Goal: Information Seeking & Learning: Learn about a topic

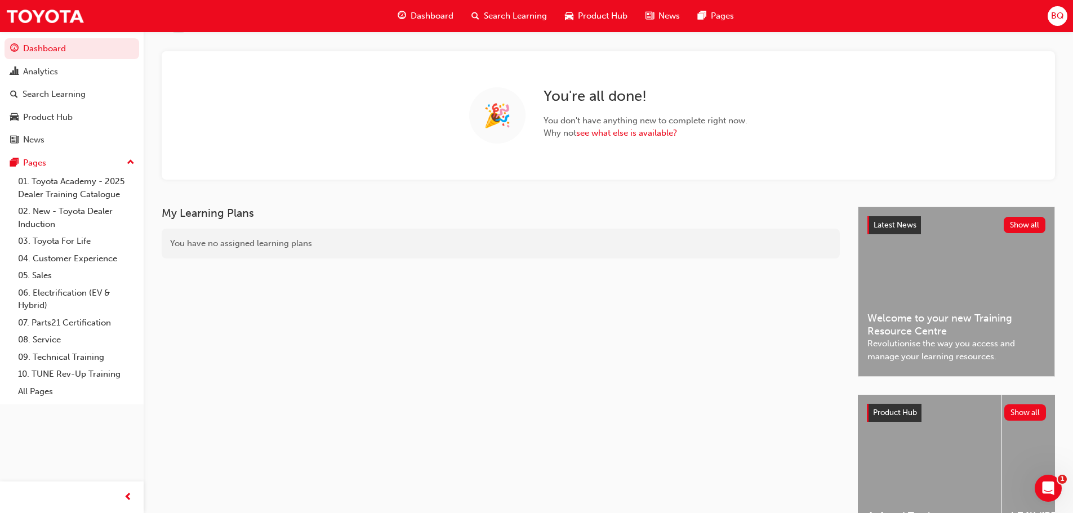
scroll to position [113, 0]
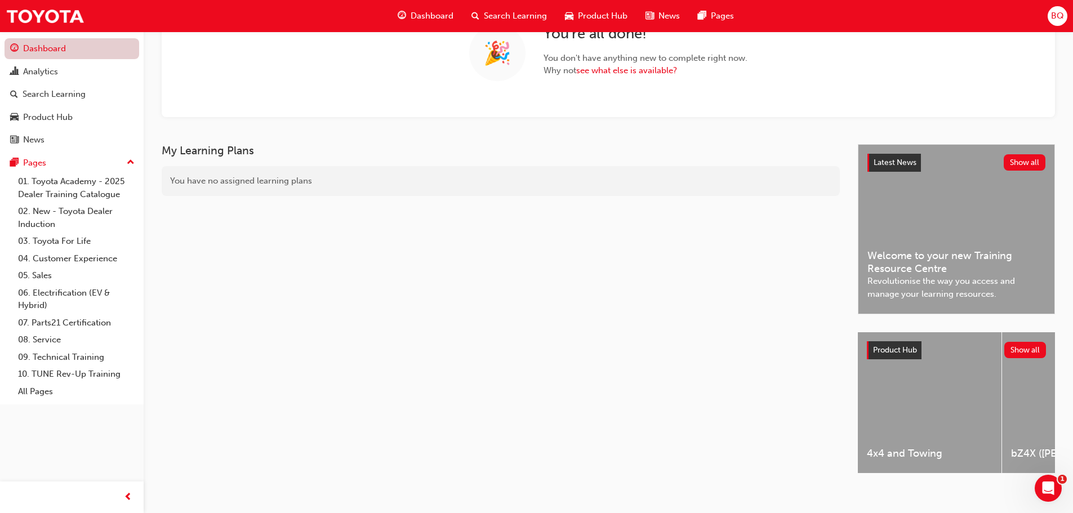
click at [56, 58] on link "Dashboard" at bounding box center [72, 48] width 135 height 21
click at [45, 340] on link "08. Service" at bounding box center [77, 339] width 126 height 17
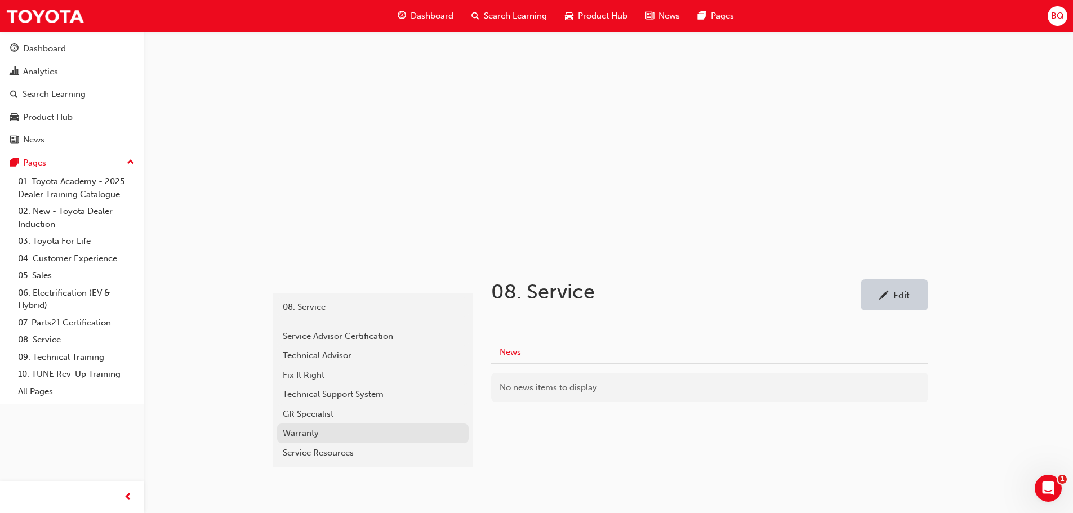
click at [298, 429] on div "Warranty" at bounding box center [373, 433] width 180 height 13
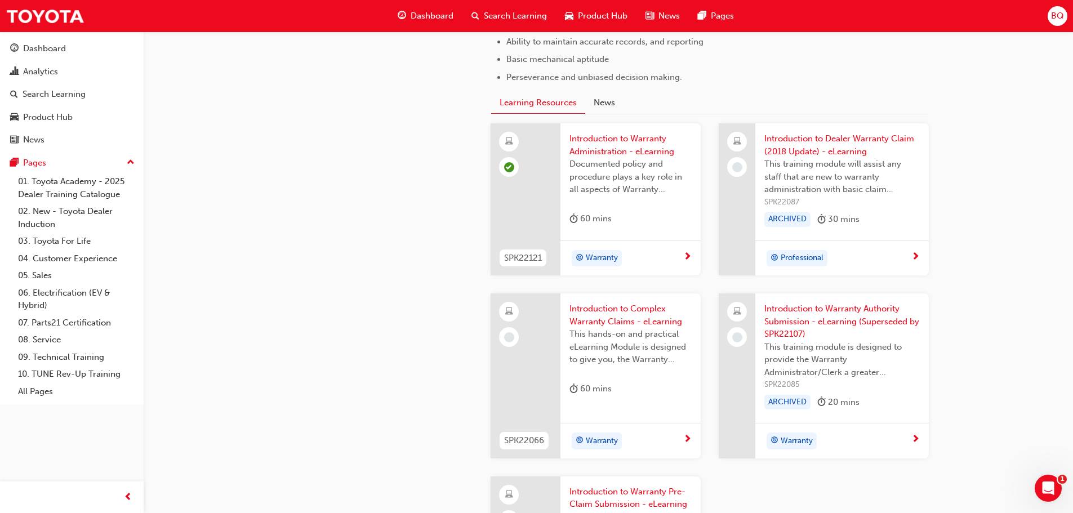
scroll to position [828, 0]
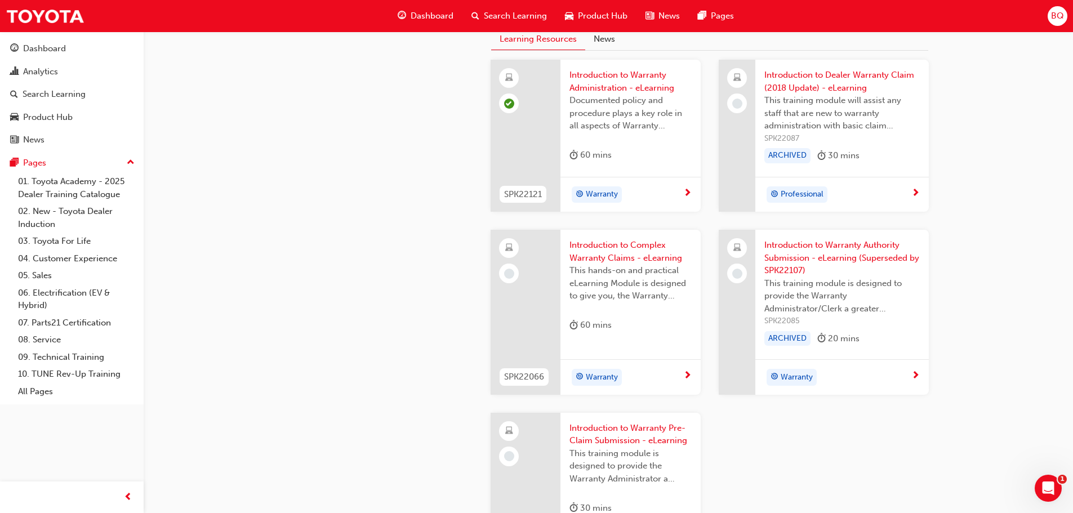
click at [592, 371] on span "Warranty" at bounding box center [602, 377] width 32 height 13
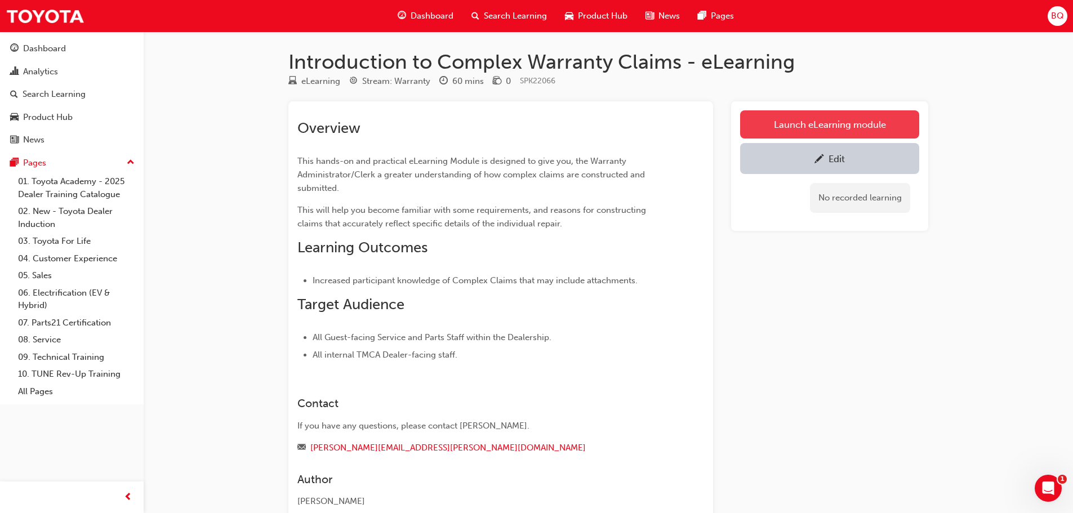
click at [837, 119] on link "Launch eLearning module" at bounding box center [829, 124] width 179 height 28
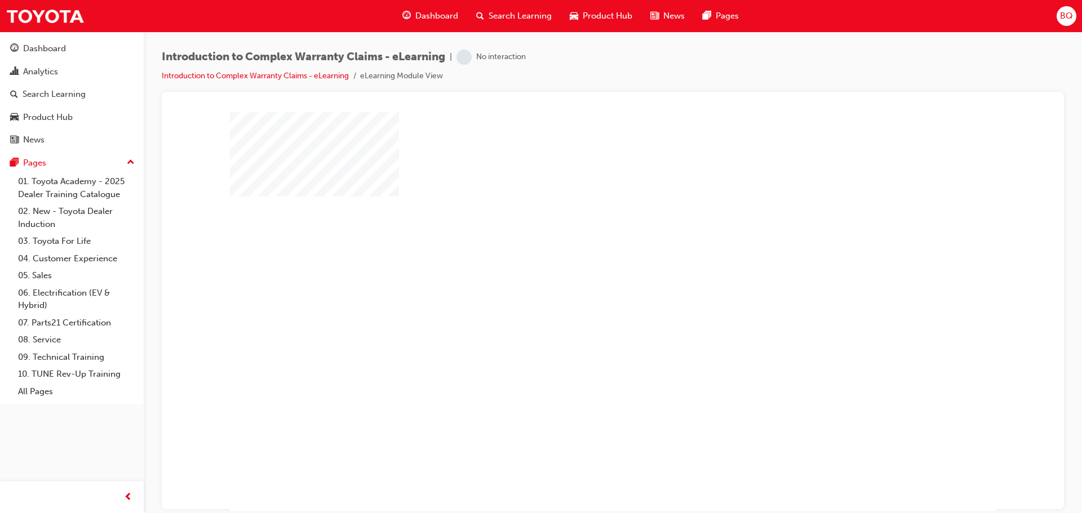
scroll to position [23, 0]
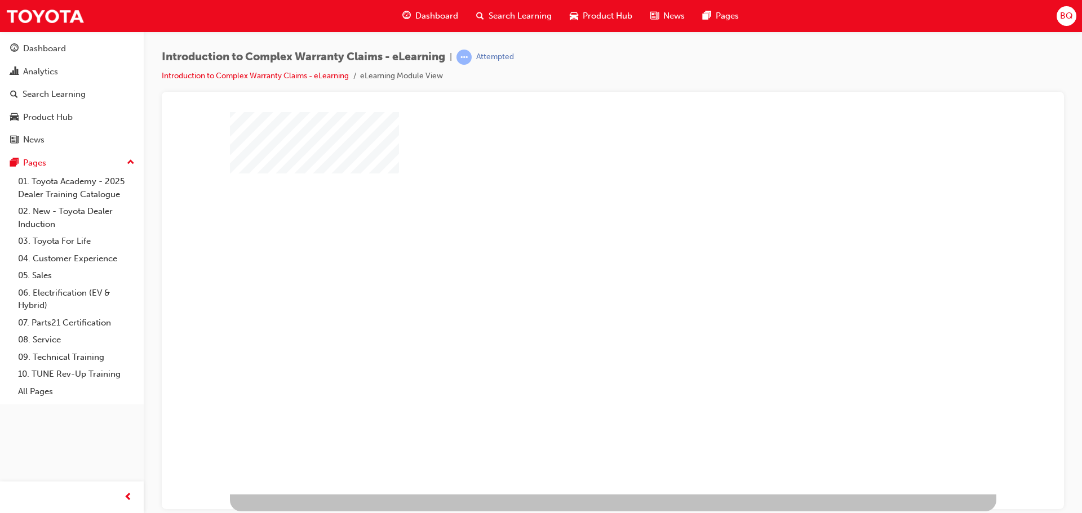
click at [580, 256] on div "play" at bounding box center [580, 256] width 0 height 0
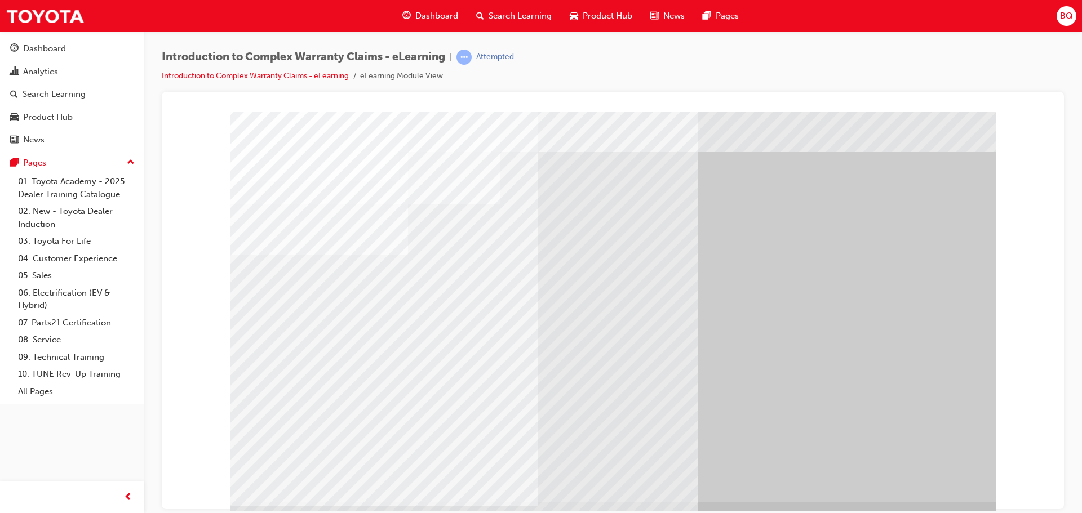
scroll to position [23, 0]
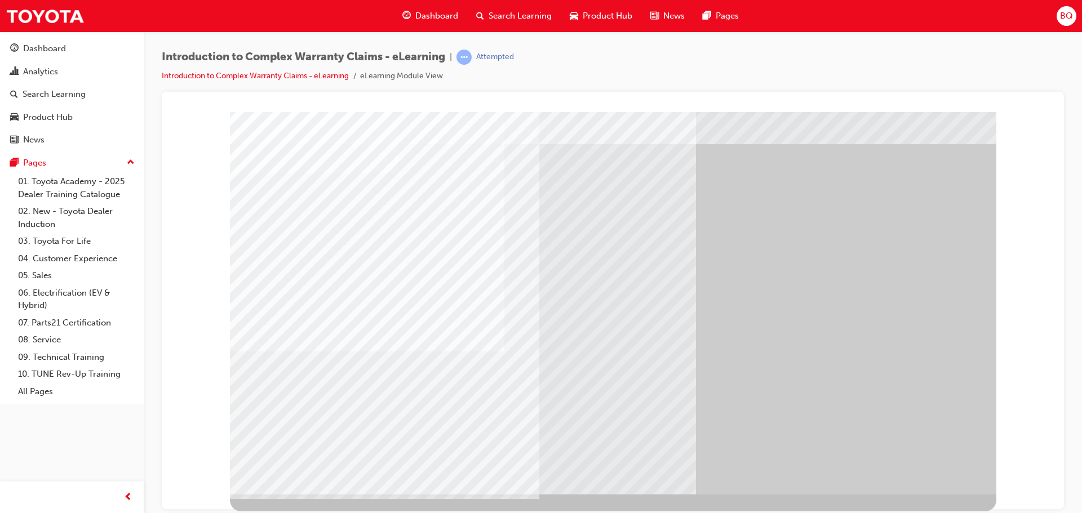
scroll to position [0, 0]
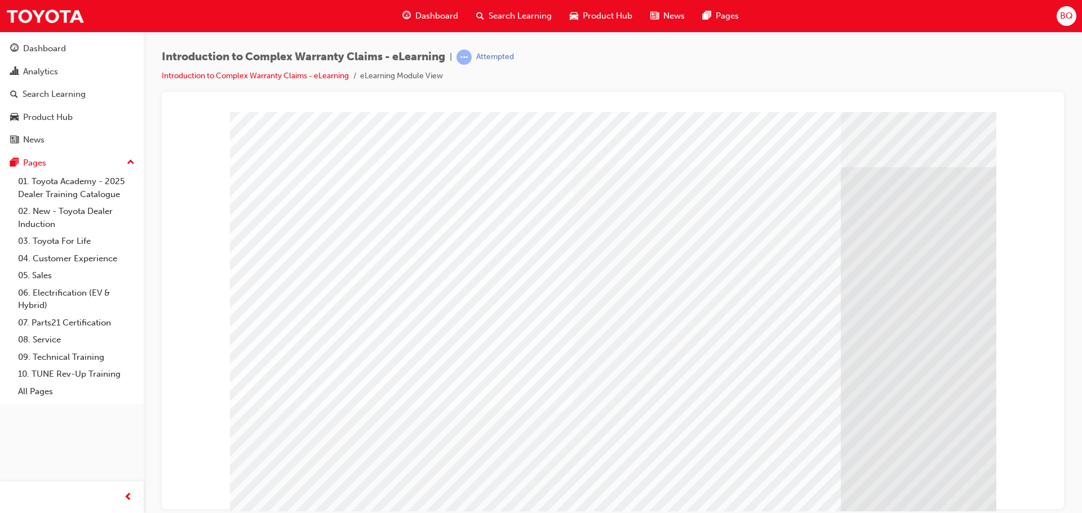
scroll to position [23, 0]
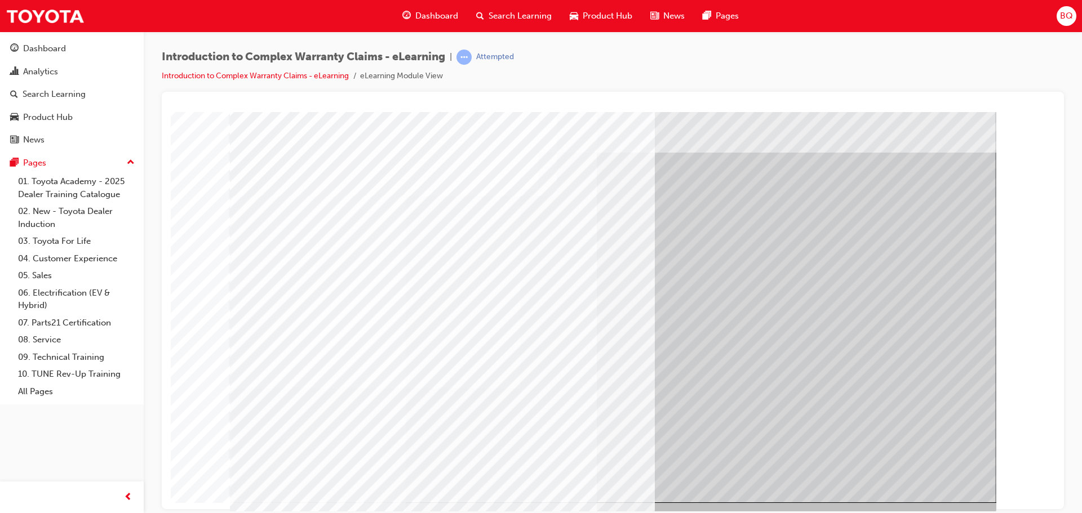
scroll to position [23, 0]
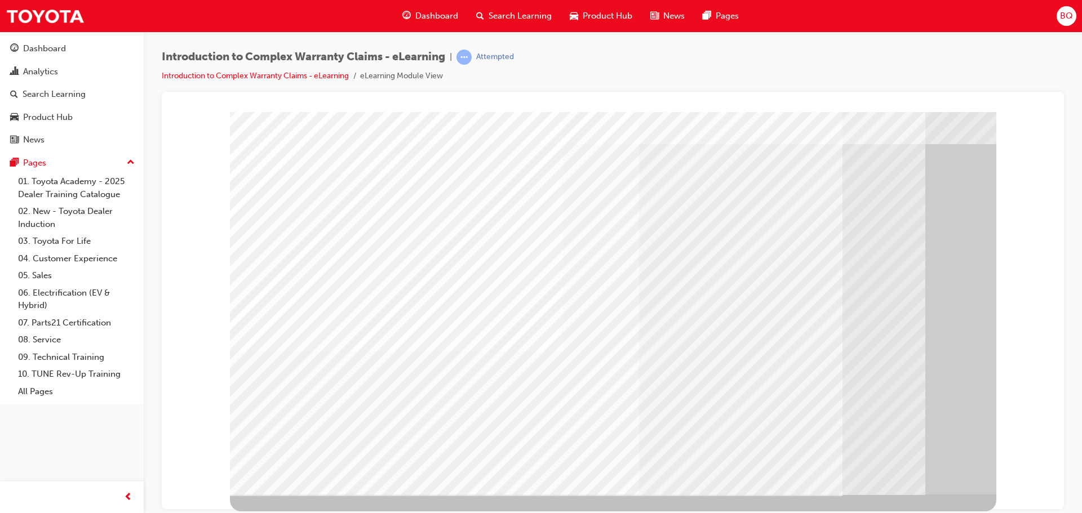
scroll to position [0, 0]
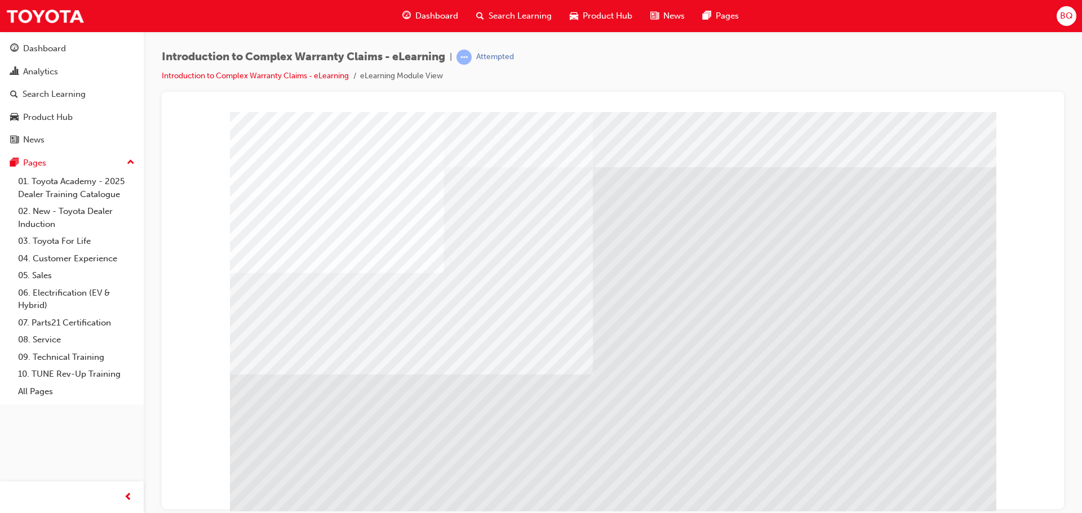
scroll to position [23, 0]
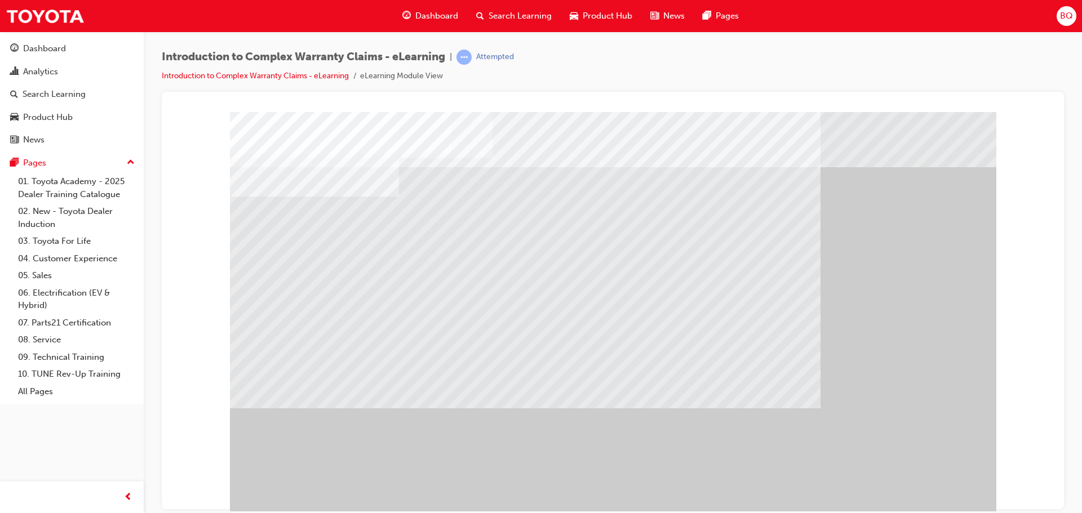
scroll to position [23, 0]
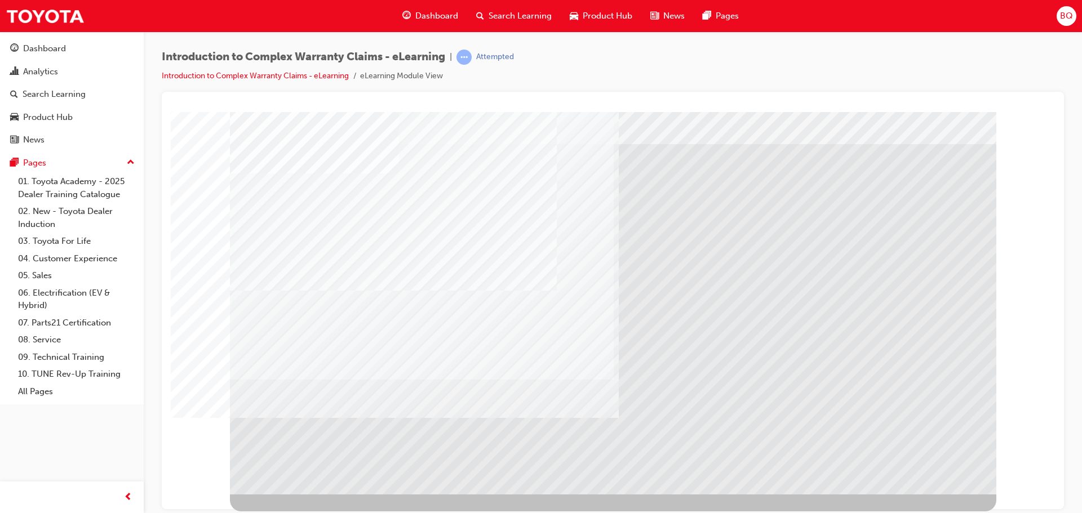
scroll to position [0, 0]
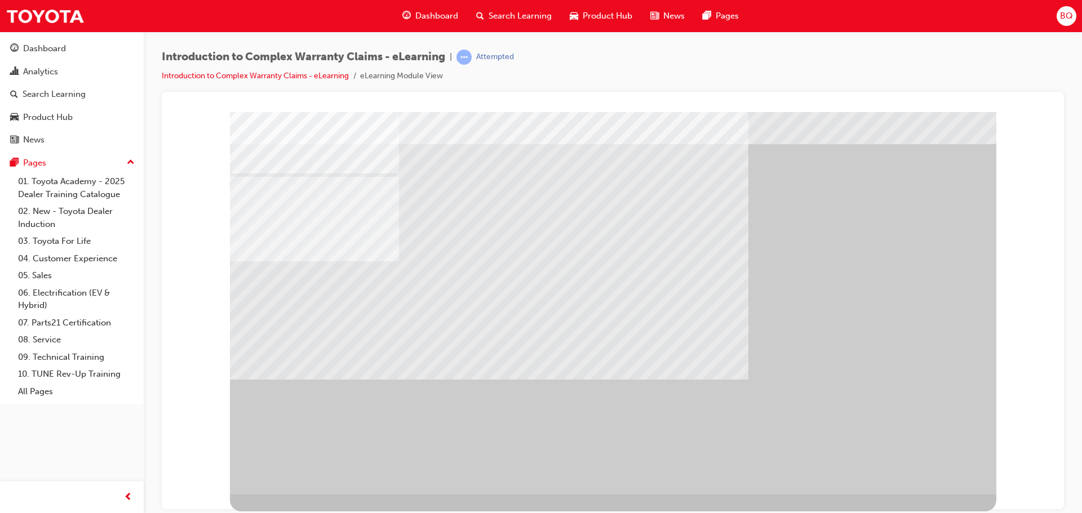
scroll to position [0, 0]
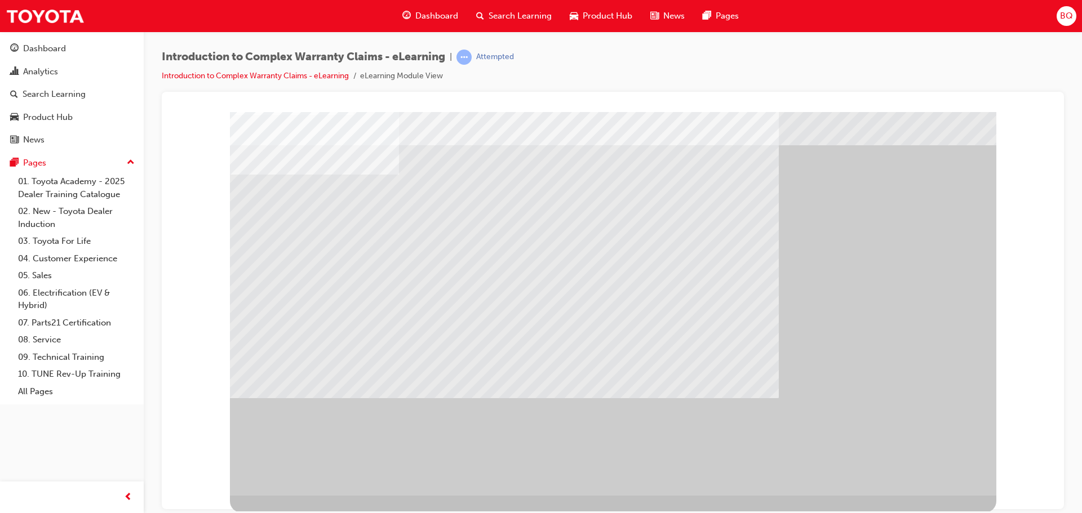
scroll to position [23, 0]
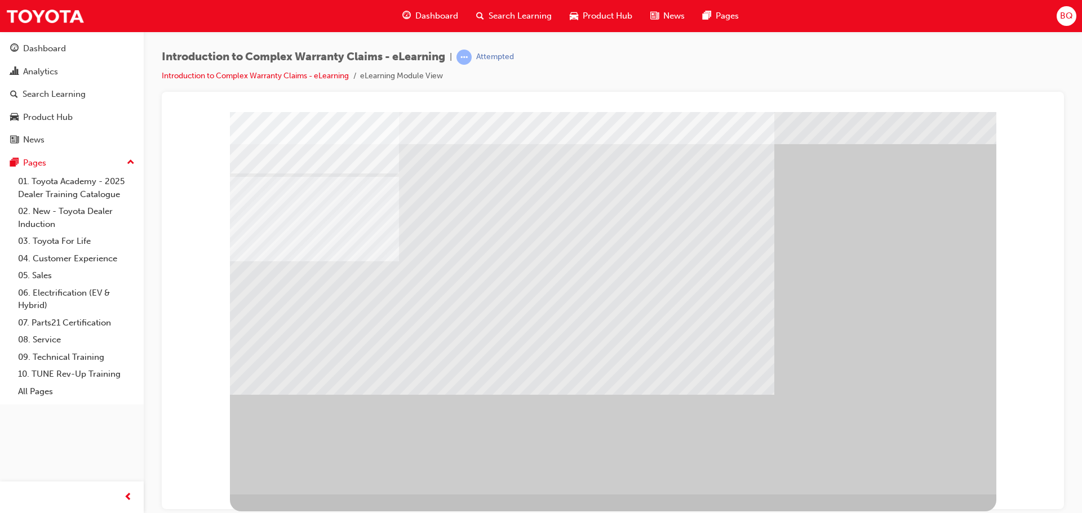
scroll to position [0, 0]
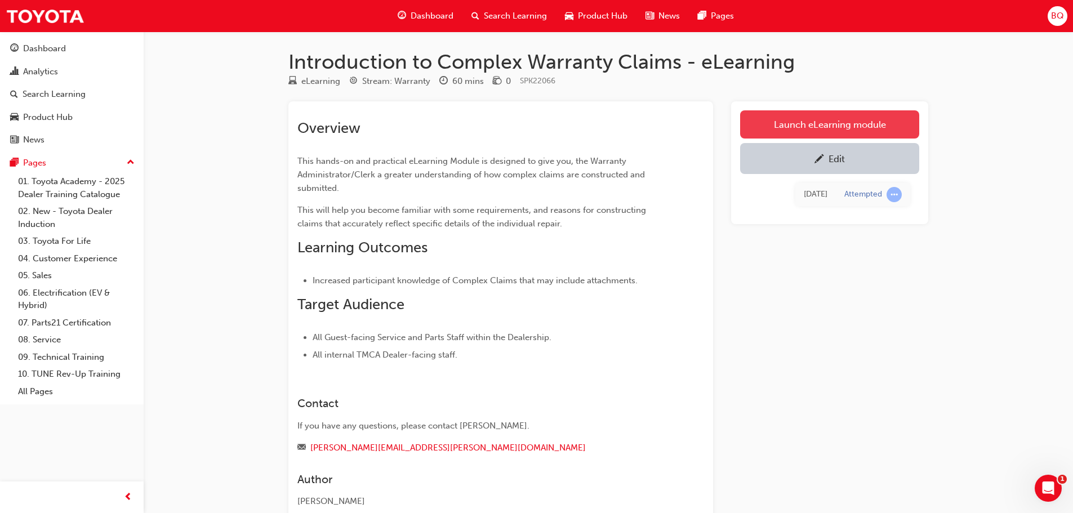
click at [814, 123] on link "Launch eLearning module" at bounding box center [829, 124] width 179 height 28
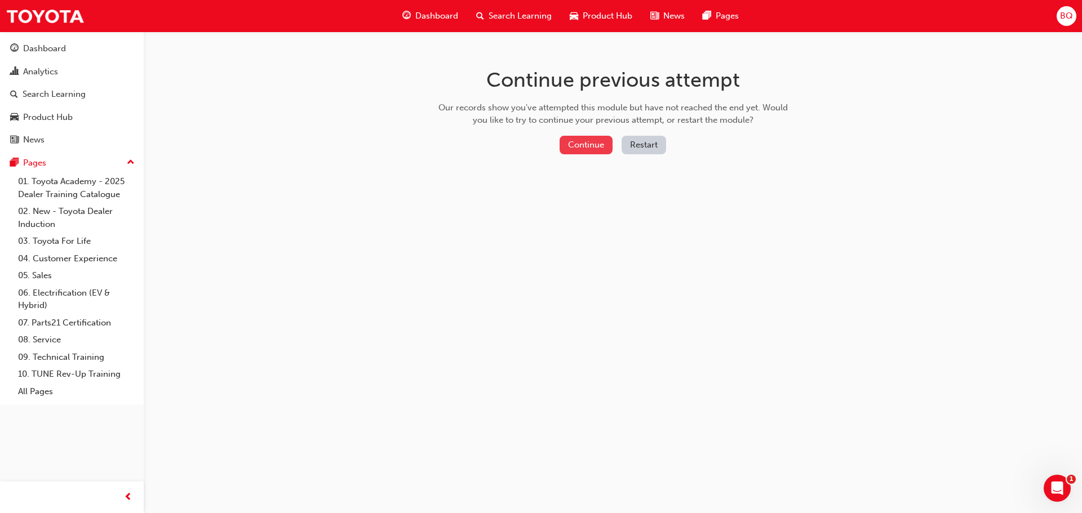
click at [574, 143] on button "Continue" at bounding box center [586, 145] width 53 height 19
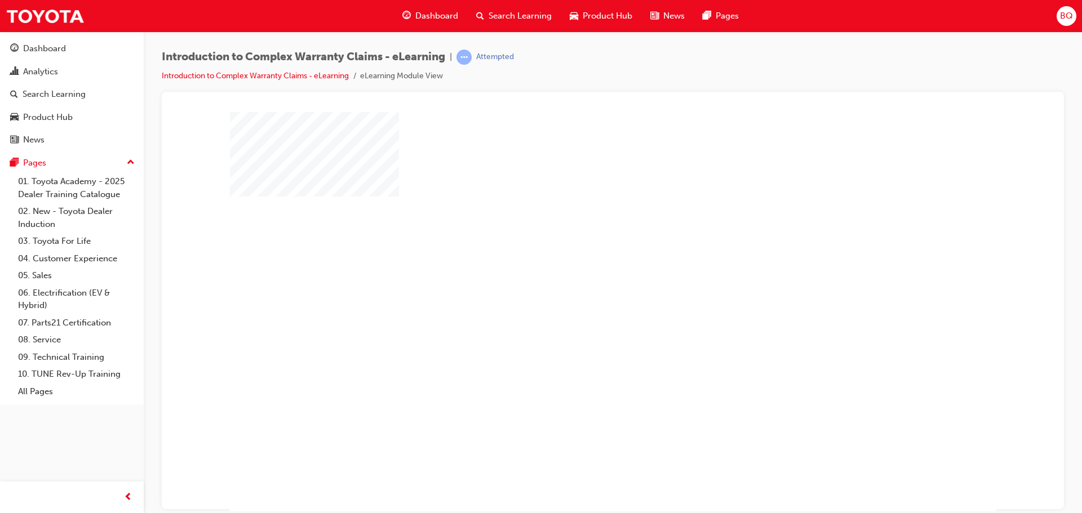
click at [580, 279] on div "play" at bounding box center [580, 279] width 0 height 0
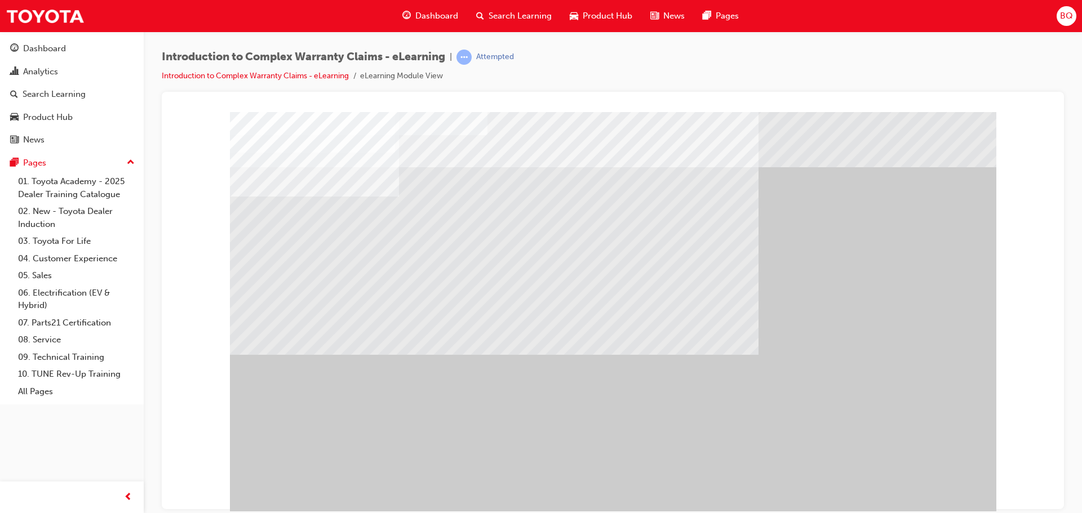
drag, startPoint x: 924, startPoint y: 487, endPoint x: 877, endPoint y: 472, distance: 49.0
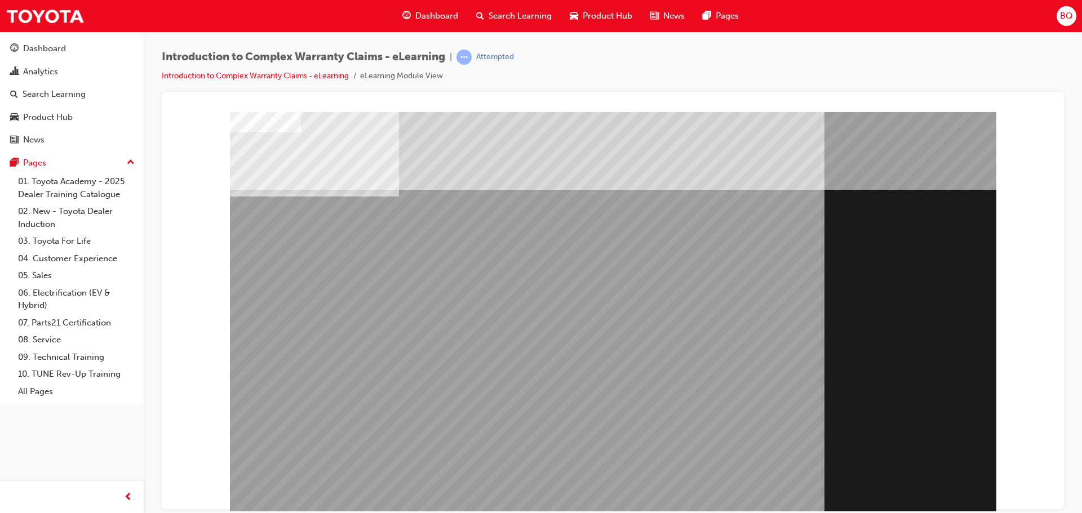
drag, startPoint x: 910, startPoint y: 502, endPoint x: 909, endPoint y: 483, distance: 19.2
click at [910, 500] on div "Section Title Page" at bounding box center [613, 315] width 766 height 406
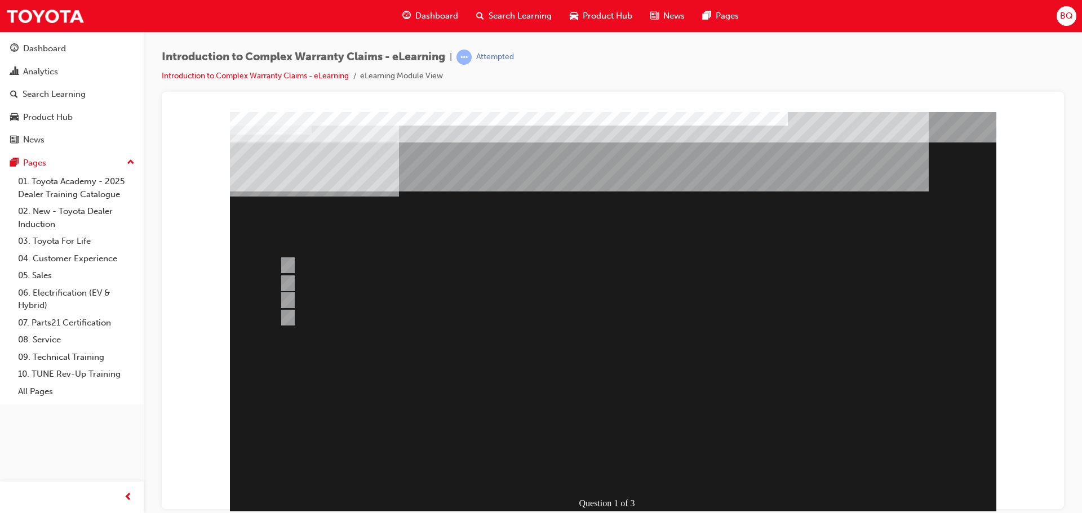
click at [909, 483] on div "Question 1 of 3" at bounding box center [613, 315] width 766 height 406
click at [286, 283] on input "The majority of WINPAQ Claims processed are for TSA reimbursement." at bounding box center [285, 283] width 12 height 12
radio input "true"
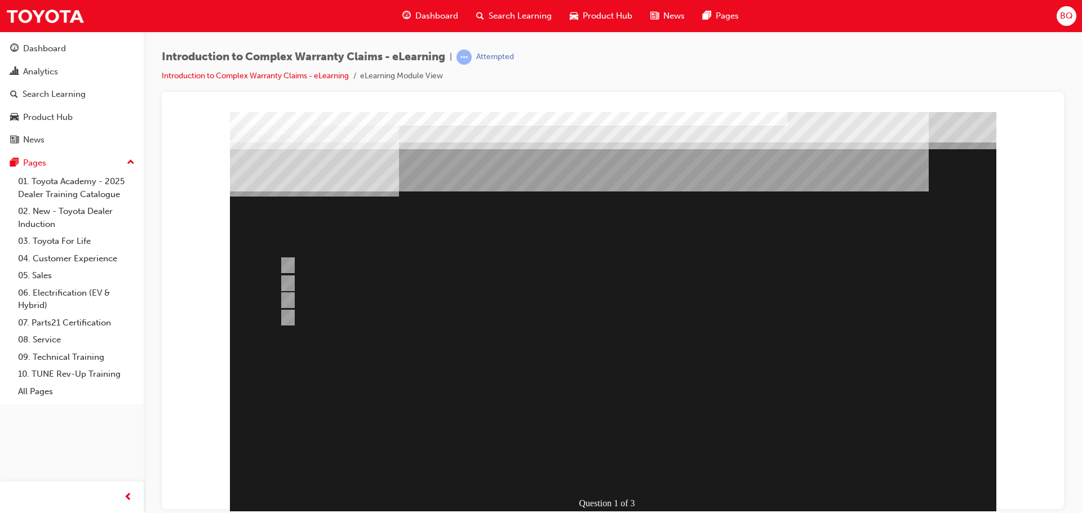
click at [287, 263] on div at bounding box center [613, 315] width 766 height 406
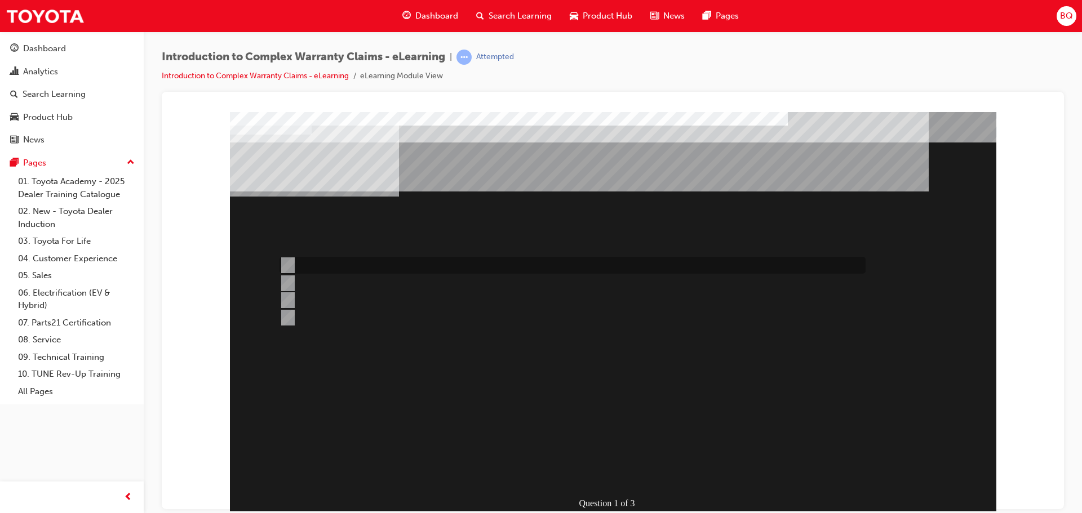
click at [286, 264] on input "All claim data input fields are sent to TMC for adjudication." at bounding box center [285, 265] width 12 height 12
radio input "true"
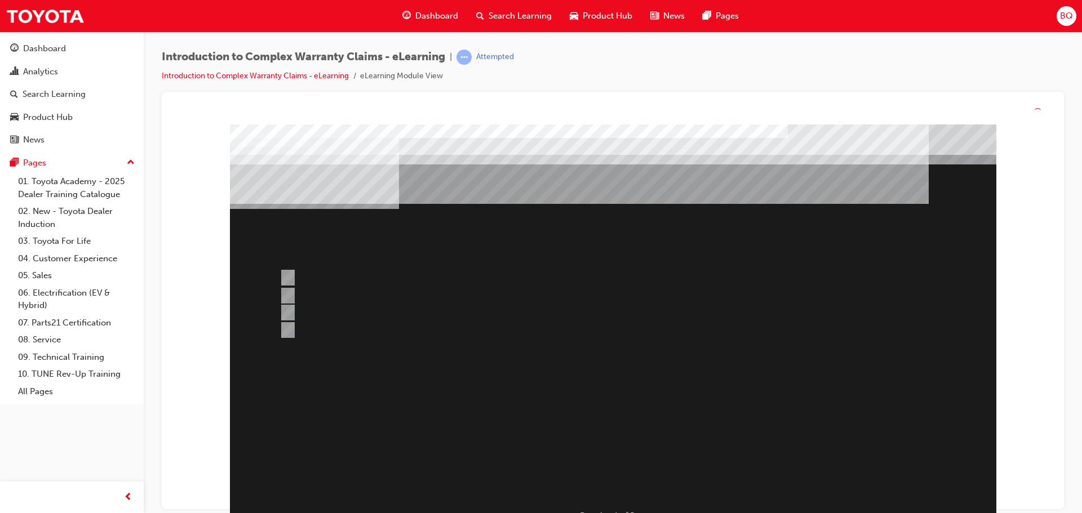
click at [611, 411] on div at bounding box center [613, 328] width 766 height 406
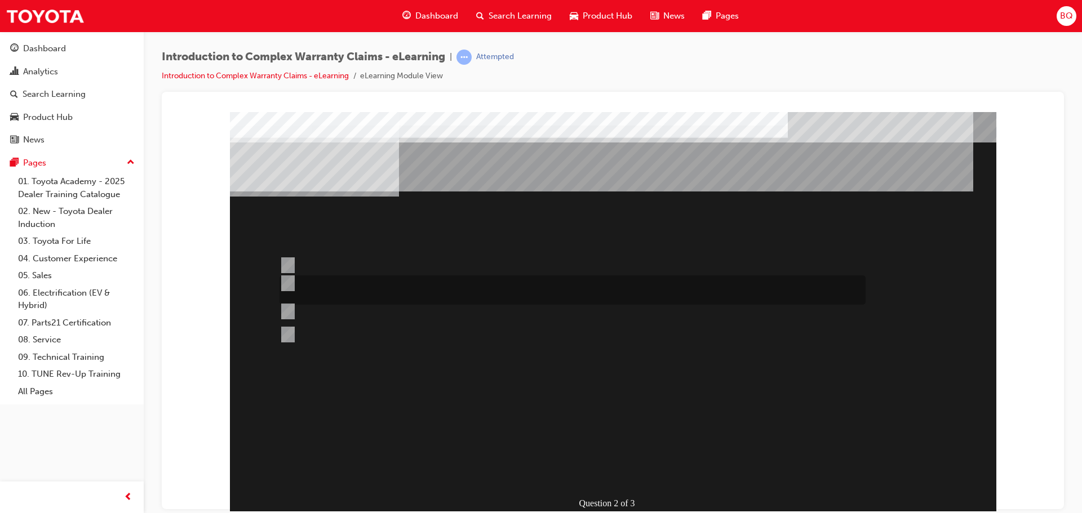
click at [286, 278] on input "Correct and consistent data input throughout the Claim ensures that costs are a…" at bounding box center [285, 283] width 12 height 12
radio input "true"
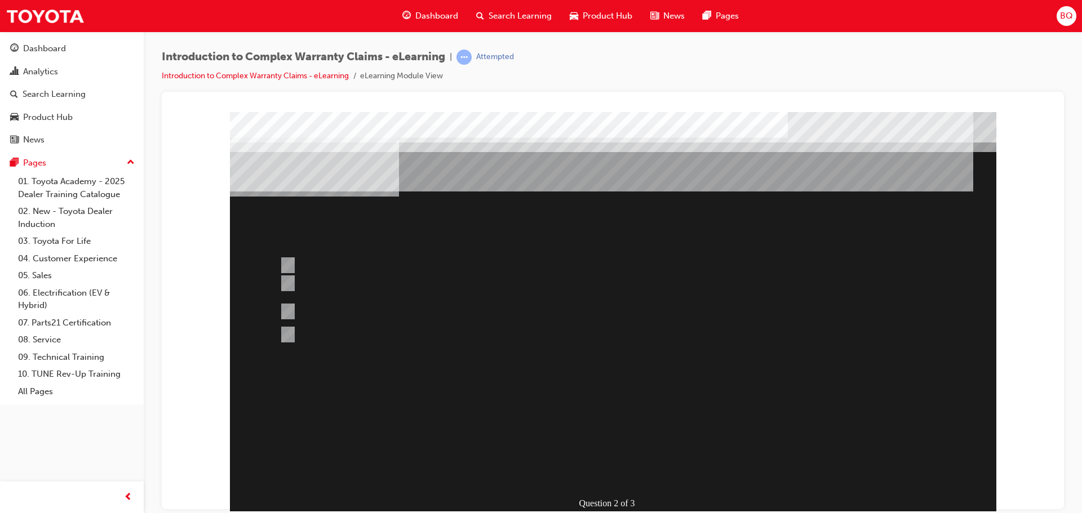
click at [629, 378] on div at bounding box center [613, 315] width 766 height 406
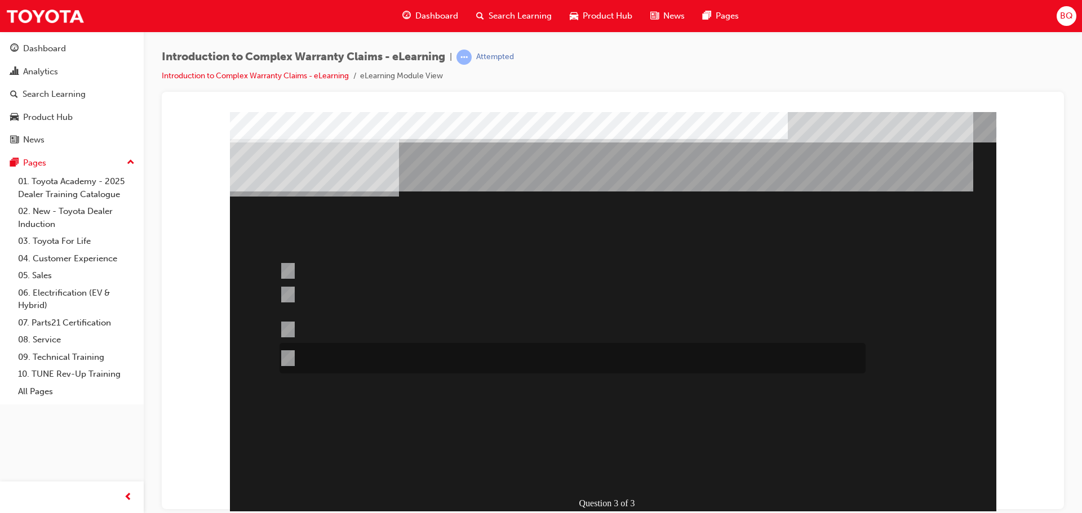
click at [314, 353] on div at bounding box center [570, 358] width 586 height 30
radio input "true"
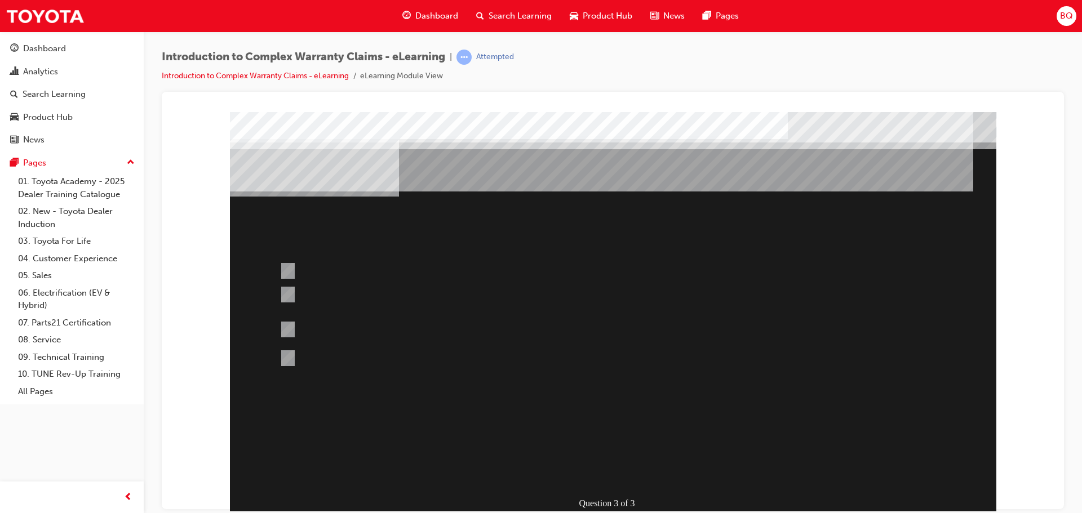
click at [295, 301] on div at bounding box center [613, 315] width 766 height 406
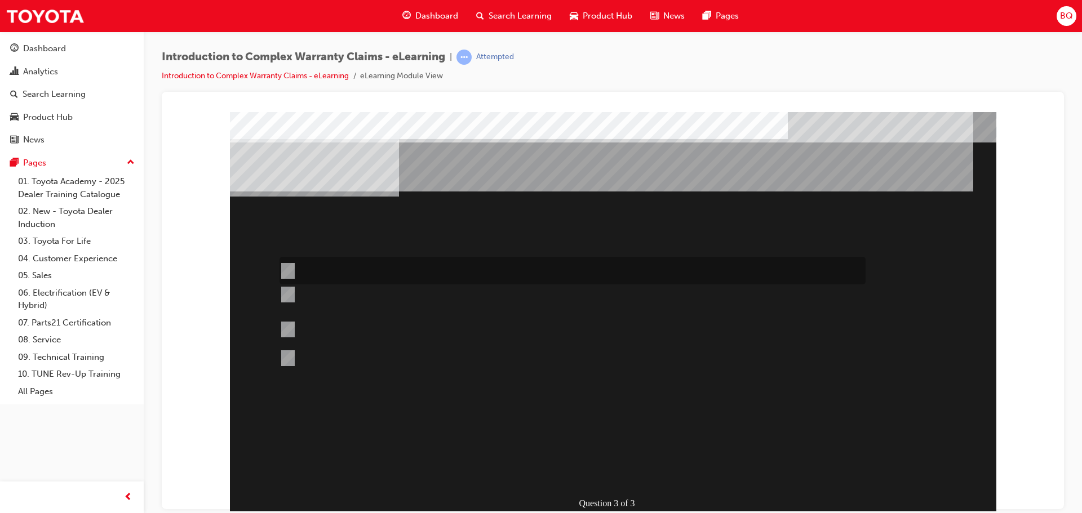
click at [287, 268] on input "Operation codes with a 7th character of “N through to Y” are known as “Varied W…" at bounding box center [285, 271] width 12 height 12
radio input "true"
click at [627, 471] on div at bounding box center [613, 315] width 766 height 406
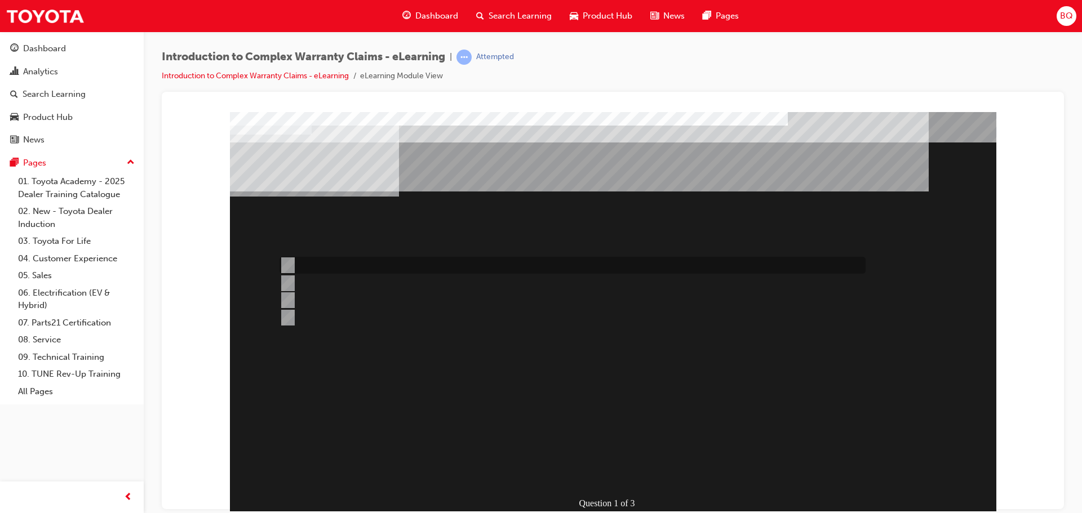
click at [291, 263] on input "All claim data input fields are sent to TMC for adjudication." at bounding box center [285, 265] width 12 height 12
radio input "true"
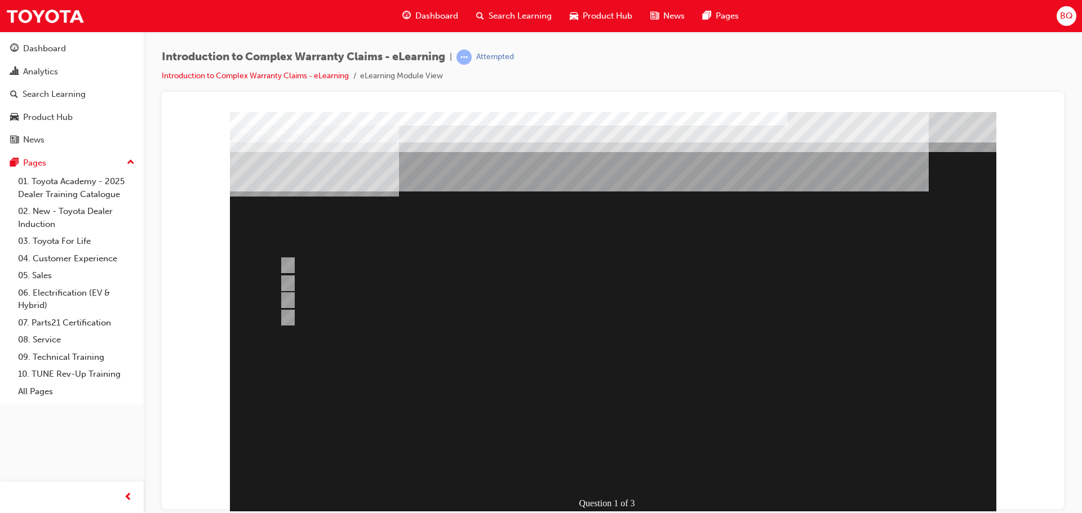
click at [580, 388] on div at bounding box center [613, 315] width 766 height 406
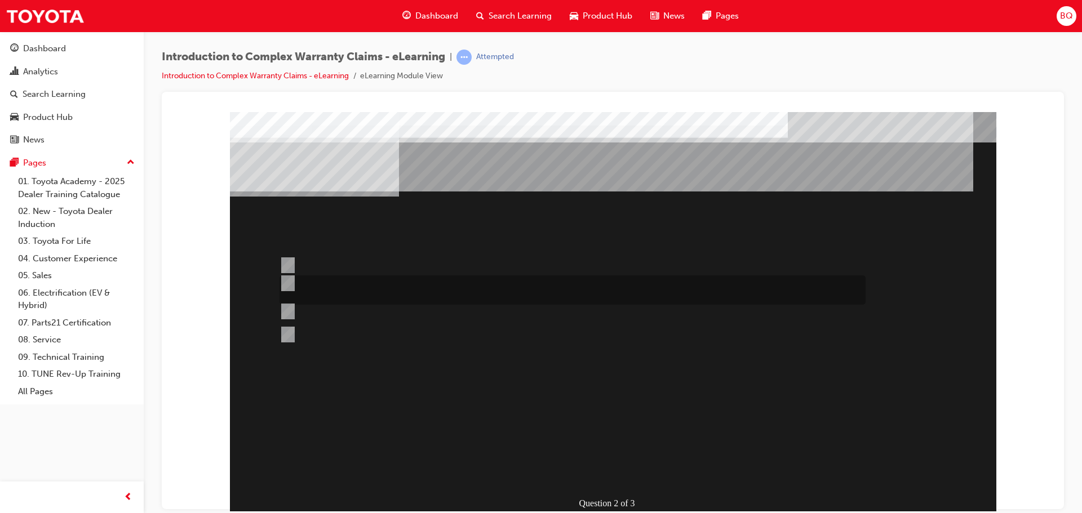
click at [352, 281] on div at bounding box center [570, 290] width 586 height 29
radio input "true"
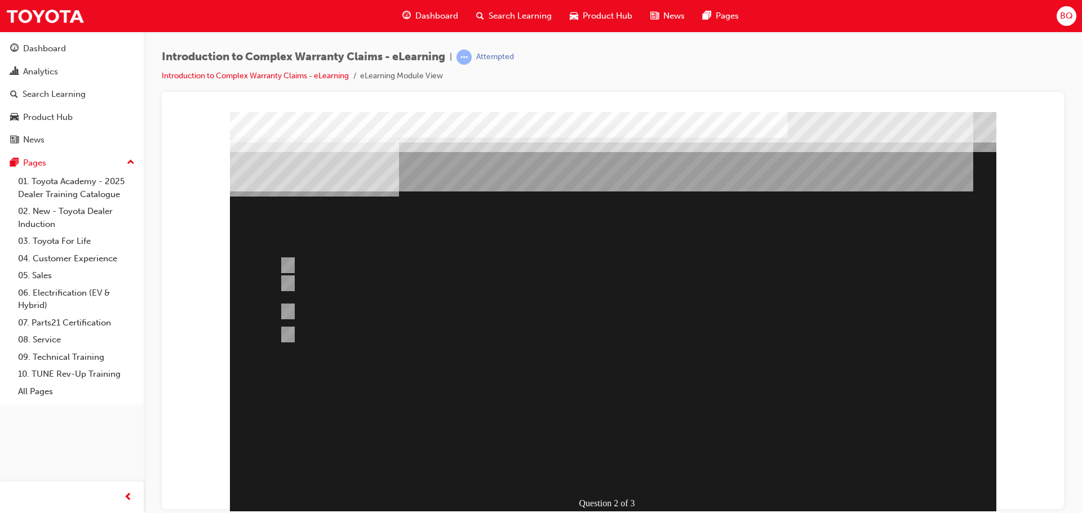
click at [592, 408] on div at bounding box center [613, 315] width 766 height 406
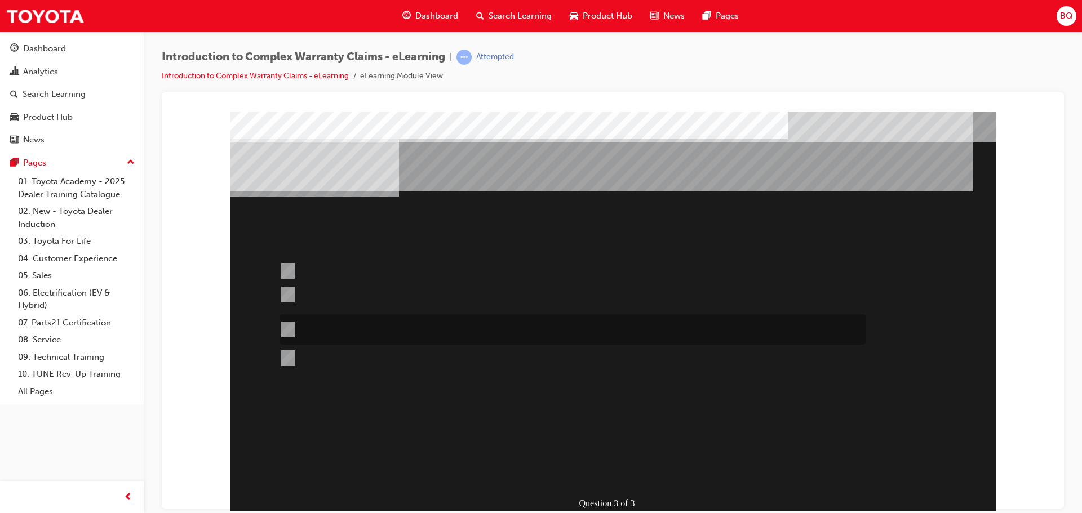
click at [289, 326] on input "Operation codes that end in 99 can be used to replace other operation code comb…" at bounding box center [285, 329] width 12 height 12
radio input "true"
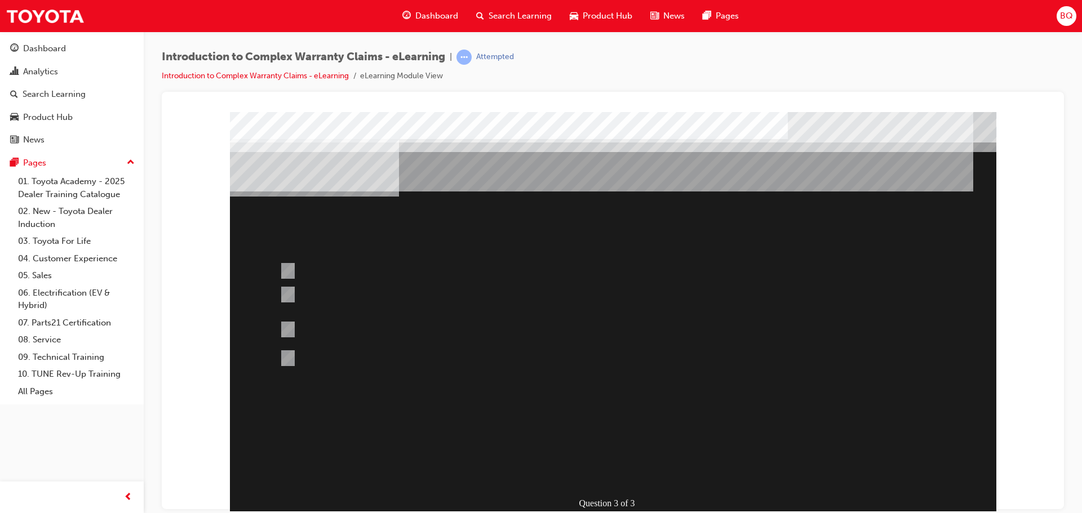
drag, startPoint x: 619, startPoint y: 407, endPoint x: 618, endPoint y: 419, distance: 12.4
click at [618, 419] on div at bounding box center [613, 315] width 766 height 406
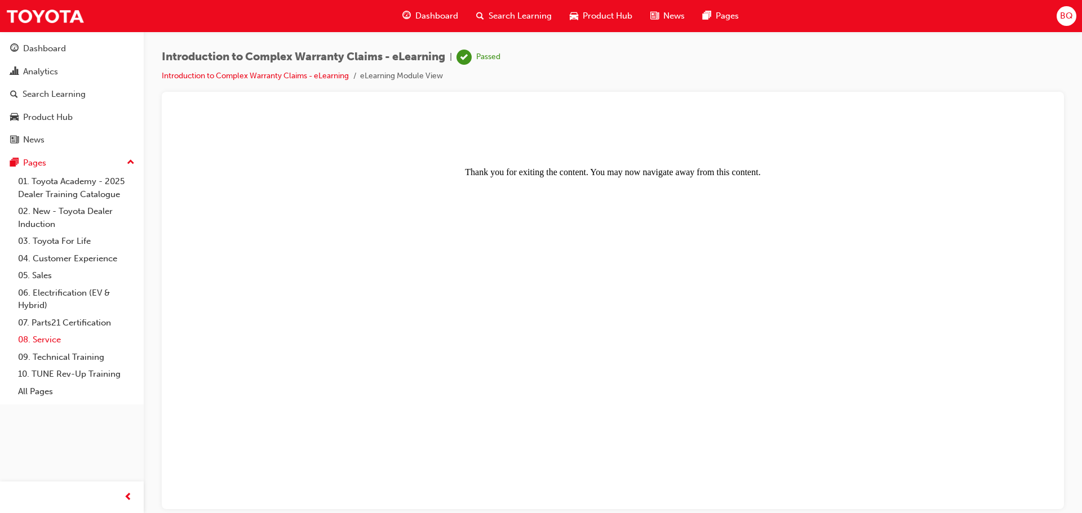
click at [51, 338] on link "08. Service" at bounding box center [77, 339] width 126 height 17
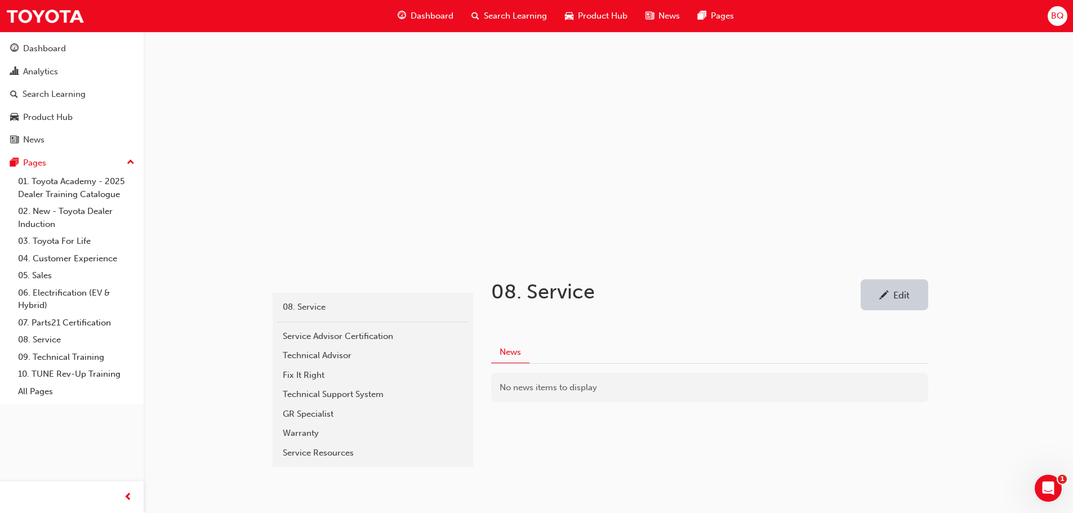
scroll to position [27, 0]
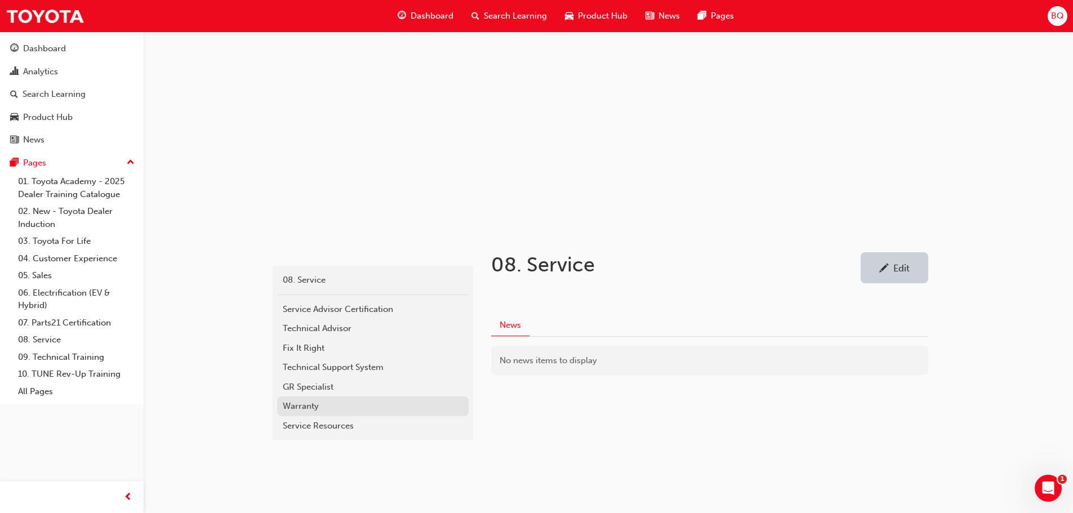
click at [300, 402] on div "Warranty" at bounding box center [373, 406] width 180 height 13
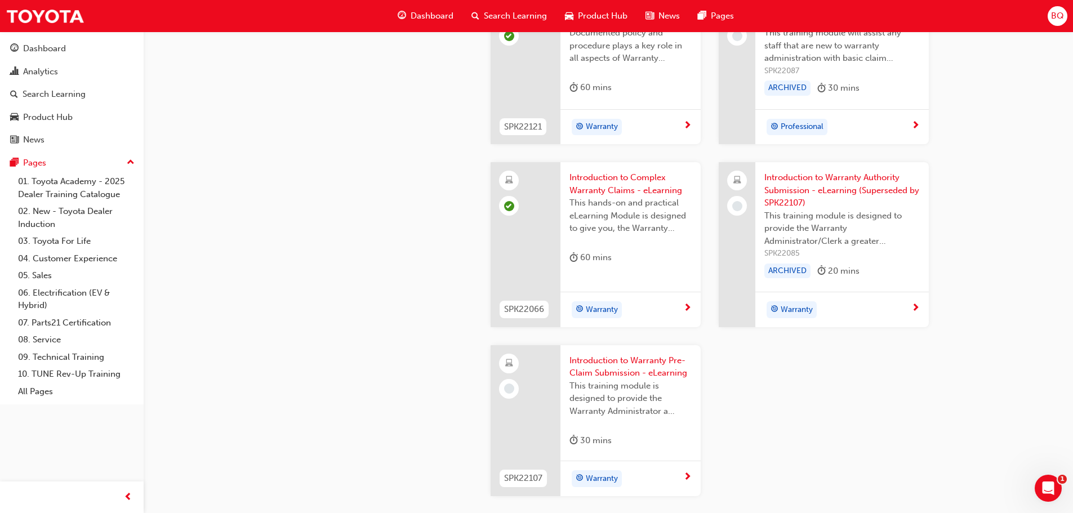
scroll to position [958, 0]
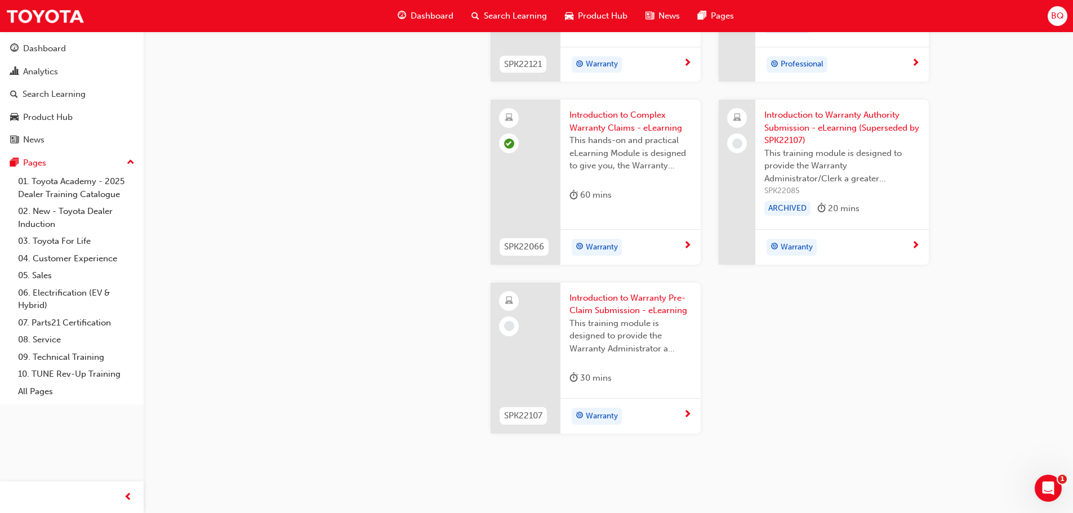
click at [693, 415] on div "Warranty" at bounding box center [631, 416] width 140 height 36
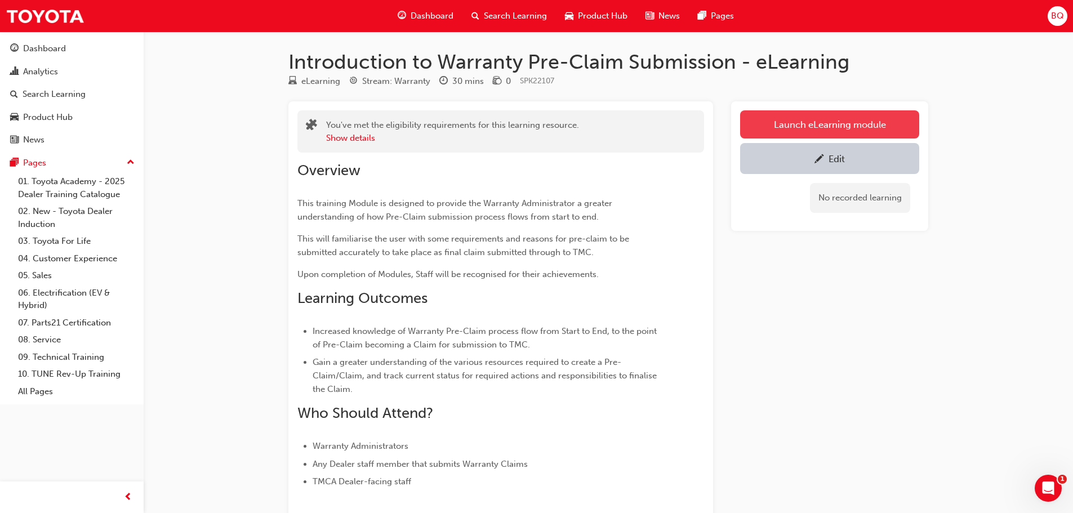
click at [847, 131] on link "Launch eLearning module" at bounding box center [829, 124] width 179 height 28
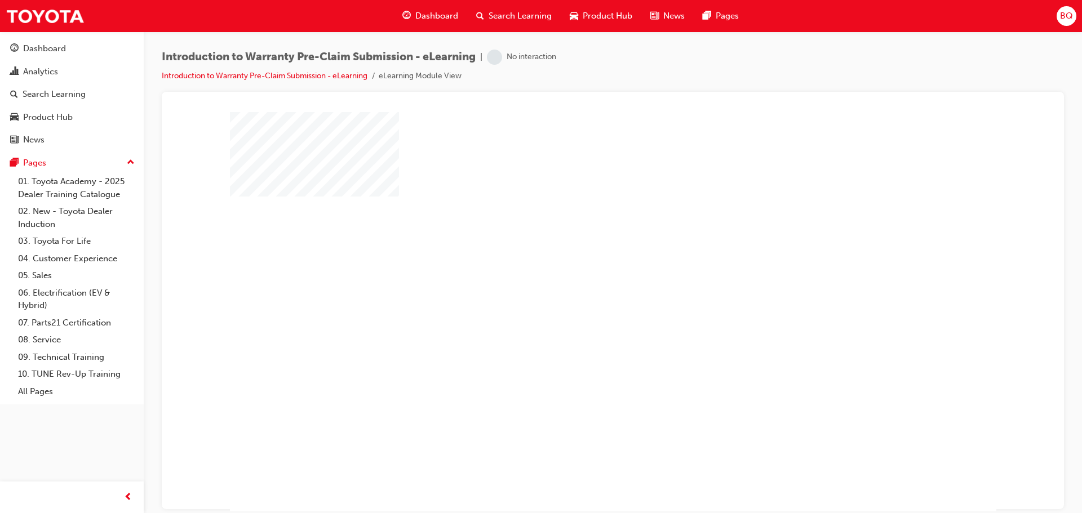
scroll to position [23, 0]
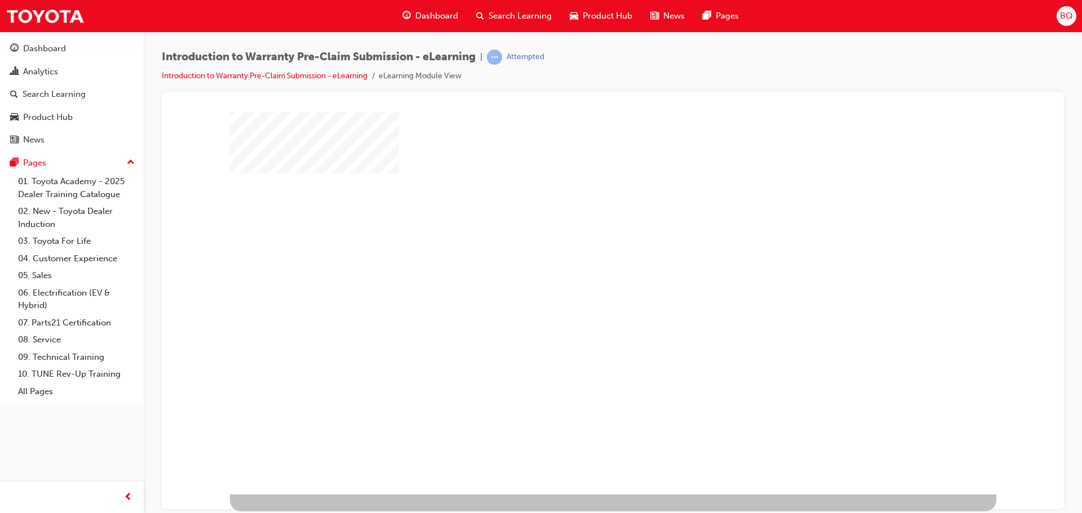
click at [580, 256] on div "play" at bounding box center [580, 256] width 0 height 0
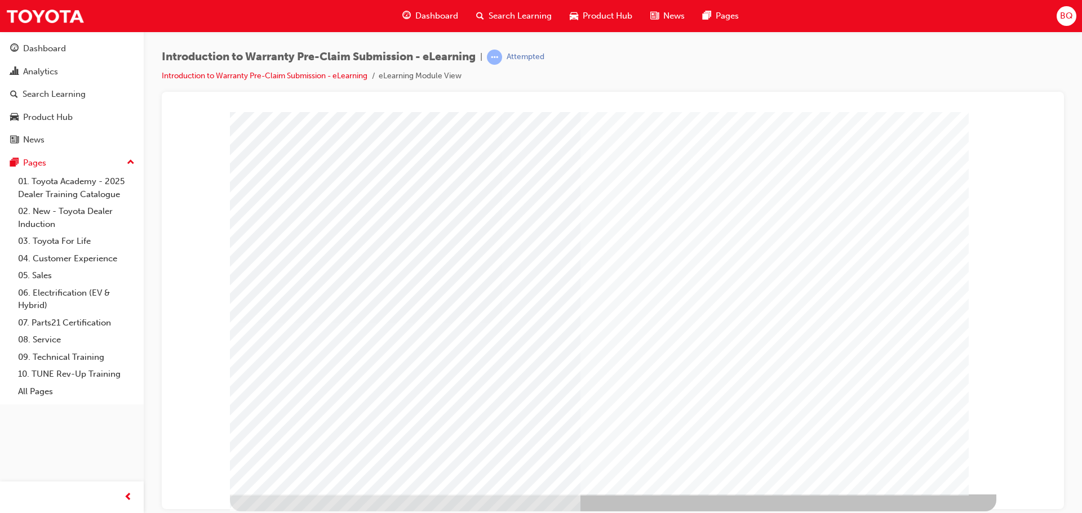
scroll to position [0, 0]
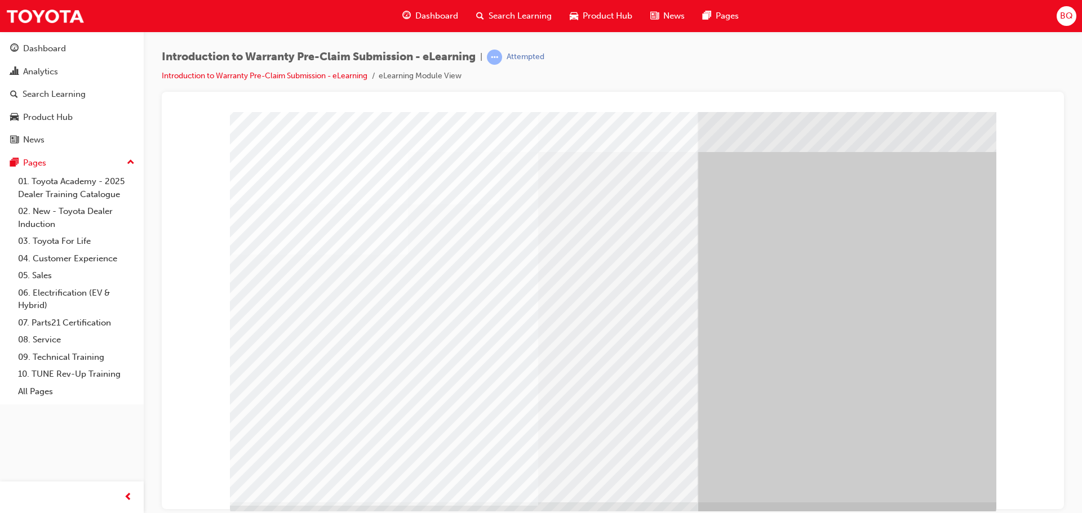
scroll to position [23, 0]
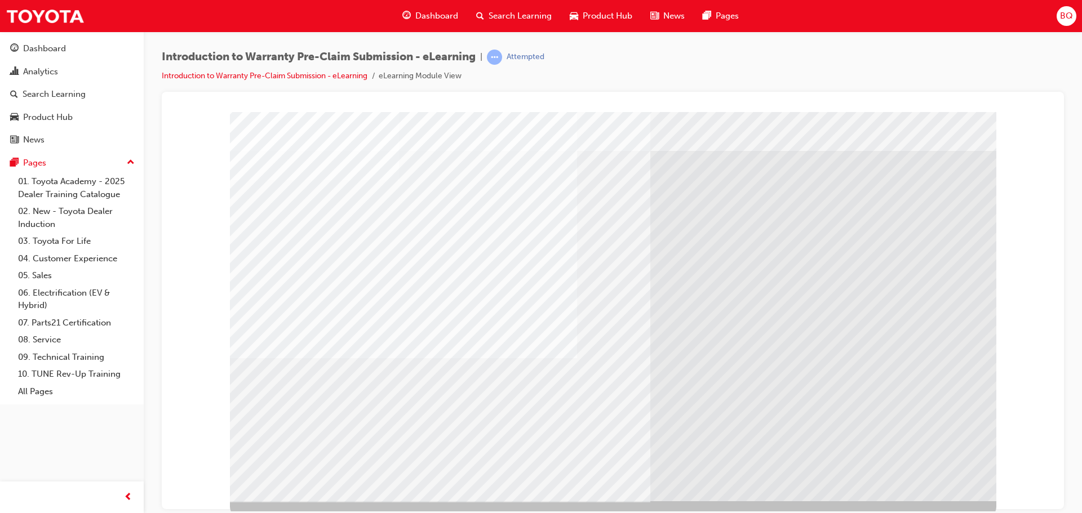
scroll to position [23, 0]
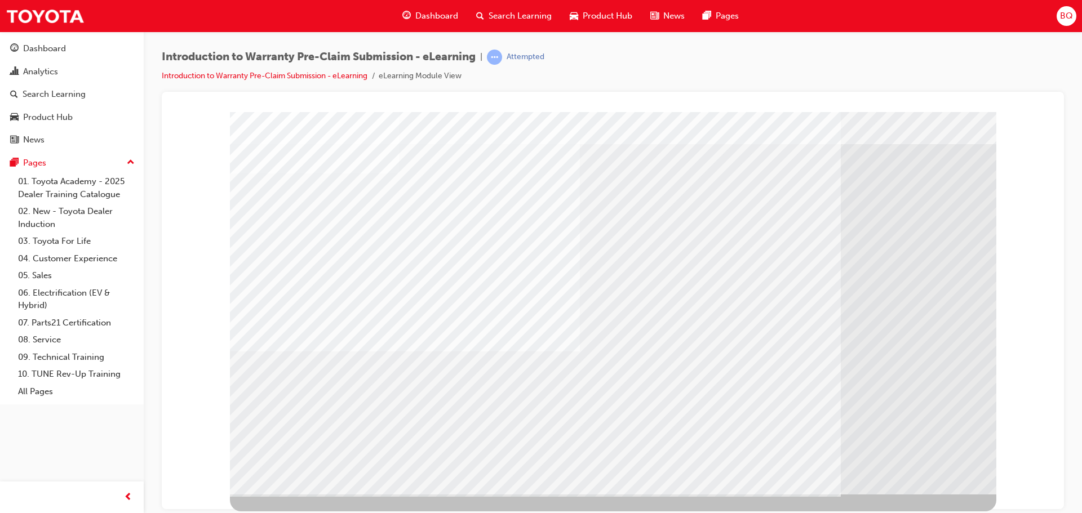
scroll to position [0, 0]
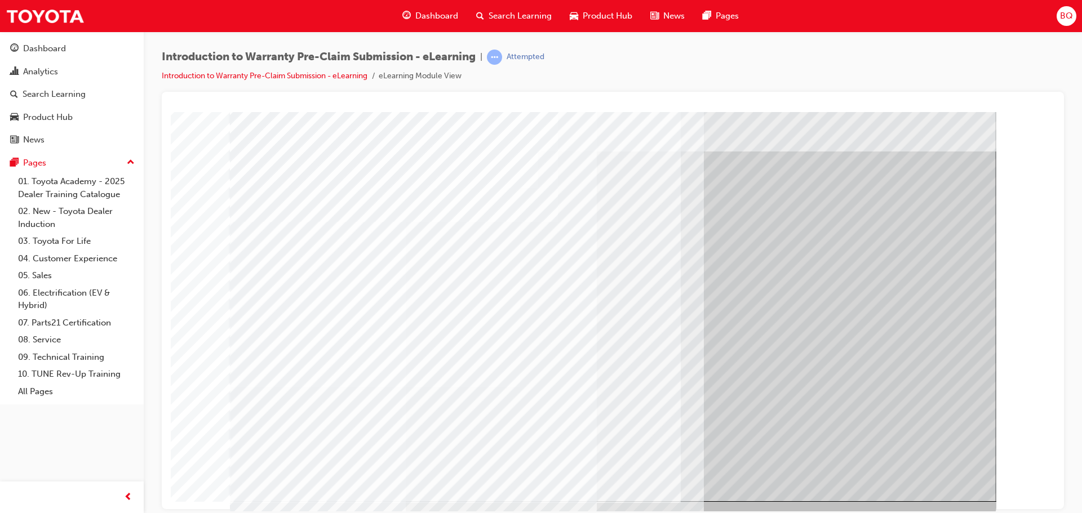
scroll to position [23, 0]
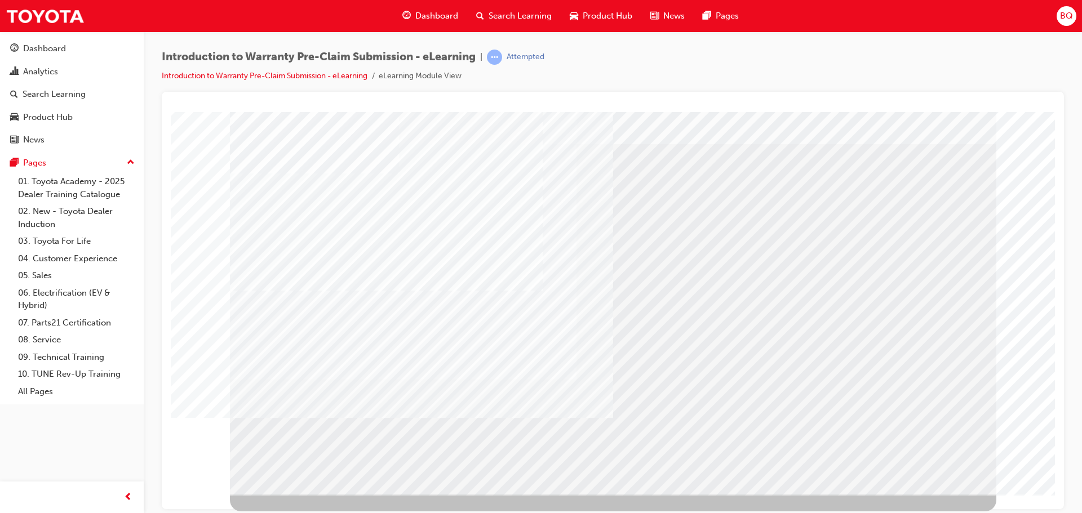
scroll to position [0, 0]
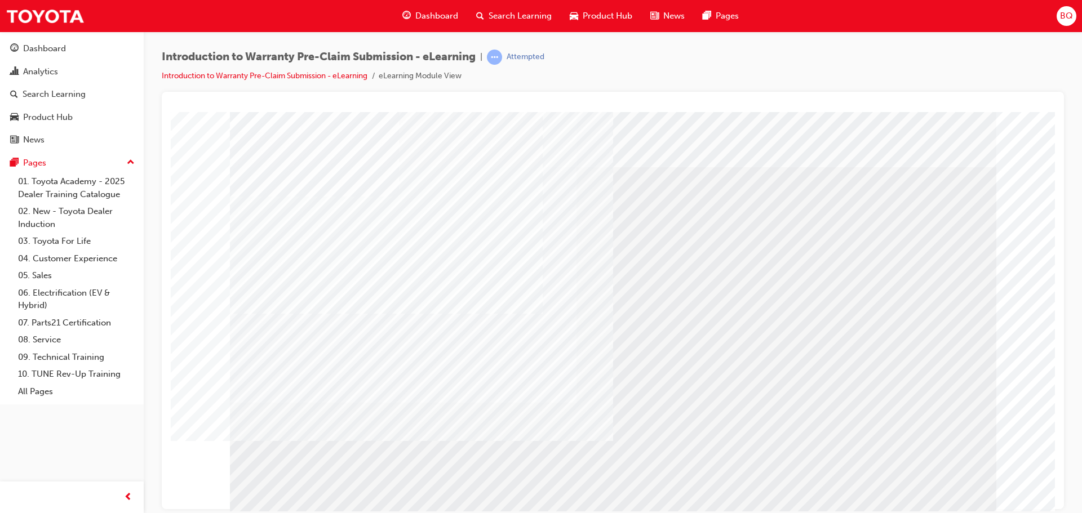
drag, startPoint x: 903, startPoint y: 494, endPoint x: 885, endPoint y: 479, distance: 22.8
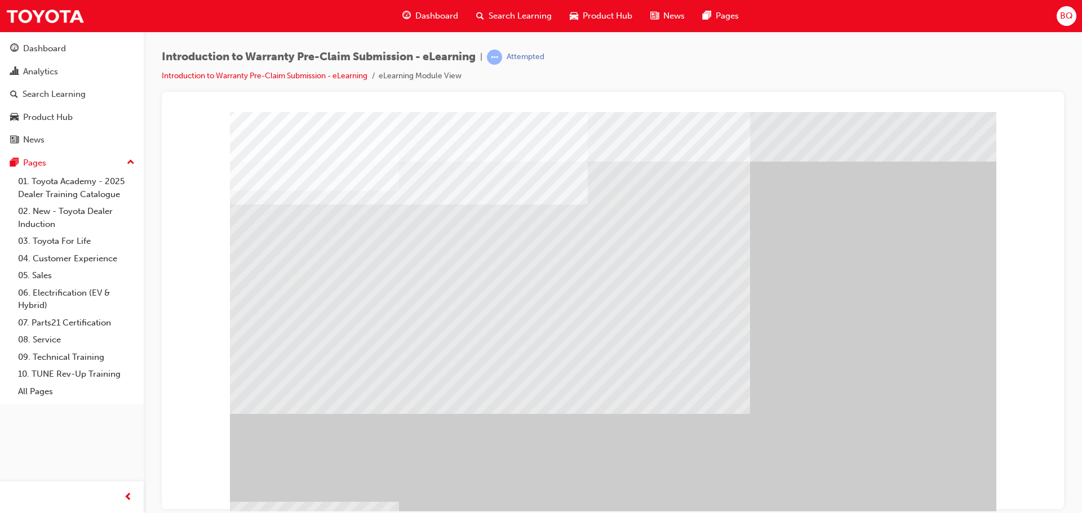
scroll to position [23, 0]
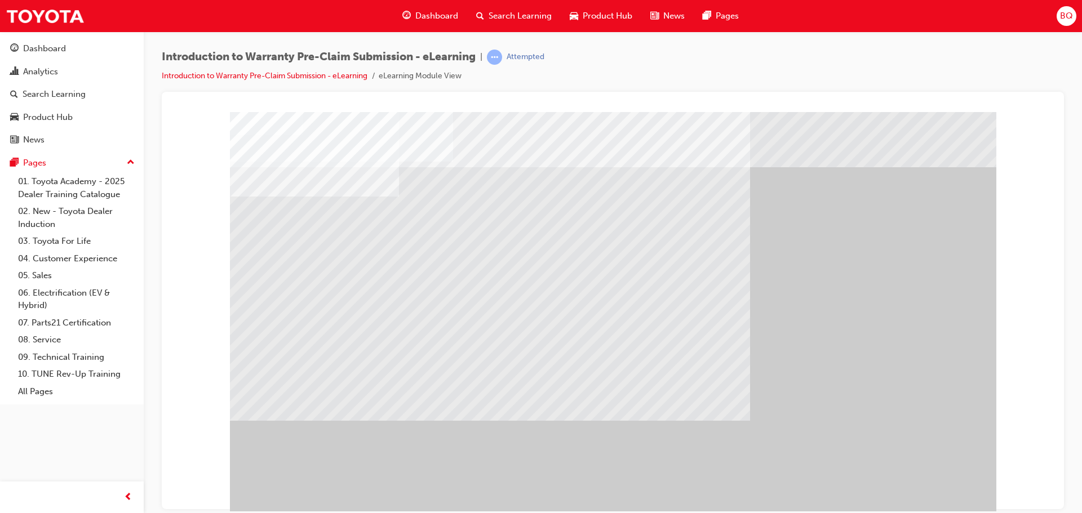
drag, startPoint x: 920, startPoint y: 490, endPoint x: 781, endPoint y: 476, distance: 139.3
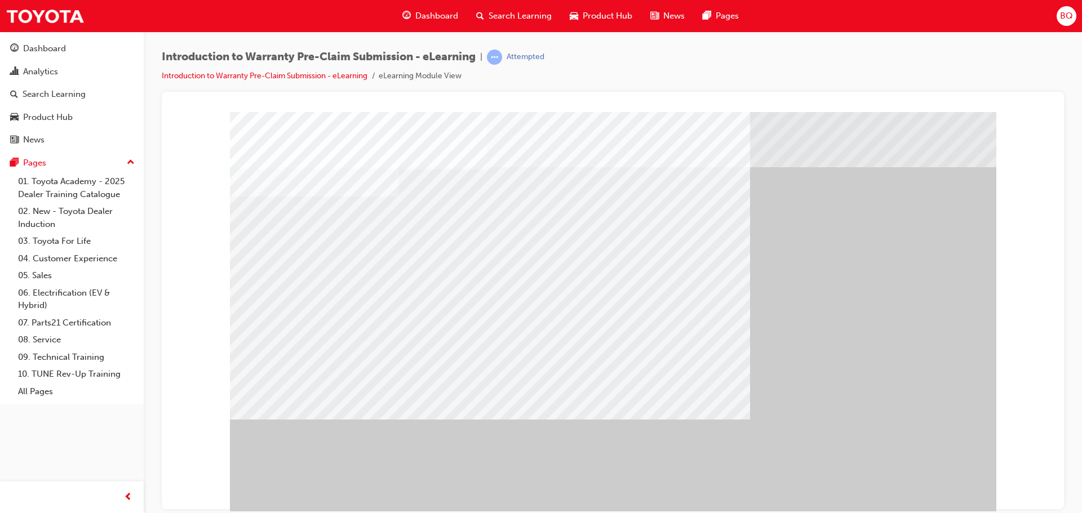
click at [915, 502] on div "" at bounding box center [613, 315] width 766 height 406
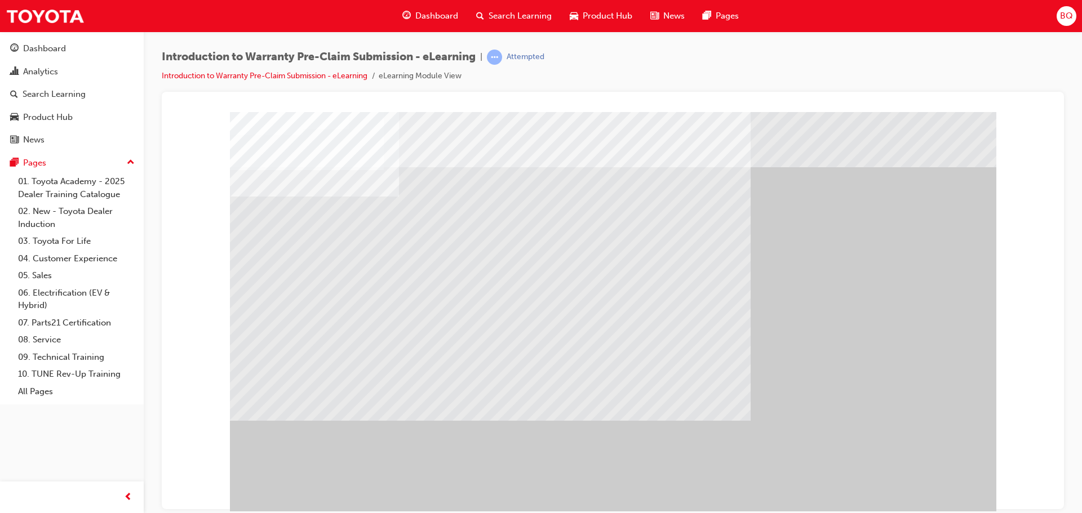
click at [904, 478] on div "" at bounding box center [613, 315] width 766 height 406
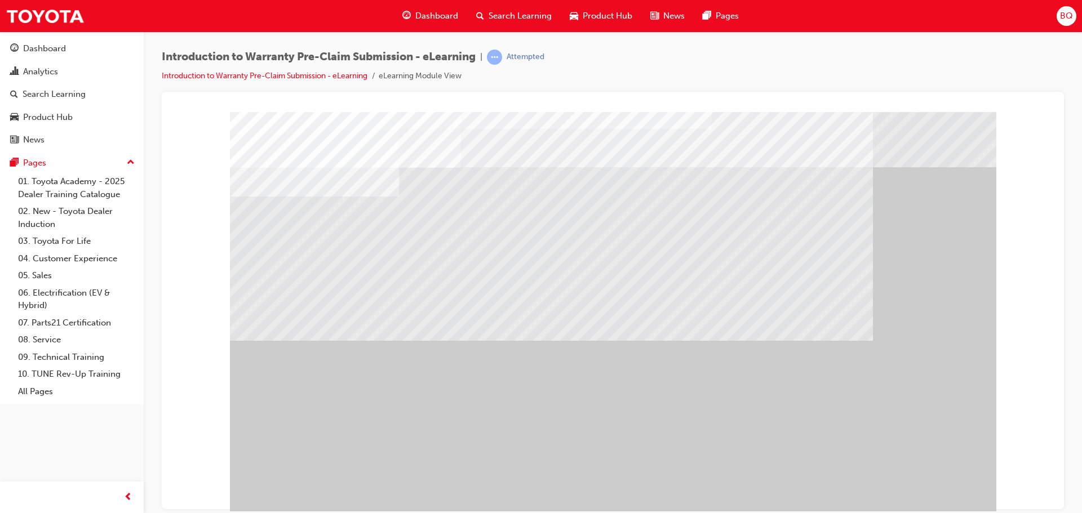
drag, startPoint x: 913, startPoint y: 492, endPoint x: 907, endPoint y: 490, distance: 6.6
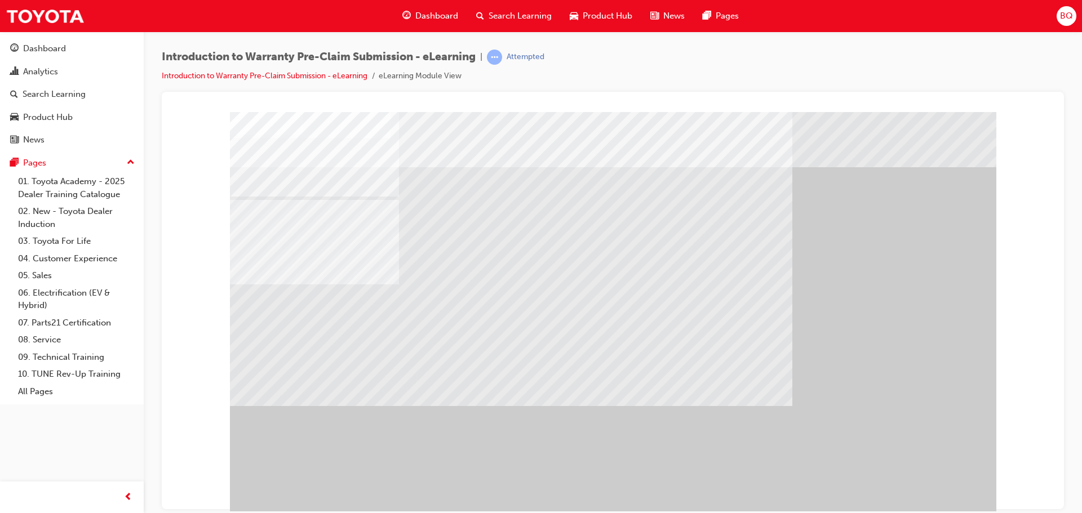
click at [856, 483] on div "" at bounding box center [613, 315] width 766 height 406
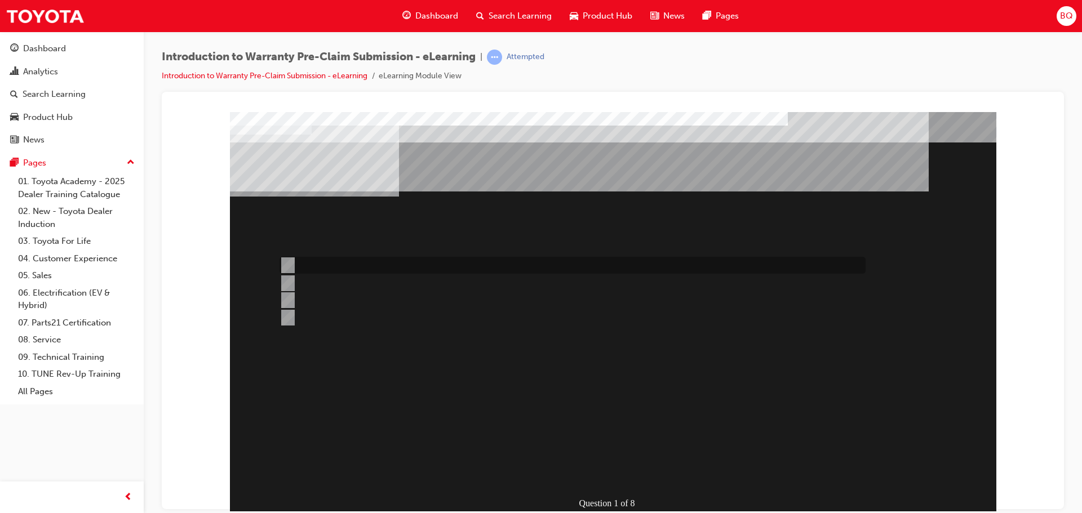
click at [289, 264] on input "Specific repairs as per the WPPM." at bounding box center [285, 265] width 12 height 12
radio input "true"
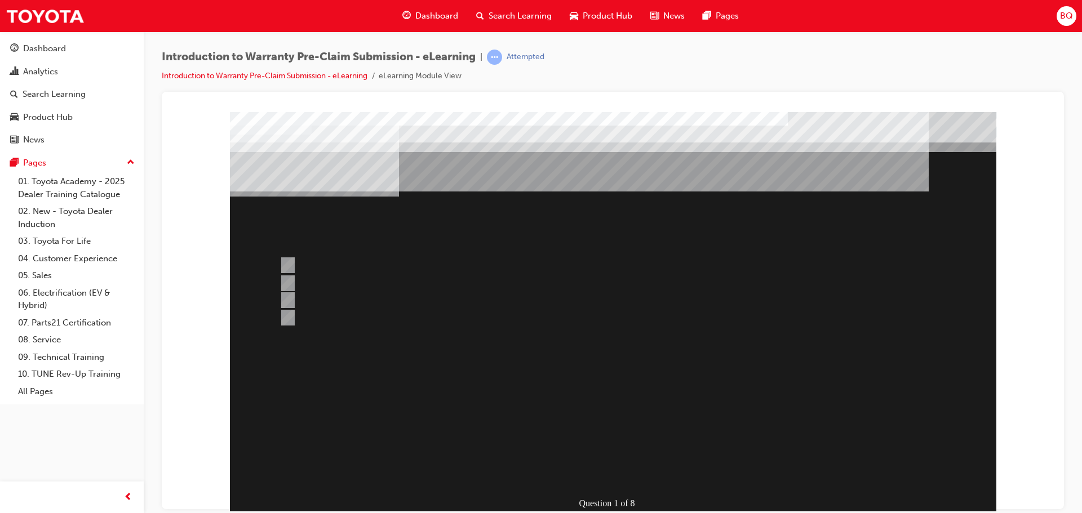
click at [623, 338] on div at bounding box center [613, 315] width 766 height 406
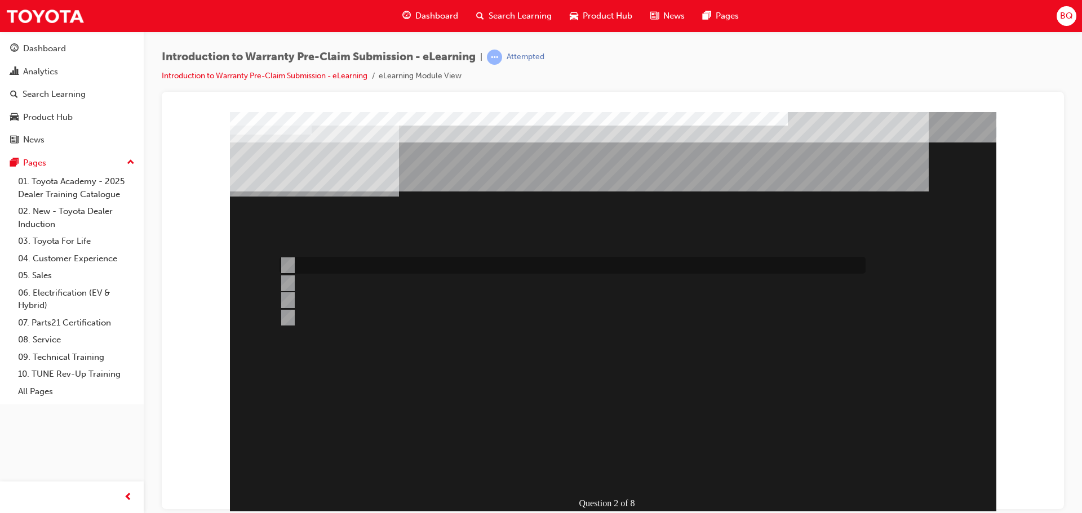
click at [290, 262] on input "The Services for object button." at bounding box center [285, 265] width 12 height 12
radio input "true"
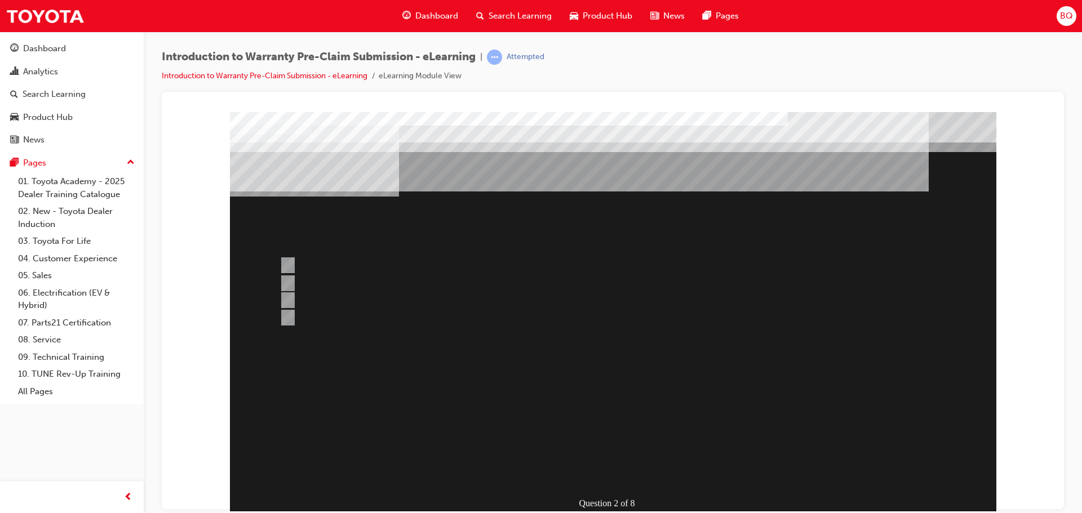
click at [562, 366] on div at bounding box center [613, 315] width 766 height 406
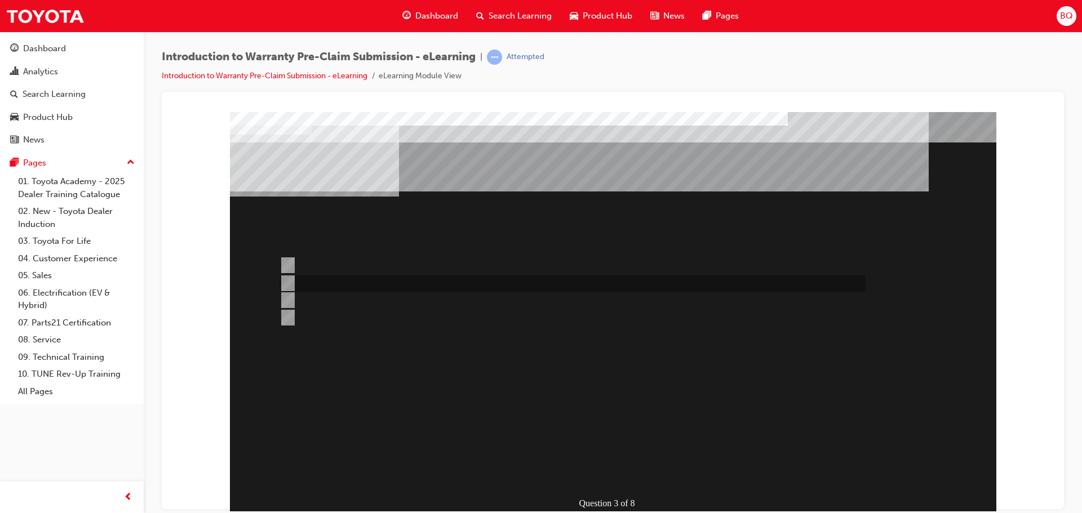
click at [289, 282] on input "1st January, 2019" at bounding box center [285, 283] width 12 height 12
radio input "true"
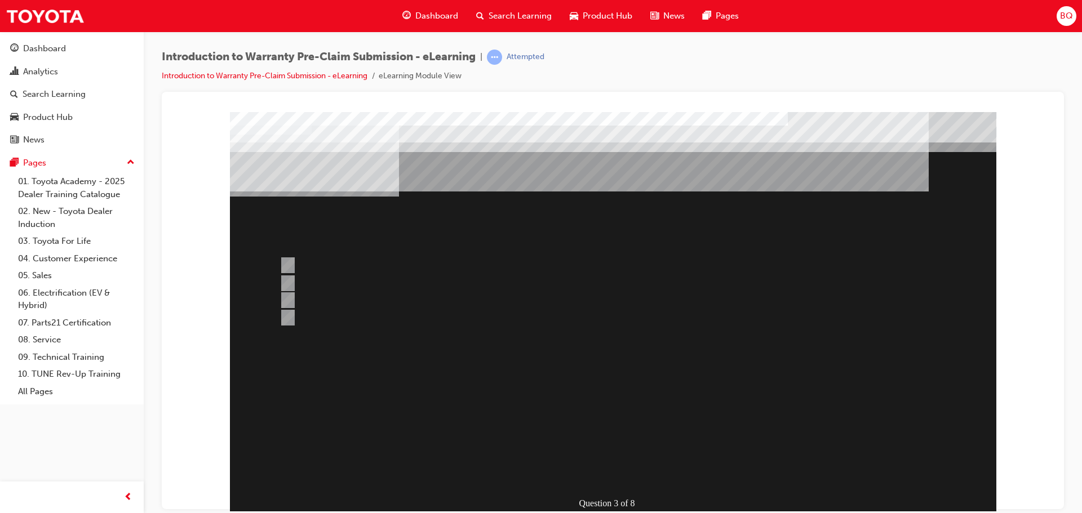
click at [593, 354] on div at bounding box center [613, 315] width 766 height 406
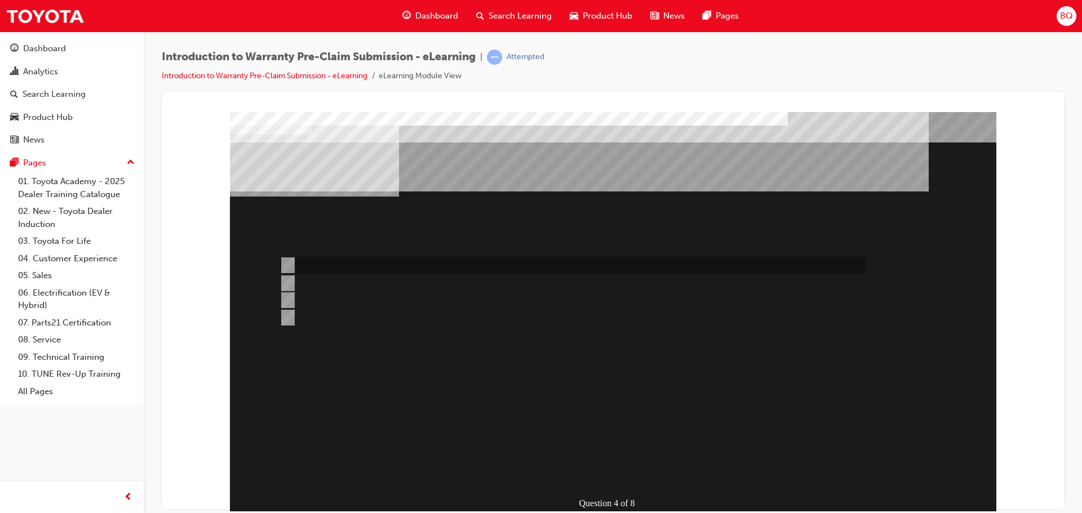
click at [339, 261] on div at bounding box center [570, 265] width 586 height 17
radio input "true"
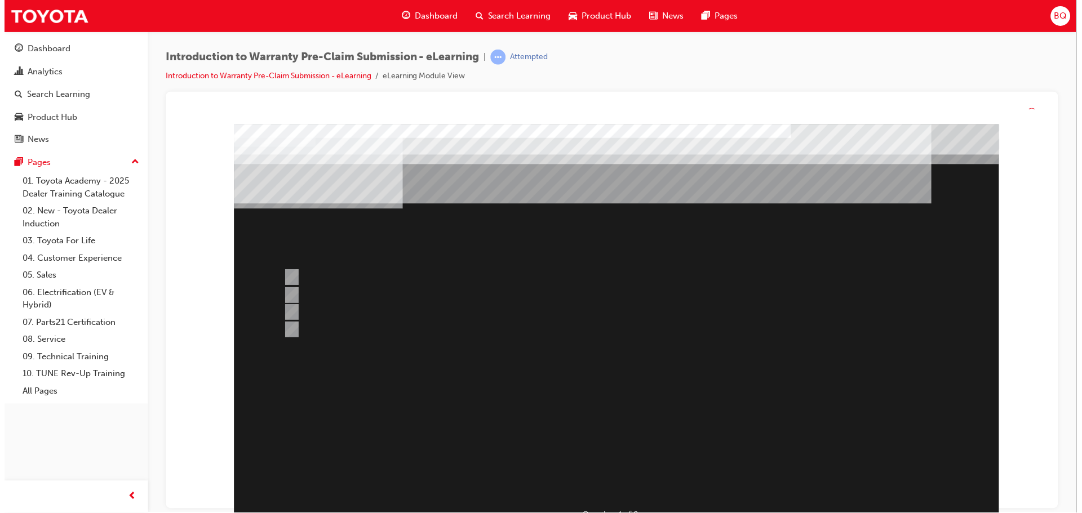
click at [640, 340] on div at bounding box center [616, 327] width 766 height 406
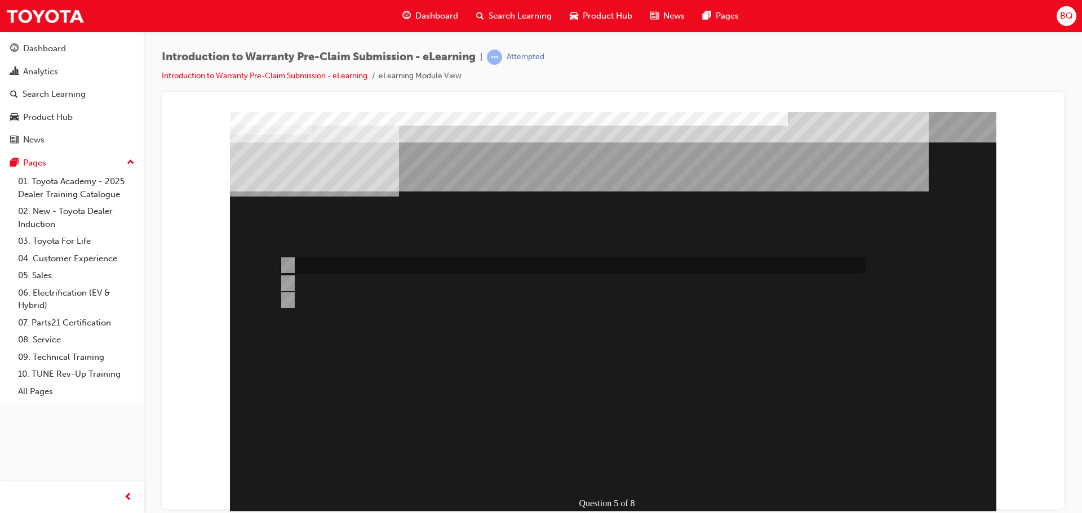
click at [287, 266] on input "No, as the part is available within Australia." at bounding box center [285, 265] width 12 height 12
radio input "true"
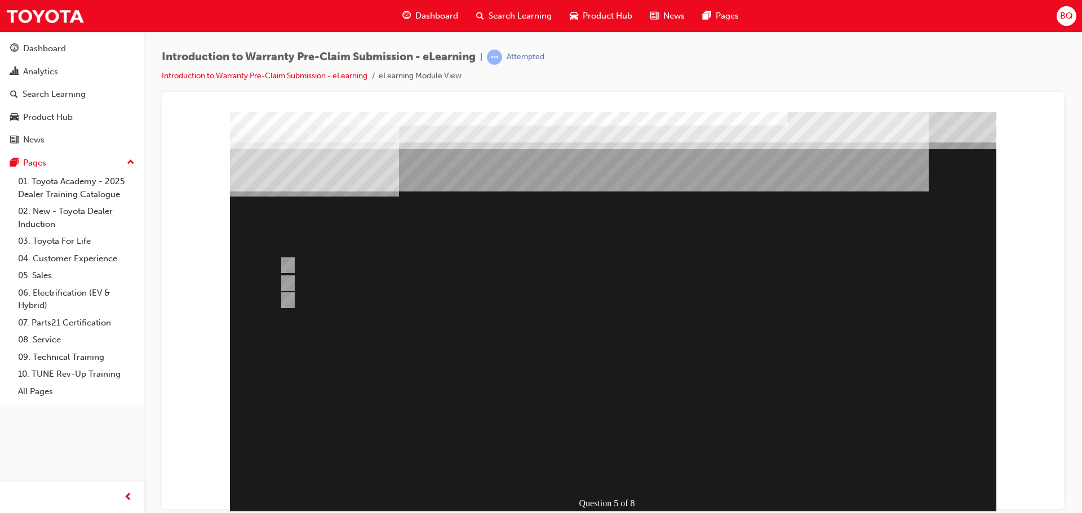
click at [283, 284] on div at bounding box center [613, 315] width 766 height 406
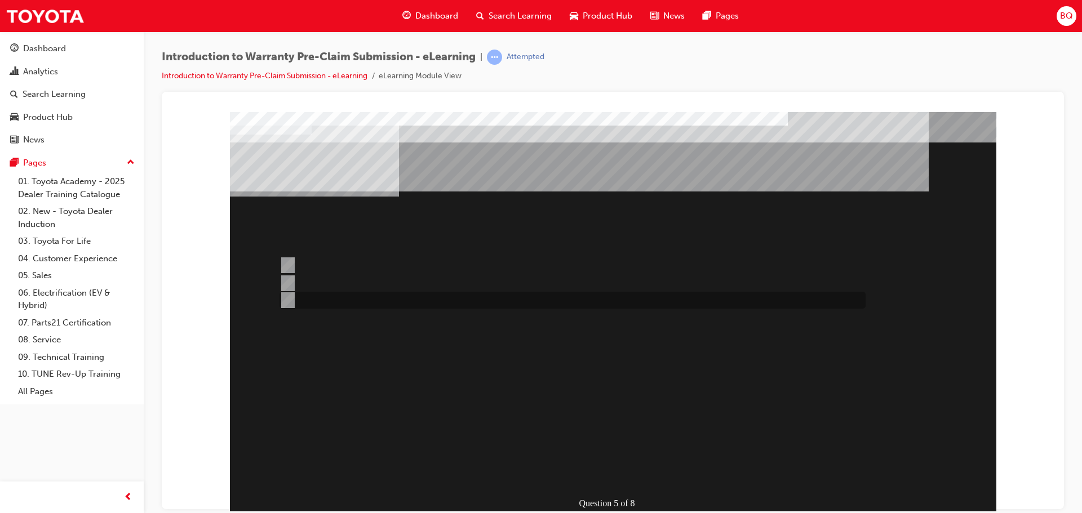
click at [289, 295] on input "Only if the guest requests a hire car." at bounding box center [285, 300] width 12 height 12
radio input "true"
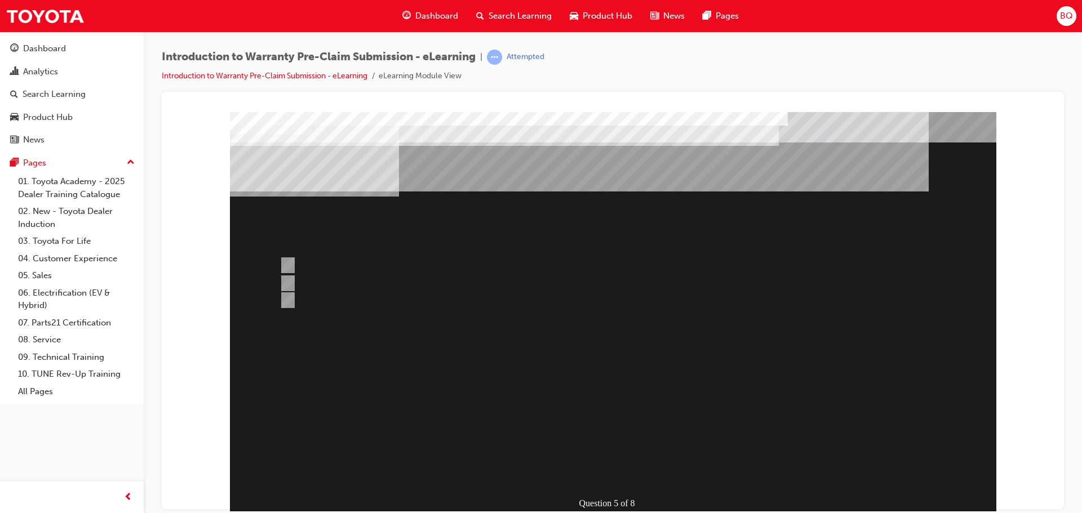
click at [573, 345] on div at bounding box center [613, 315] width 766 height 406
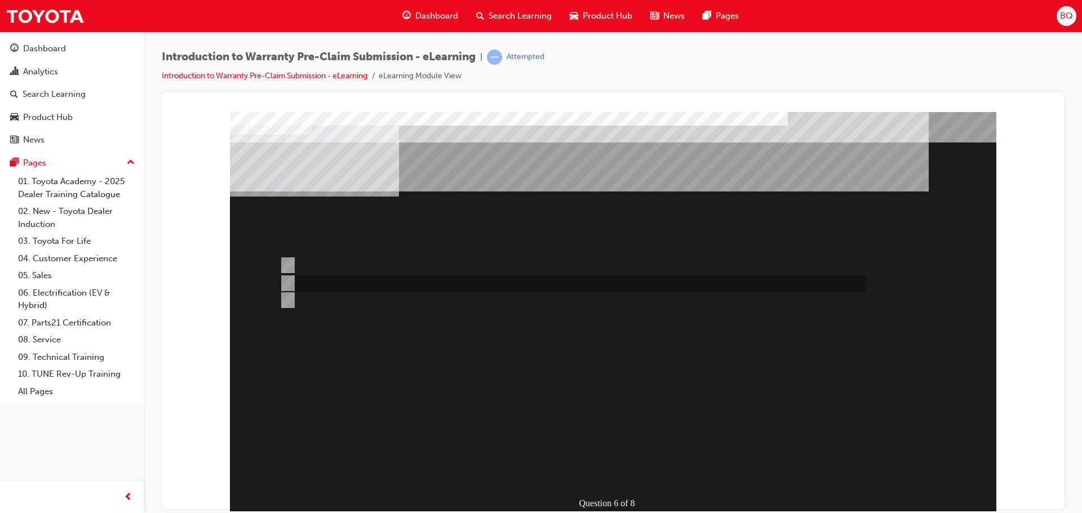
click at [319, 282] on div at bounding box center [570, 284] width 586 height 17
radio input "true"
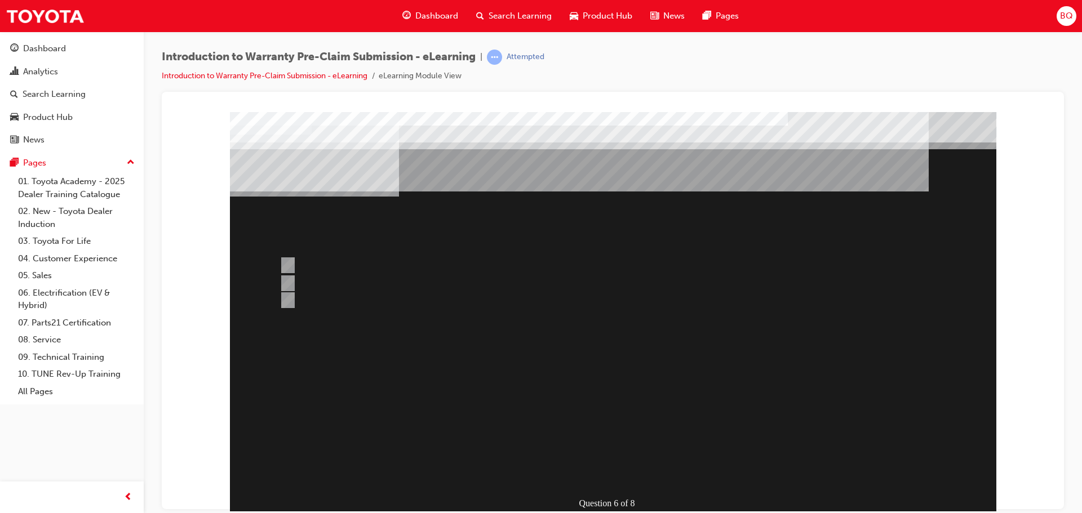
click at [331, 263] on div at bounding box center [613, 315] width 766 height 406
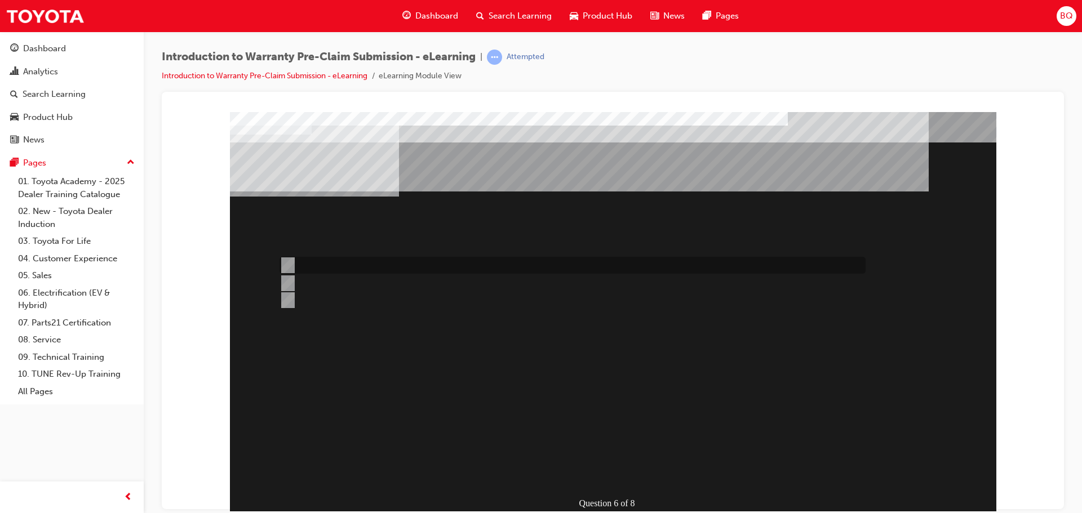
click at [332, 260] on div at bounding box center [570, 265] width 586 height 17
radio input "true"
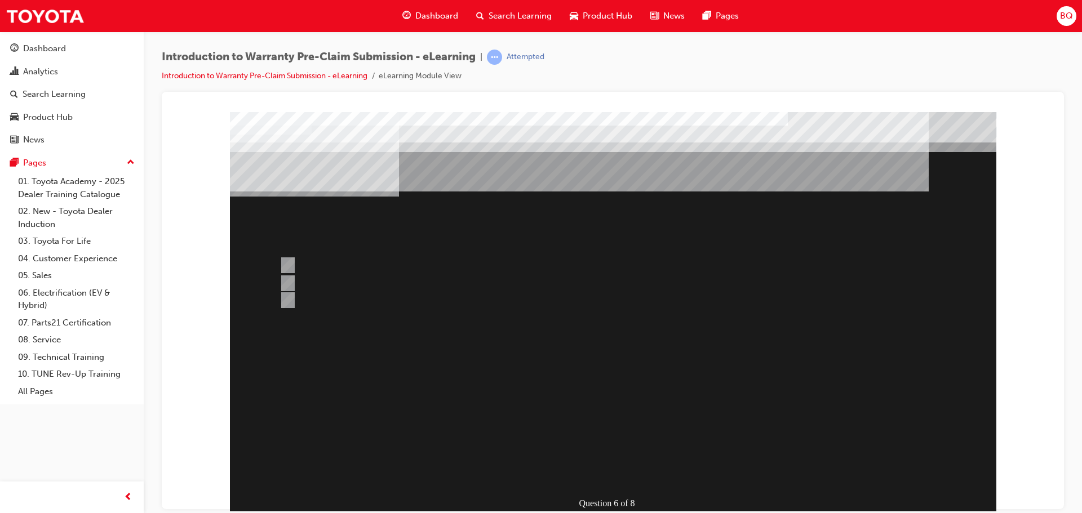
click at [609, 388] on div at bounding box center [613, 315] width 766 height 406
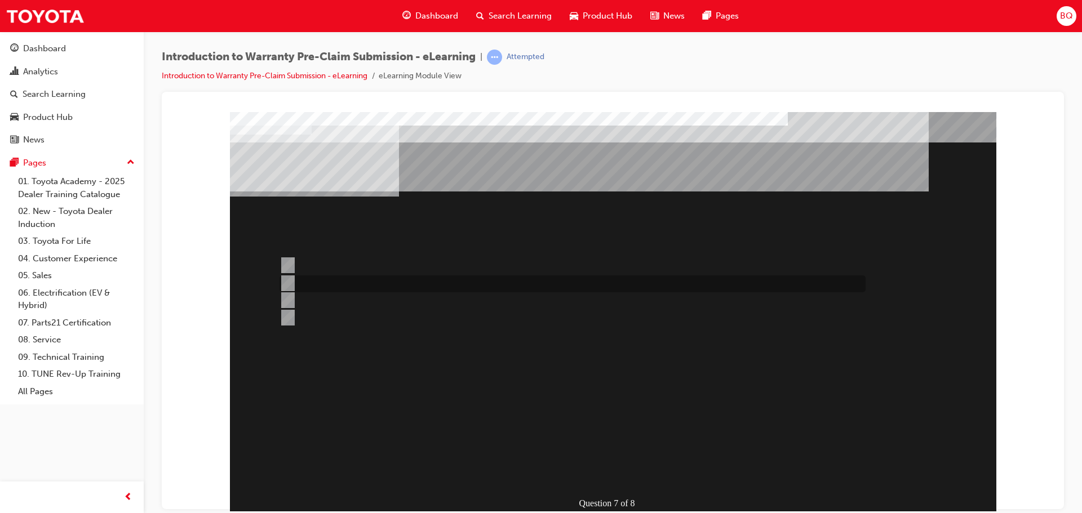
click at [358, 277] on div at bounding box center [570, 284] width 586 height 17
radio input "true"
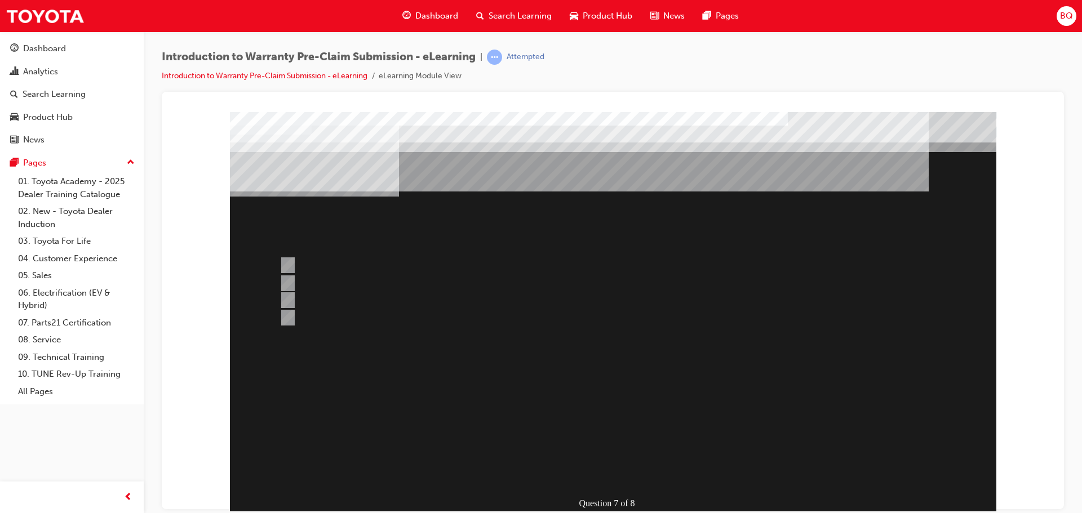
click at [589, 354] on div at bounding box center [613, 315] width 766 height 406
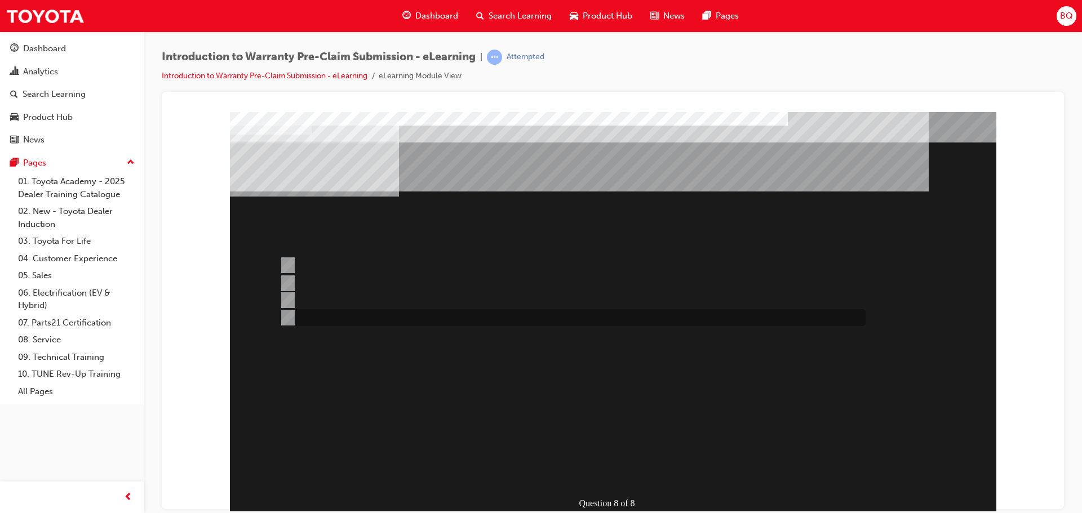
click at [321, 320] on div at bounding box center [570, 317] width 586 height 17
radio input "true"
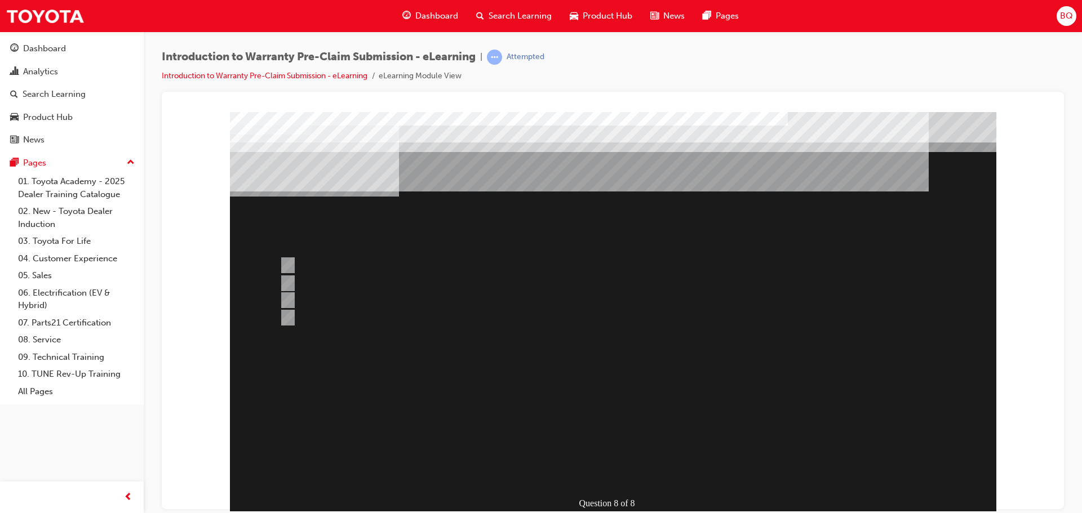
click at [605, 354] on div at bounding box center [613, 315] width 766 height 406
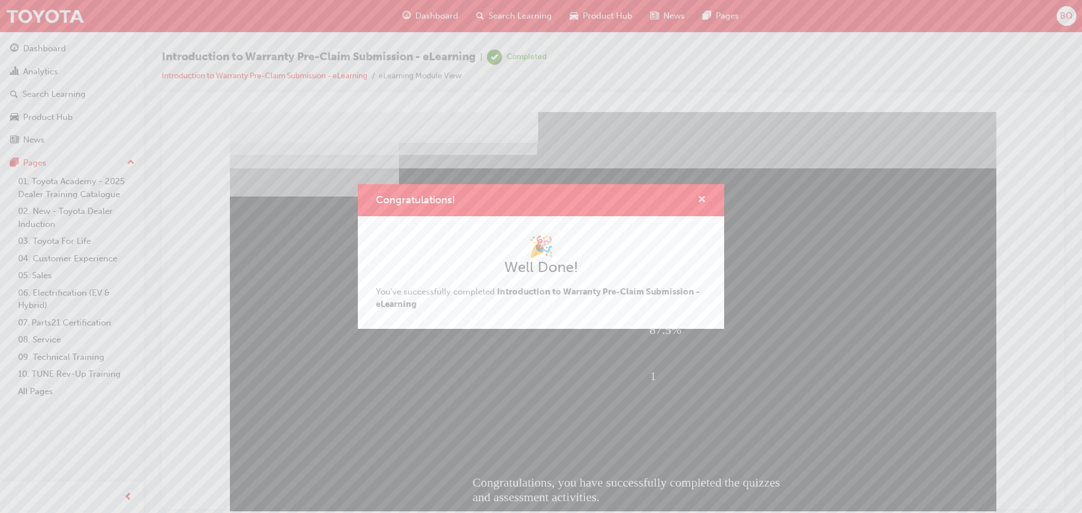
click at [703, 199] on span "cross-icon" at bounding box center [702, 201] width 8 height 10
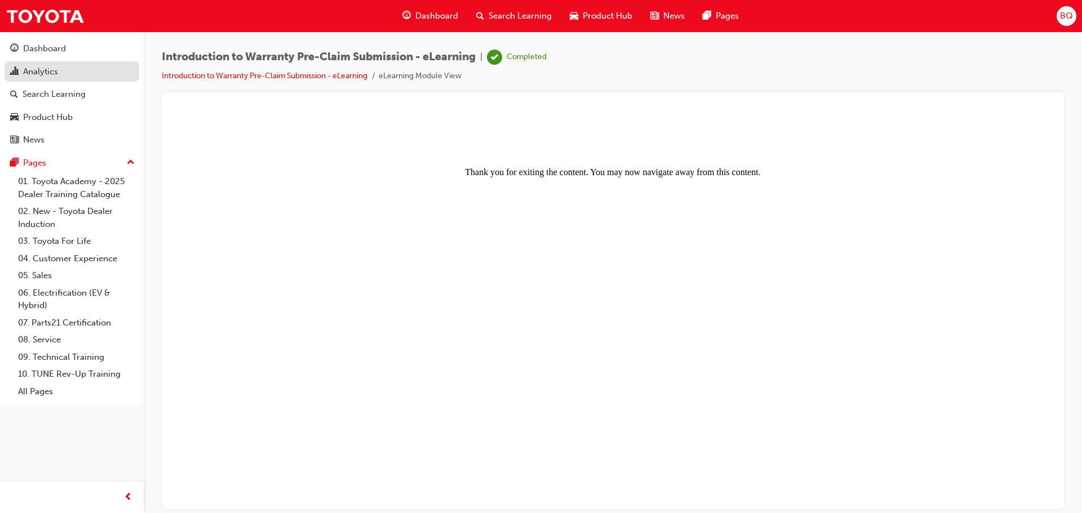
click at [42, 72] on div "Analytics" at bounding box center [40, 71] width 35 height 13
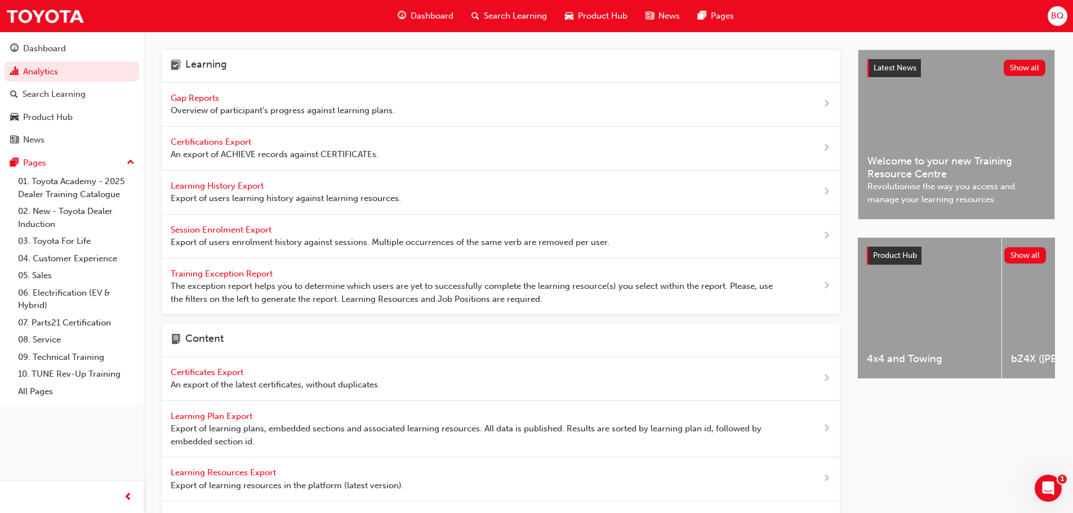
click at [206, 98] on span "Gap Reports" at bounding box center [196, 98] width 51 height 10
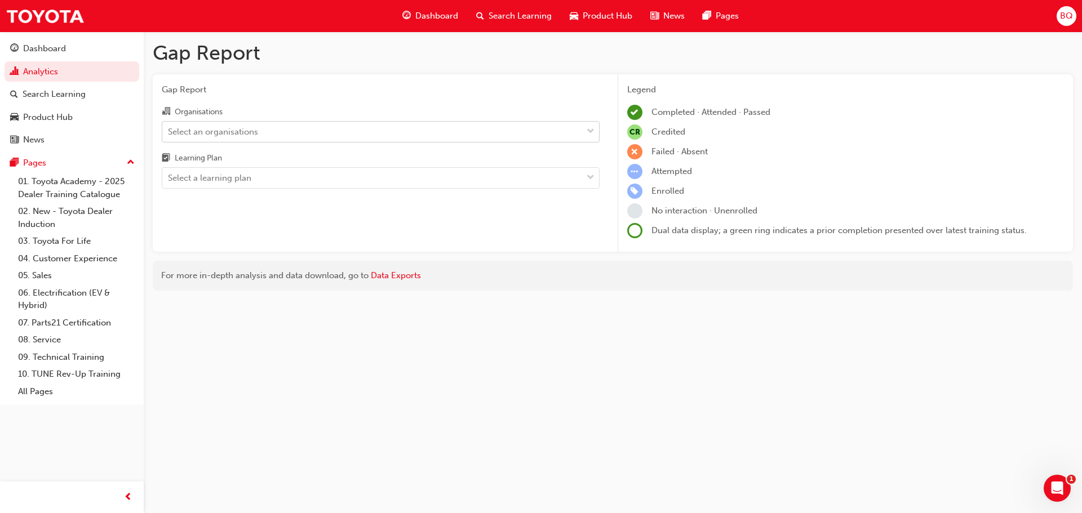
click at [587, 128] on span "down-icon" at bounding box center [591, 132] width 8 height 15
click at [169, 128] on input "Organisations Select an organisations" at bounding box center [168, 131] width 1 height 10
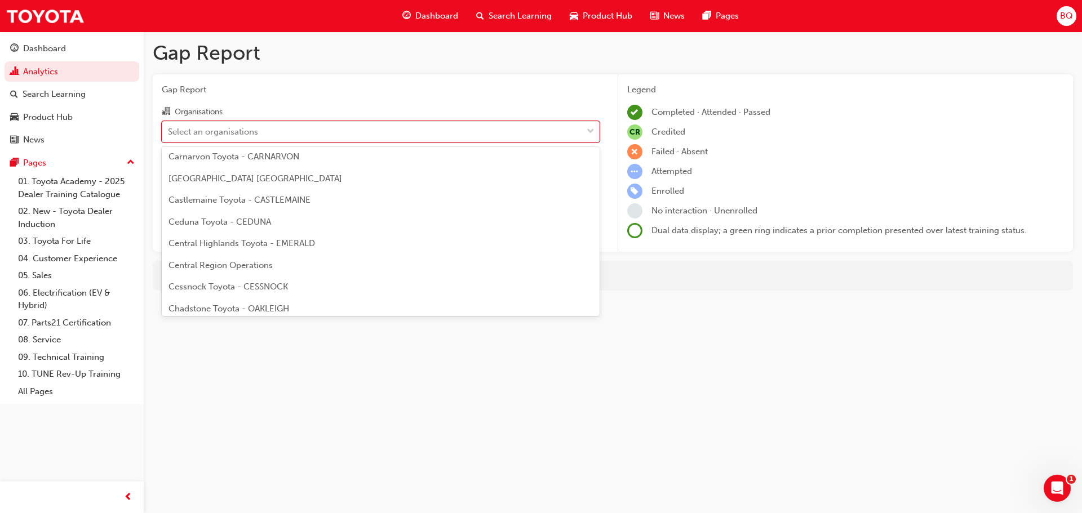
scroll to position [1071, 0]
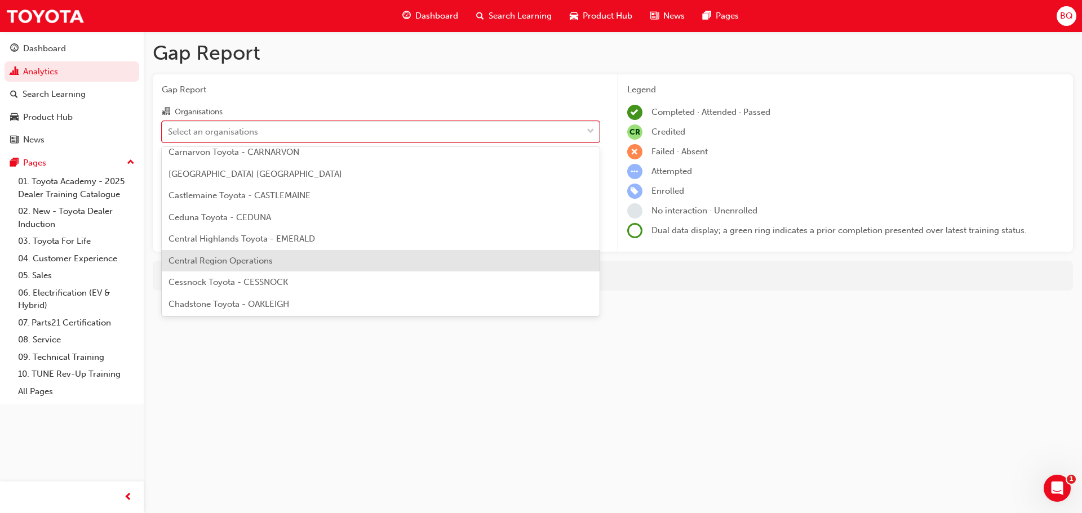
click at [458, 260] on div "Central Region Operations" at bounding box center [381, 261] width 438 height 22
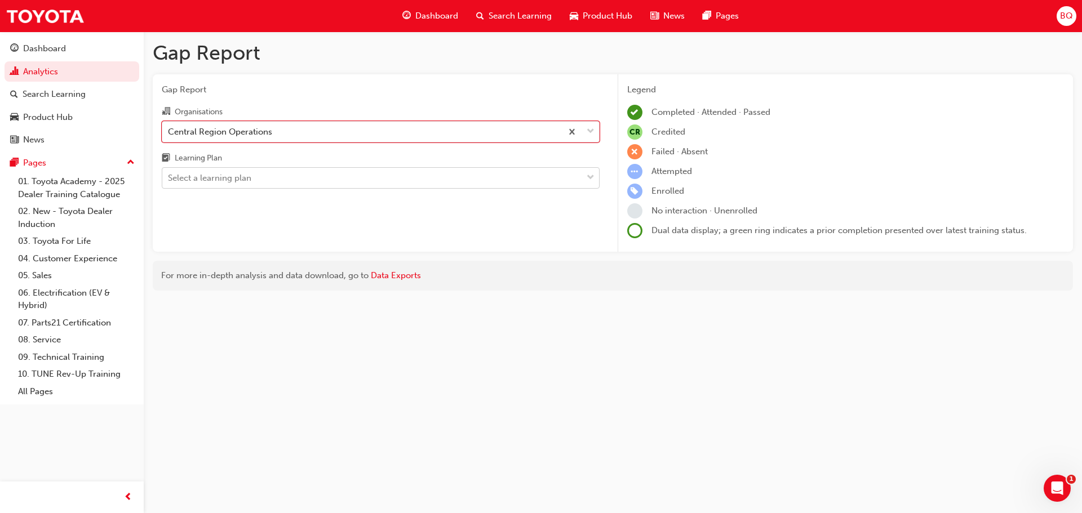
click at [589, 181] on span "down-icon" at bounding box center [591, 178] width 8 height 15
click at [169, 181] on input "Learning Plan Select a learning plan" at bounding box center [168, 178] width 1 height 10
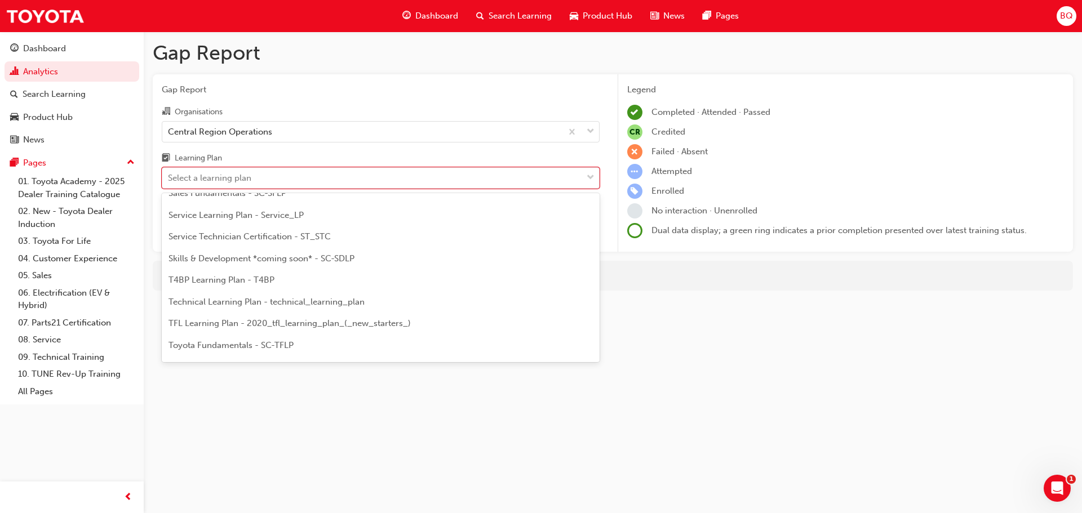
scroll to position [513, 0]
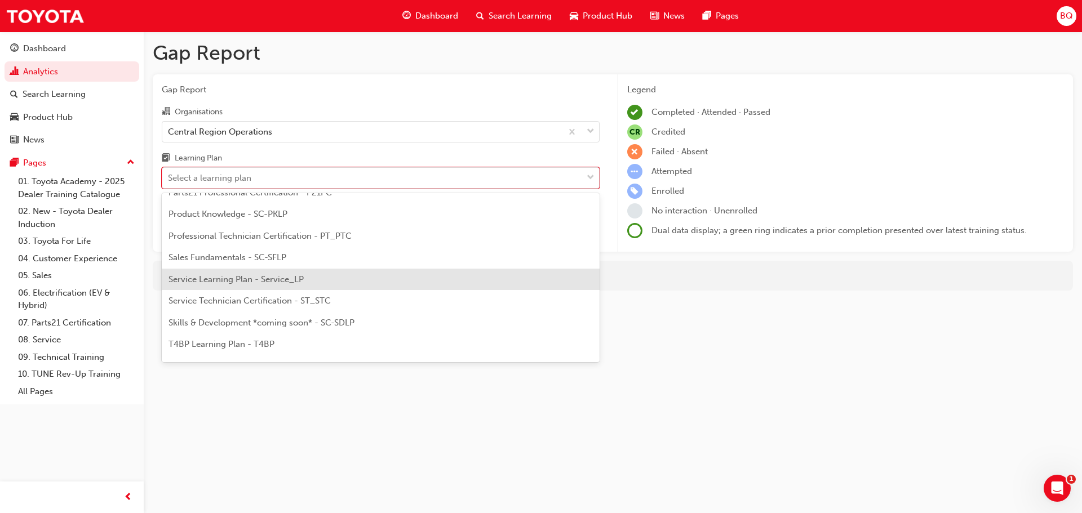
click at [433, 276] on div "Service Learning Plan - Service_LP" at bounding box center [381, 280] width 438 height 22
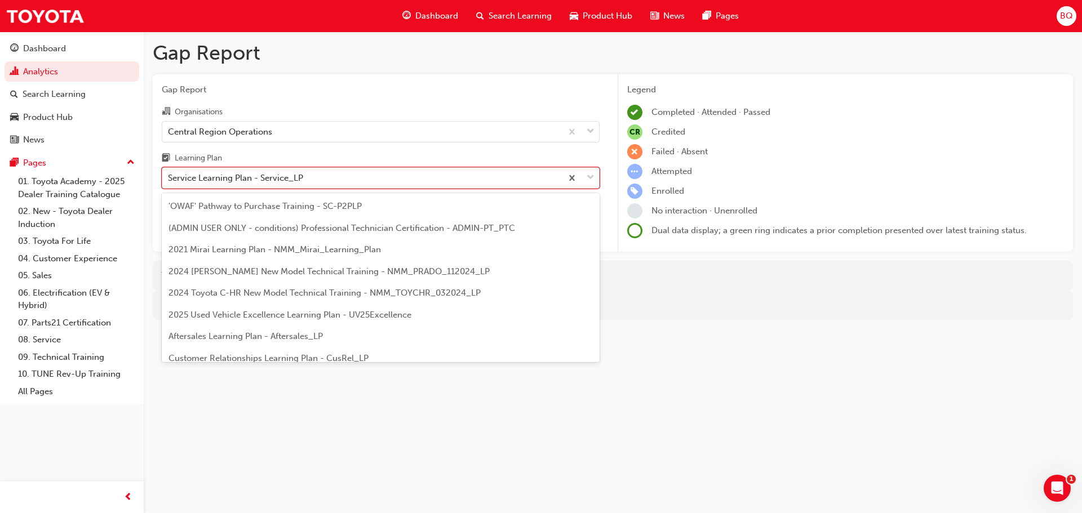
click at [591, 180] on span "down-icon" at bounding box center [591, 178] width 8 height 15
click at [169, 180] on input "Learning Plan option Service Learning Plan - Service_LP, selected. option Servi…" at bounding box center [168, 178] width 1 height 10
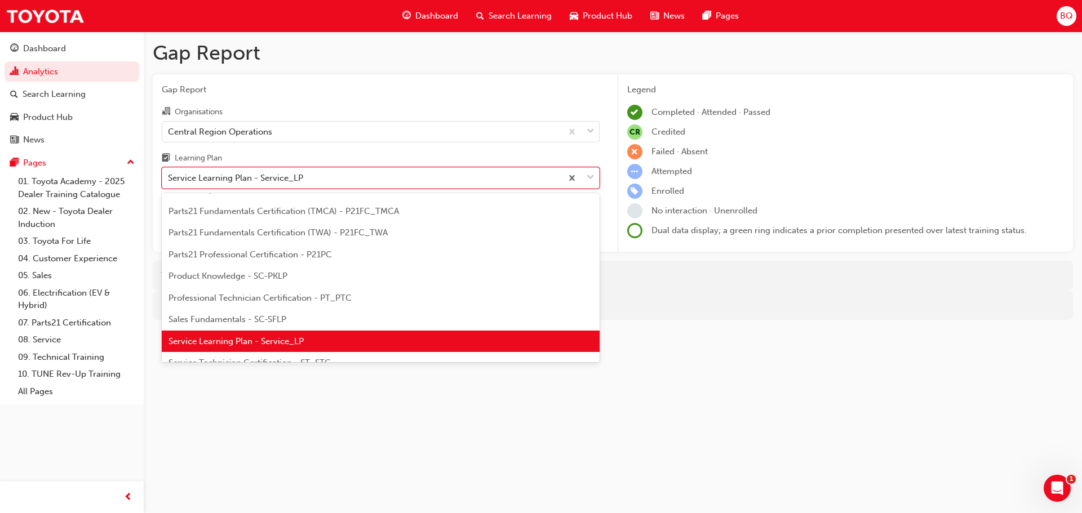
scroll to position [682, 0]
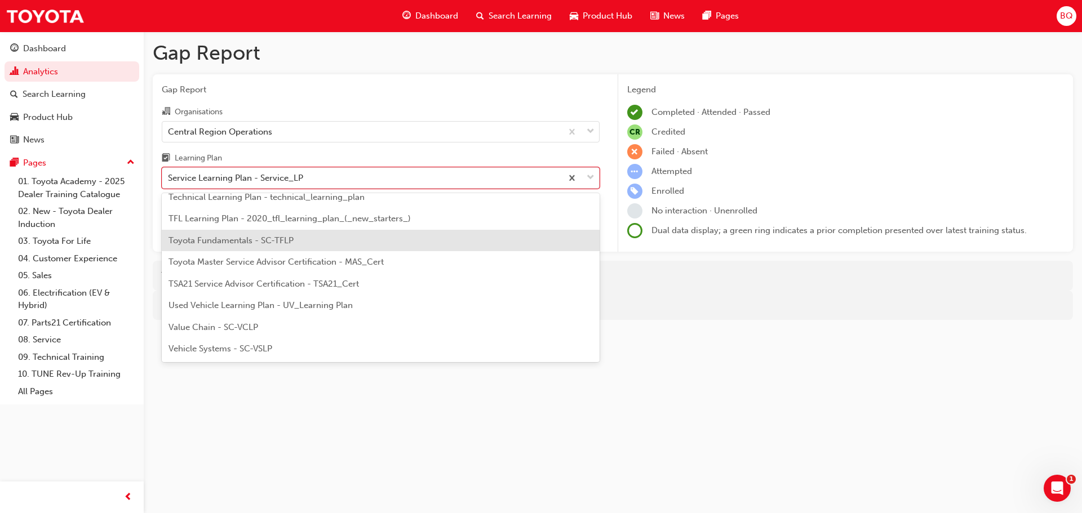
click at [341, 241] on div "Toyota Fundamentals - SC-TFLP" at bounding box center [381, 241] width 438 height 22
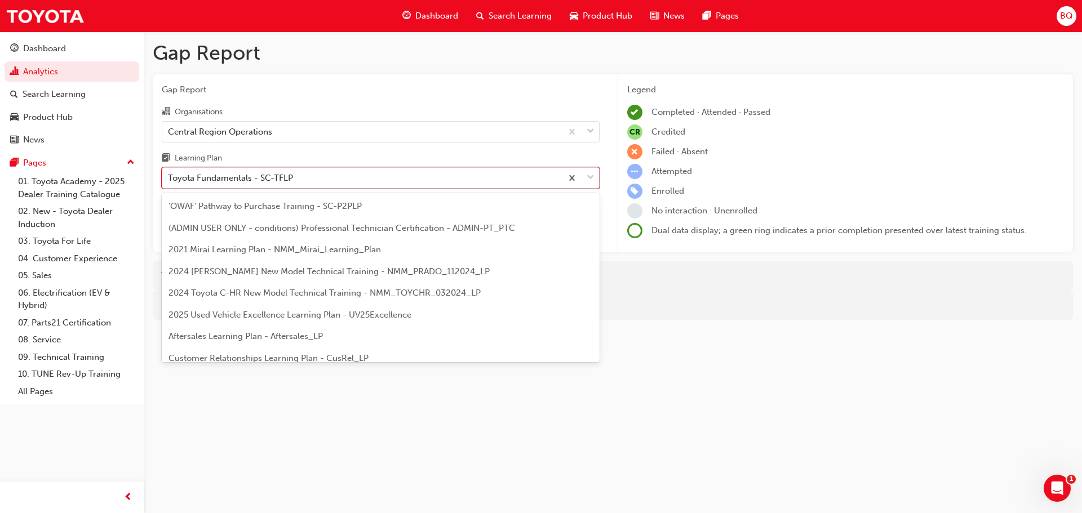
click at [587, 181] on span "down-icon" at bounding box center [591, 178] width 8 height 15
click at [169, 181] on input "Learning Plan option Toyota Fundamentals - SC-TFLP, selected. option Toyota Fun…" at bounding box center [168, 178] width 1 height 10
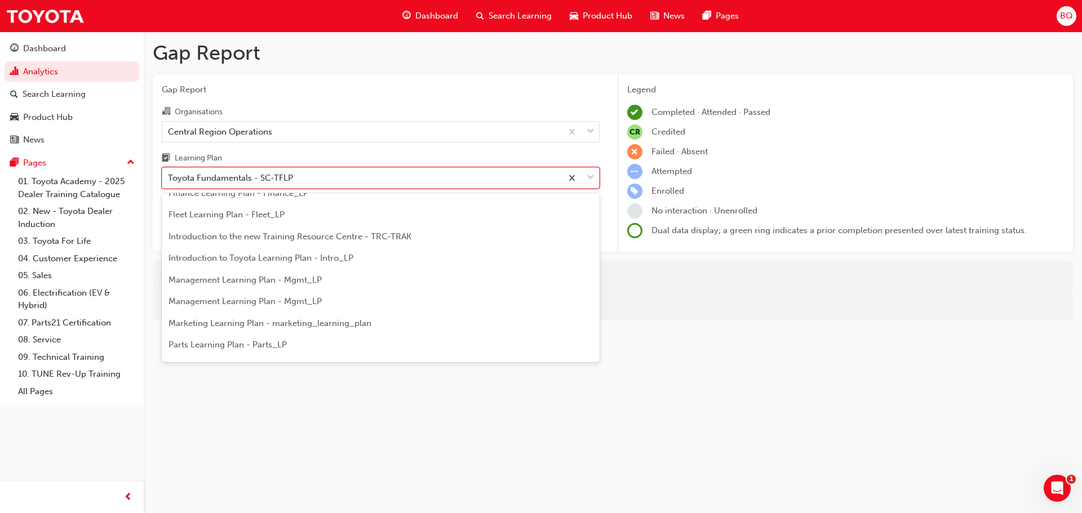
scroll to position [297, 0]
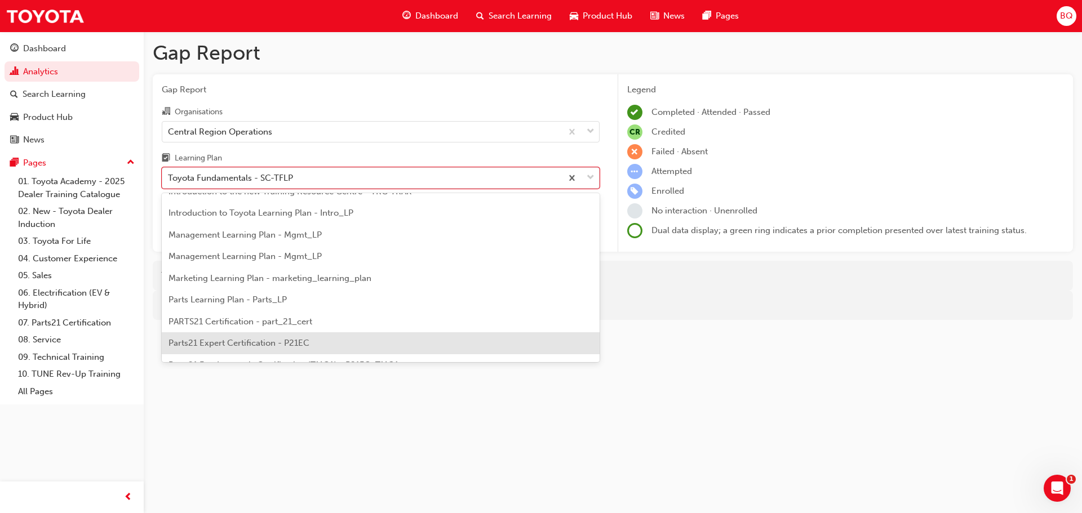
click at [280, 334] on div "Parts21 Expert Certification - P21EC" at bounding box center [381, 343] width 438 height 22
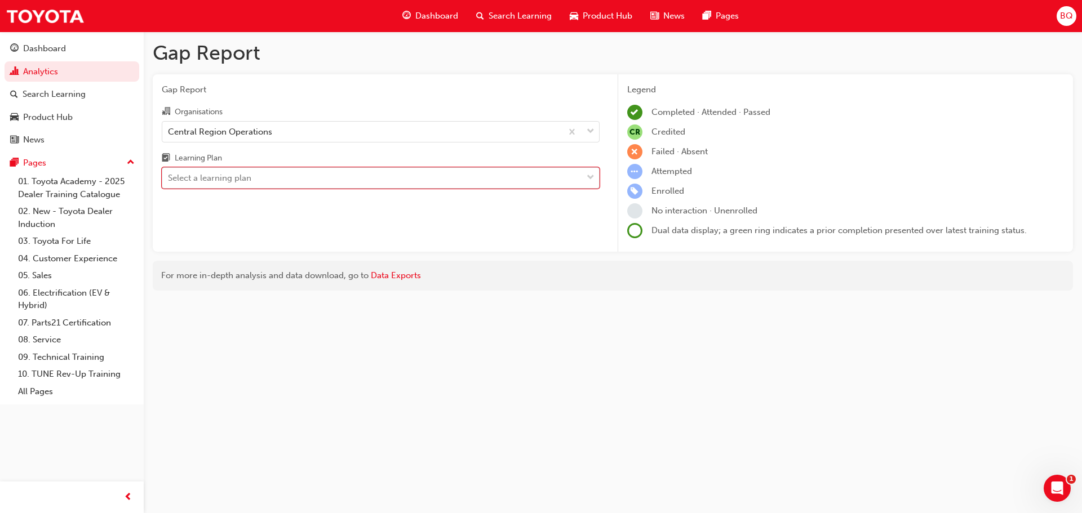
click at [578, 176] on div "Select a learning plan" at bounding box center [372, 178] width 420 height 20
click at [169, 176] on input "Learning Plan option Parts21 Expert Certification - P21EC, selected. 0 results …" at bounding box center [168, 178] width 1 height 10
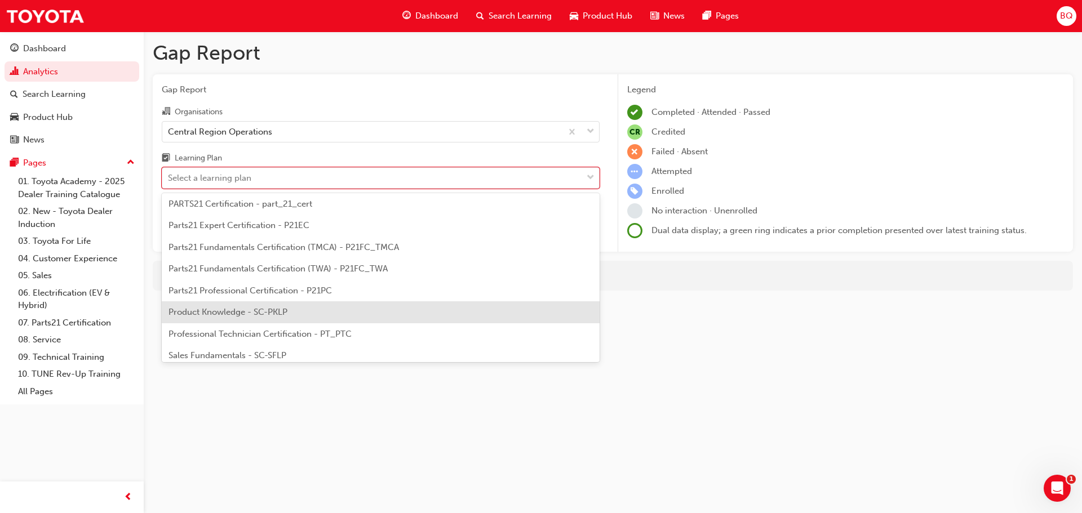
scroll to position [394, 0]
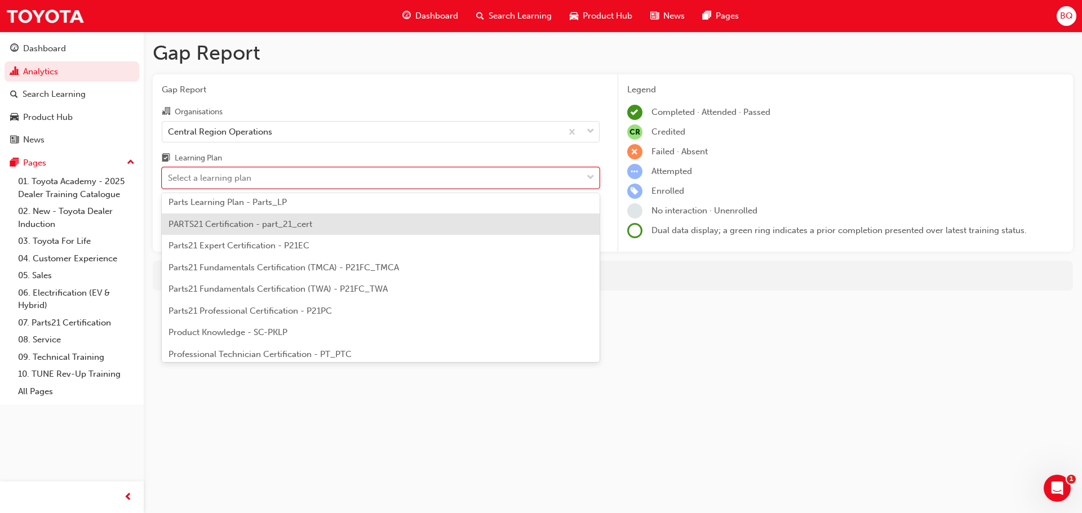
click at [261, 222] on span "PARTS21 Certification - part_21_cert" at bounding box center [240, 224] width 144 height 10
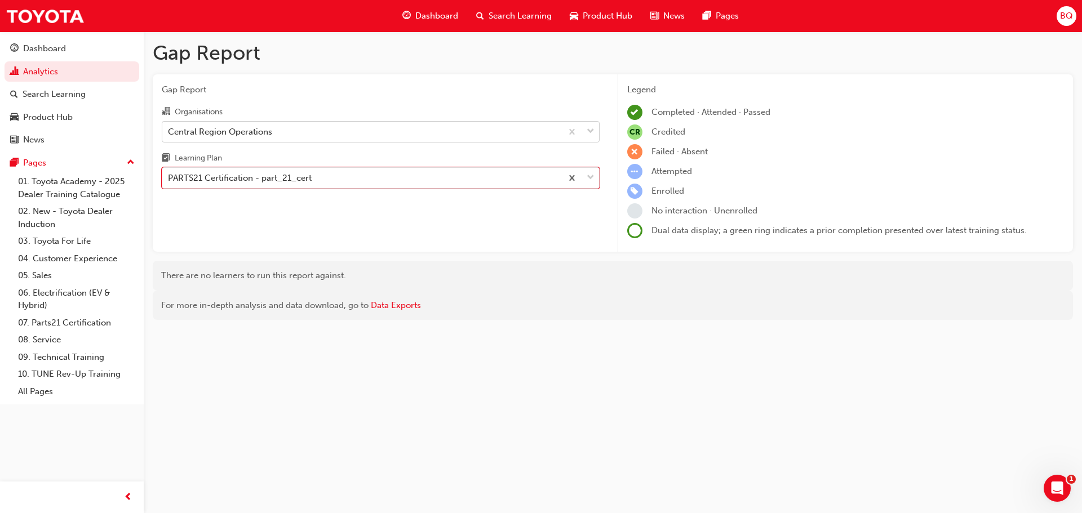
click at [591, 137] on span "down-icon" at bounding box center [591, 132] width 8 height 15
click at [169, 136] on input "Organisations Central Region Operations" at bounding box center [168, 131] width 1 height 10
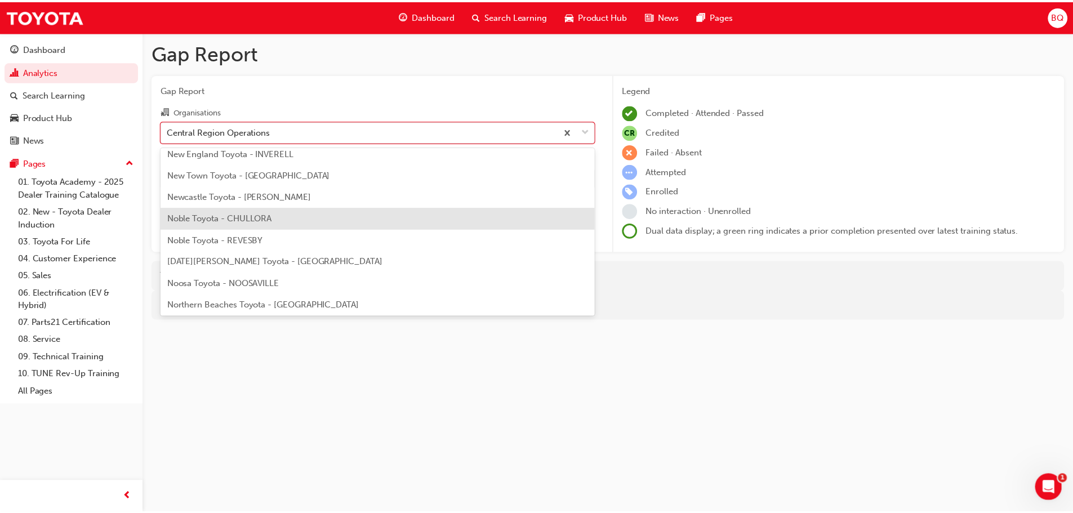
scroll to position [4415, 0]
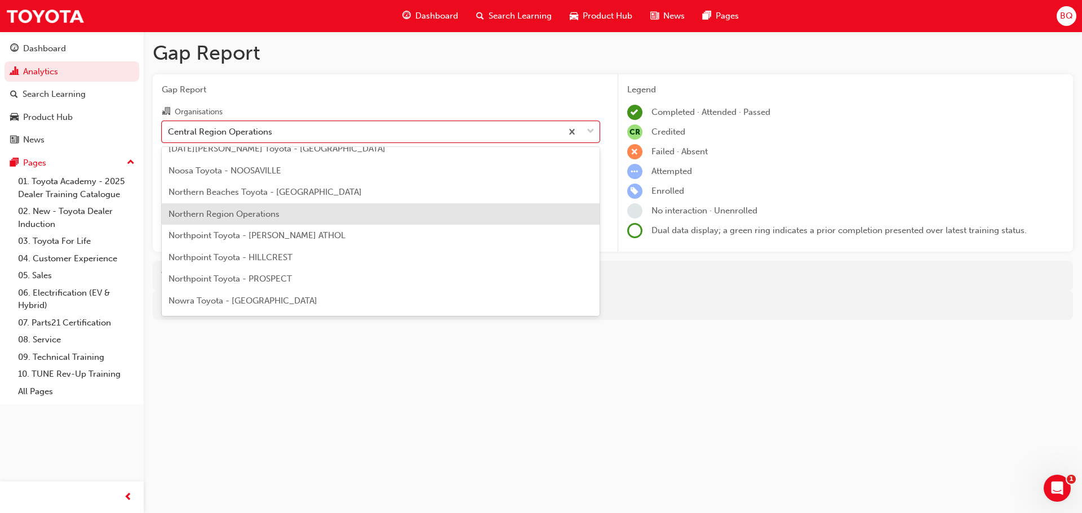
click at [535, 224] on div "Northern Region Operations" at bounding box center [381, 214] width 438 height 22
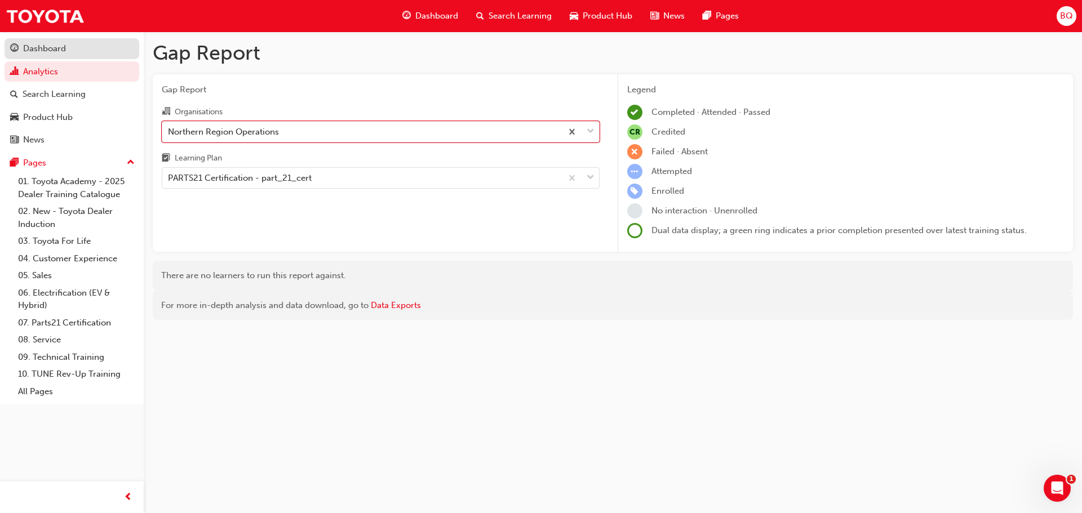
click at [47, 45] on div "Dashboard" at bounding box center [44, 48] width 43 height 13
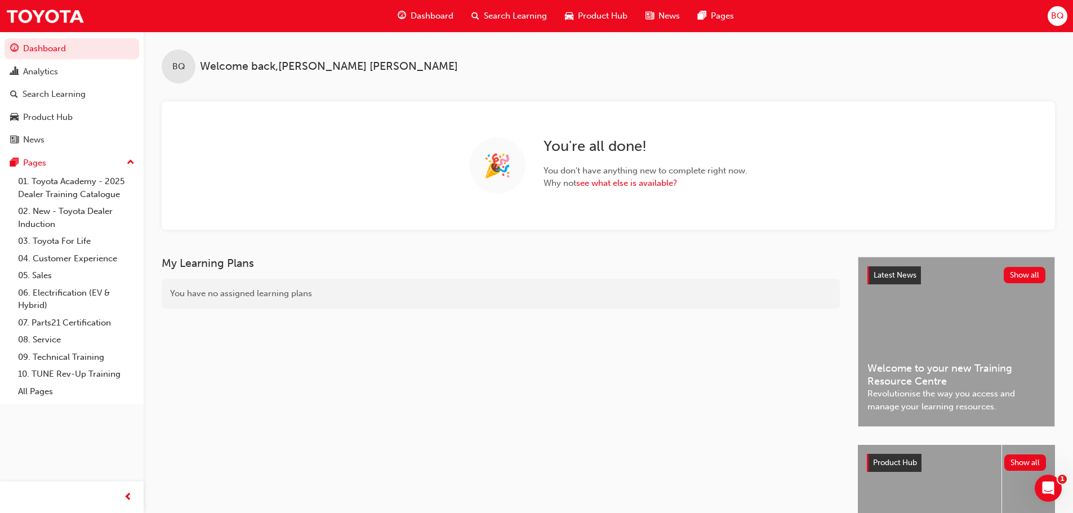
click at [1066, 16] on div "BQ" at bounding box center [1058, 16] width 20 height 20
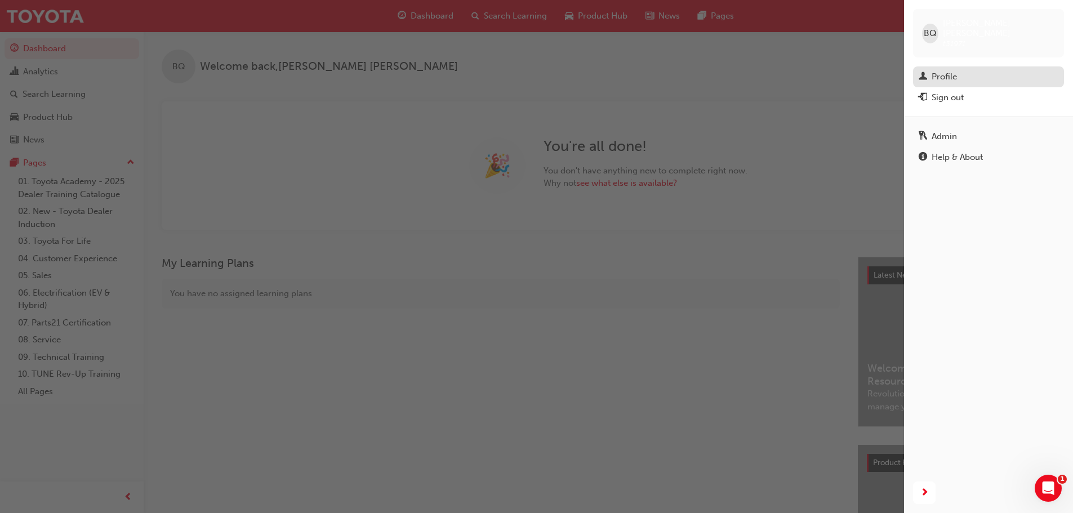
click at [956, 70] on div "Profile" at bounding box center [944, 76] width 25 height 13
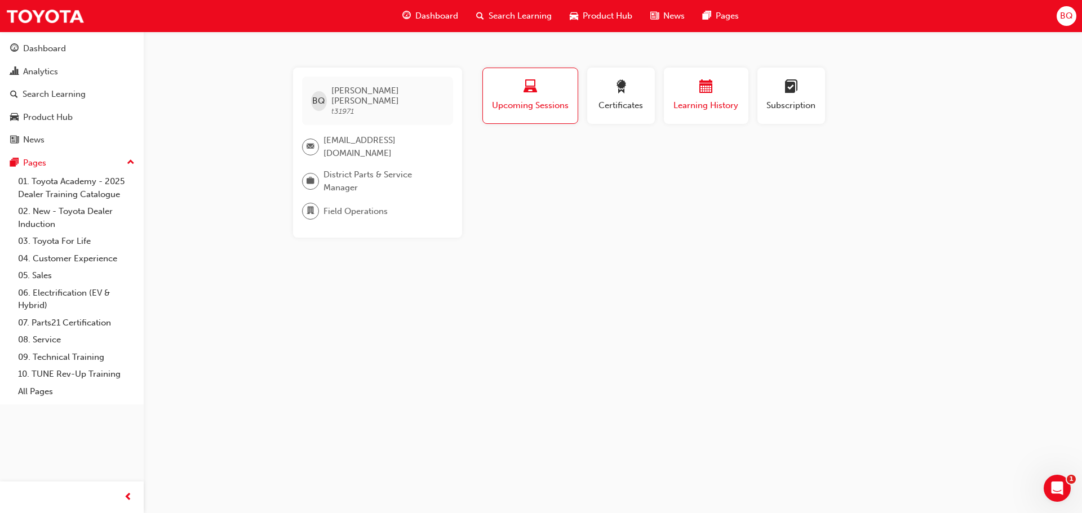
click at [692, 104] on span "Learning History" at bounding box center [706, 105] width 68 height 13
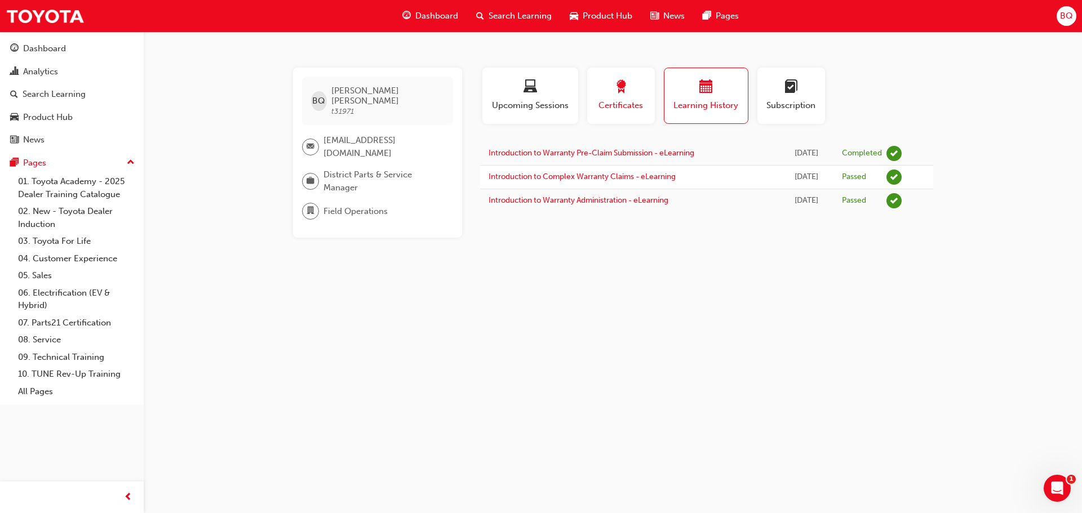
click at [620, 96] on div "button" at bounding box center [621, 88] width 51 height 17
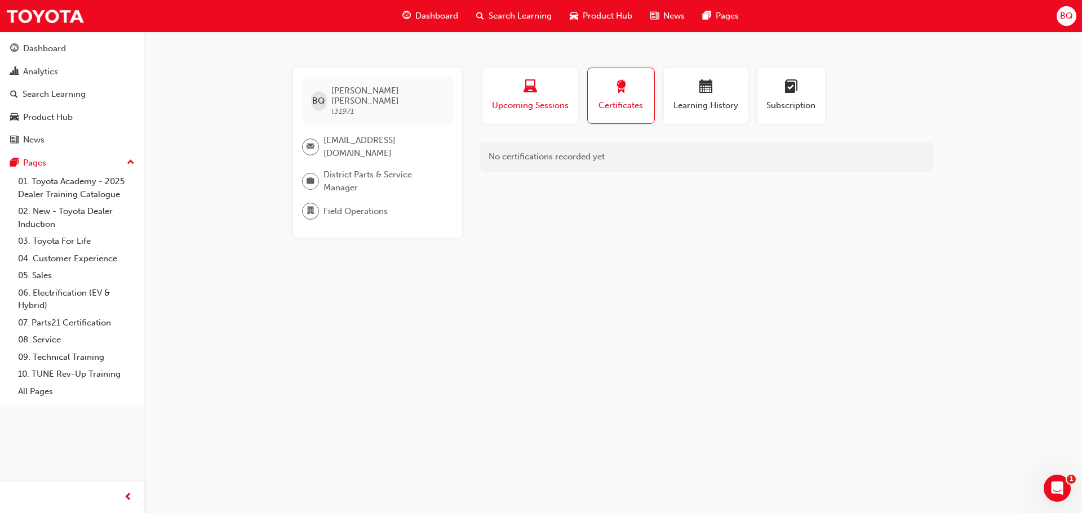
click at [525, 114] on button "Upcoming Sessions" at bounding box center [530, 96] width 96 height 56
click at [797, 118] on button "Subscription" at bounding box center [791, 96] width 68 height 56
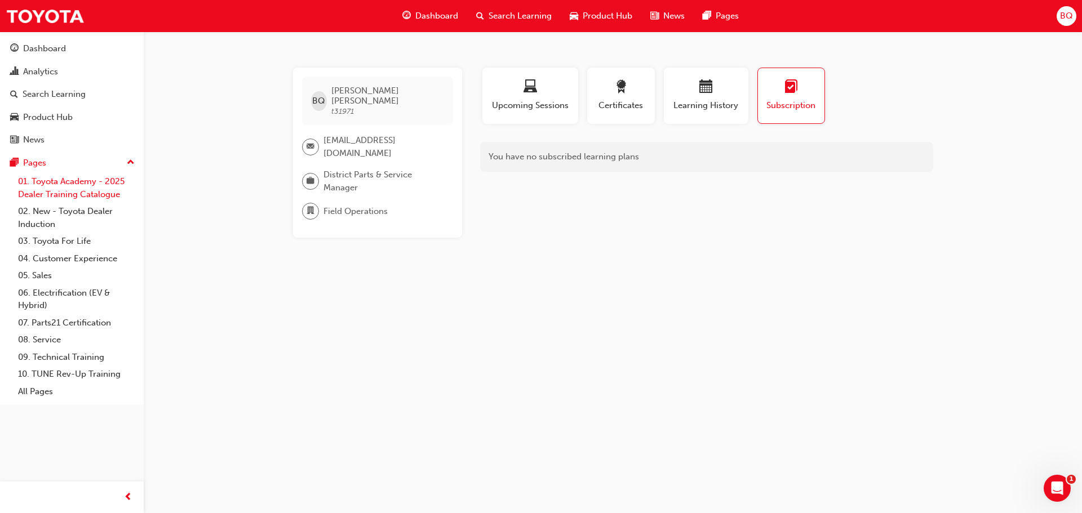
click at [61, 185] on link "01. Toyota Academy - 2025 Dealer Training Catalogue" at bounding box center [77, 188] width 126 height 30
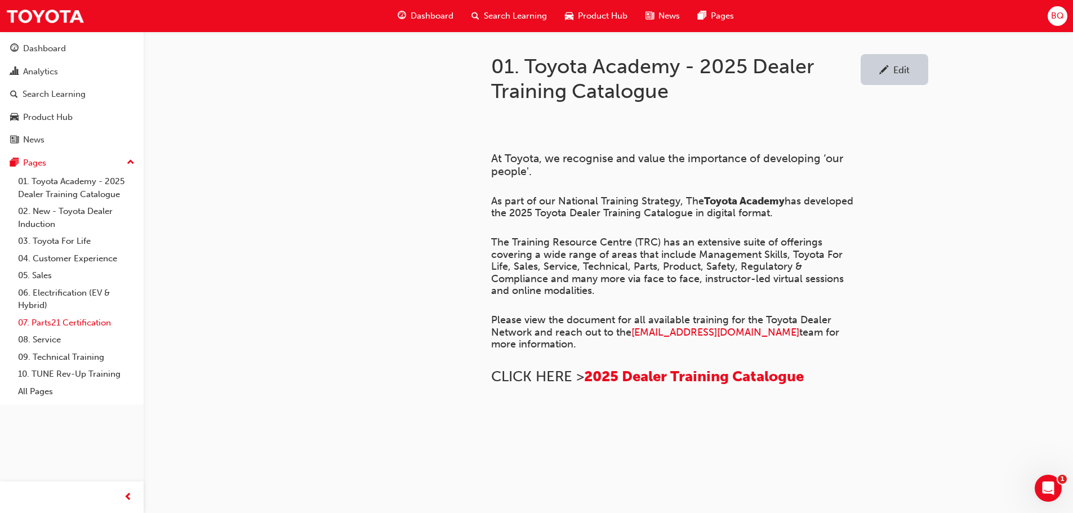
click at [60, 317] on link "07. Parts21 Certification" at bounding box center [77, 322] width 126 height 17
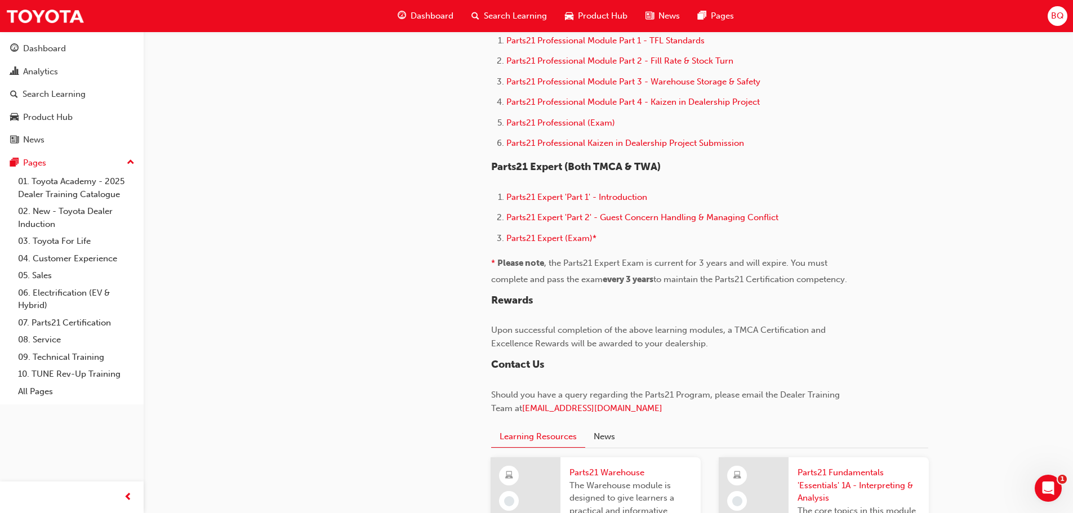
scroll to position [1127, 0]
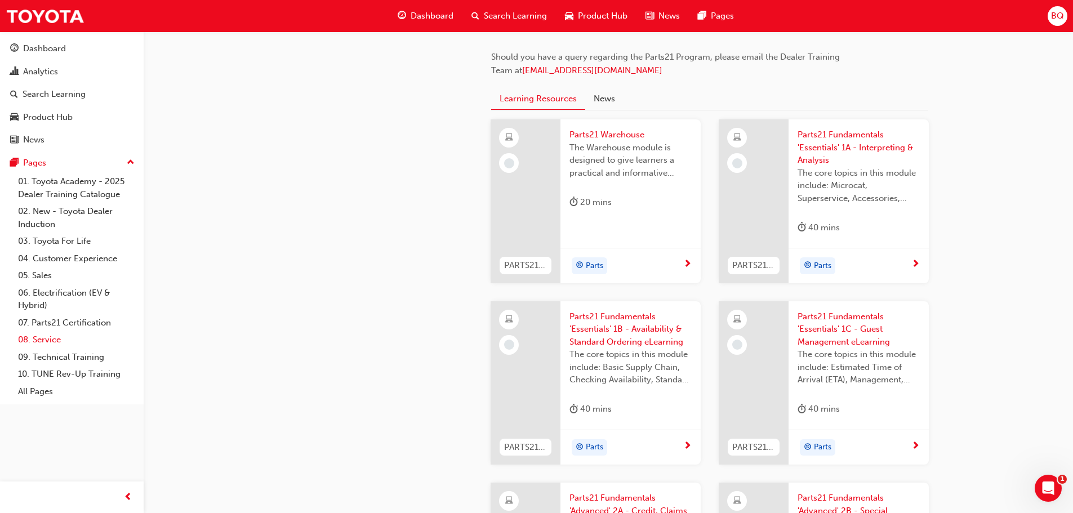
click at [55, 336] on link "08. Service" at bounding box center [77, 339] width 126 height 17
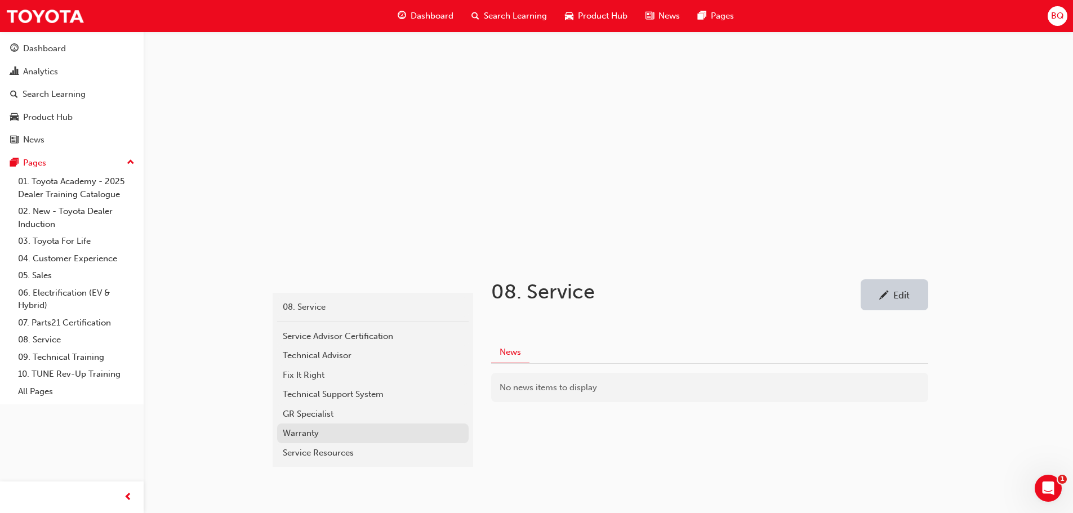
click at [296, 425] on link "Warranty" at bounding box center [373, 434] width 192 height 20
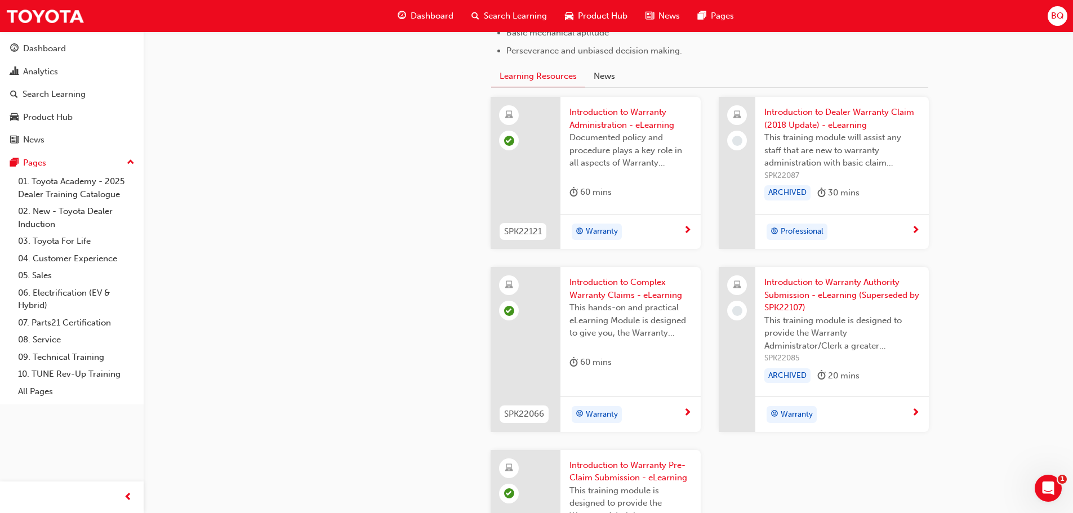
scroll to position [771, 0]
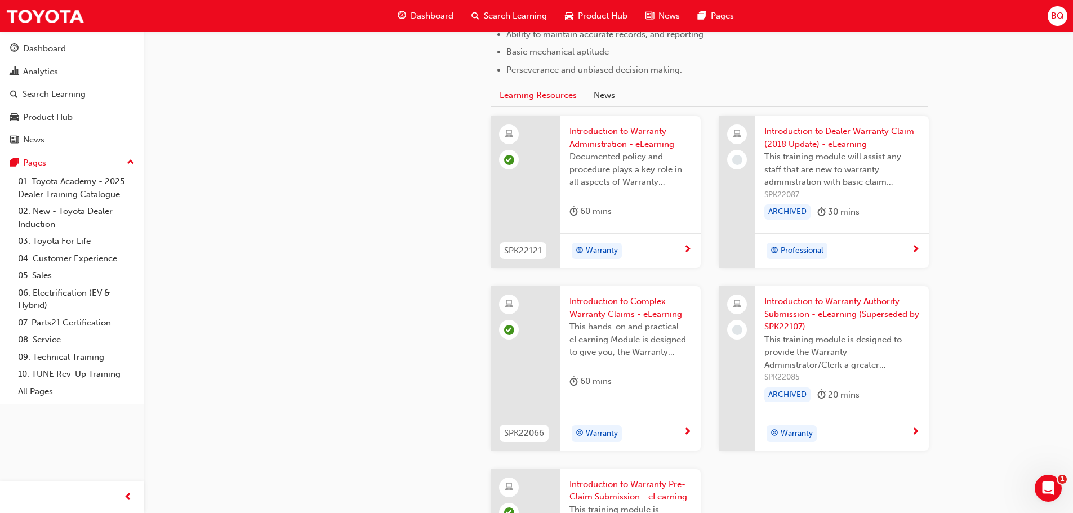
click at [1054, 491] on icon "Open Intercom Messenger" at bounding box center [1049, 489] width 19 height 19
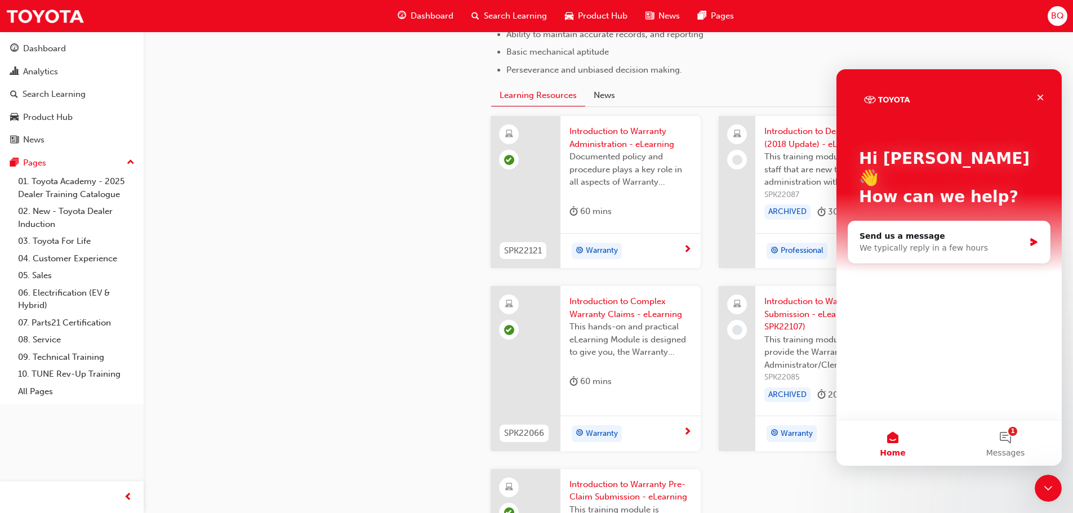
scroll to position [0, 0]
click at [1008, 430] on button "1 Messages" at bounding box center [1005, 443] width 113 height 45
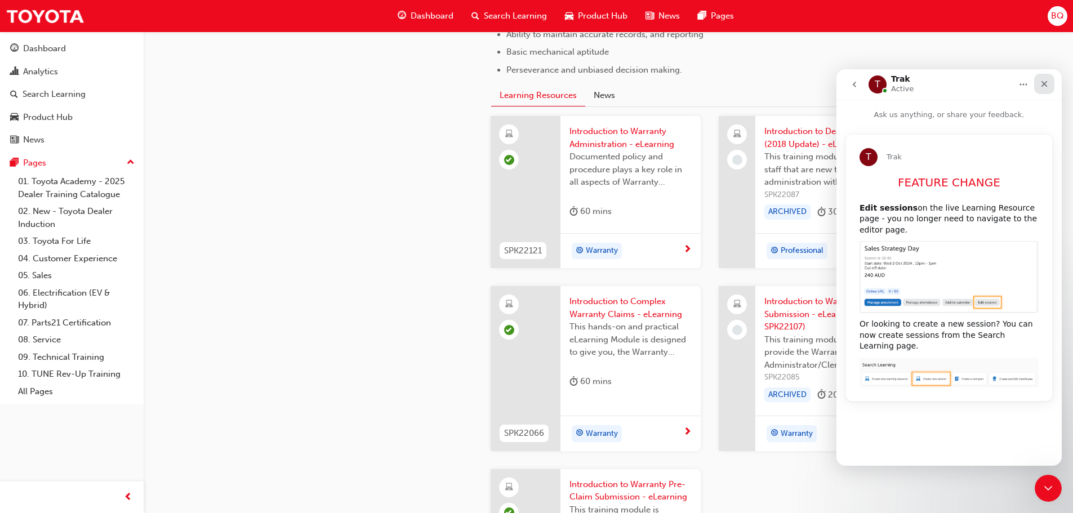
click at [1041, 83] on icon "Close" at bounding box center [1044, 83] width 9 height 9
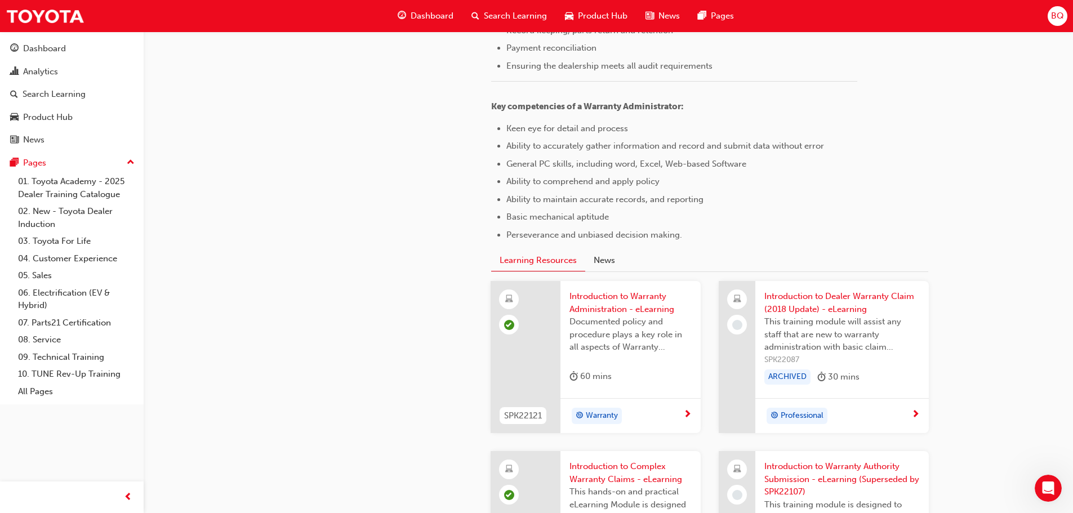
scroll to position [602, 0]
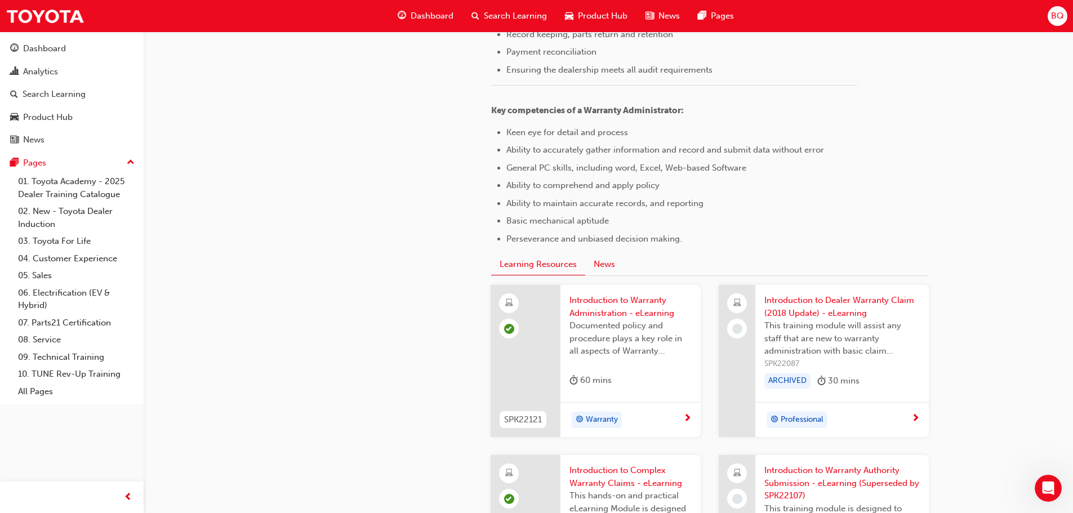
click at [588, 265] on button "News" at bounding box center [604, 264] width 38 height 21
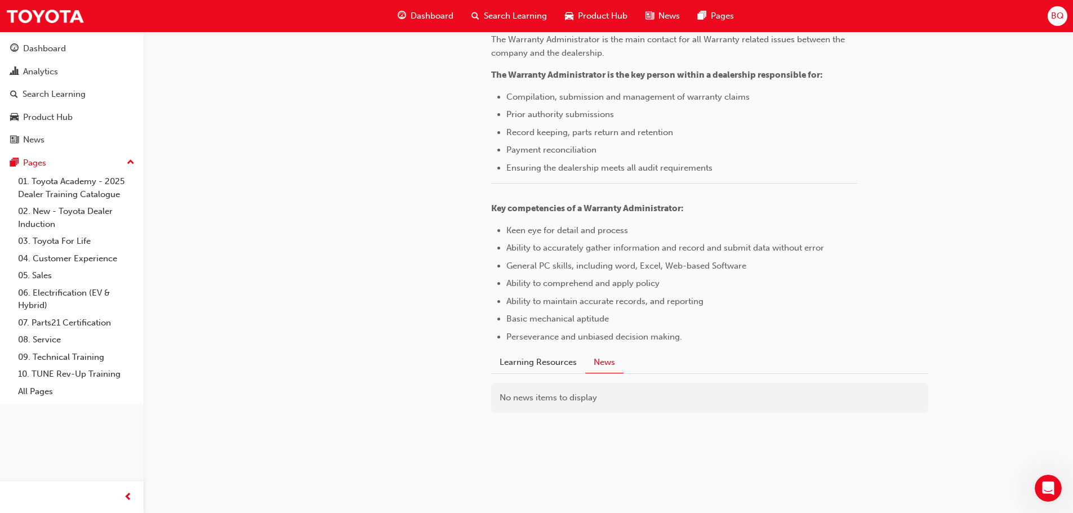
scroll to position [504, 0]
click at [542, 363] on button "Learning Resources" at bounding box center [538, 362] width 94 height 21
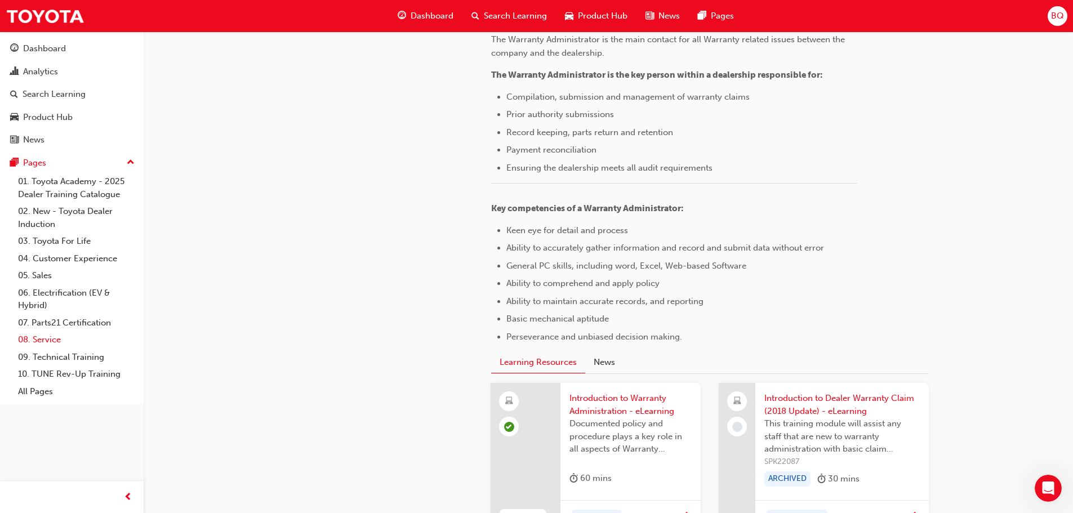
click at [39, 345] on link "08. Service" at bounding box center [77, 339] width 126 height 17
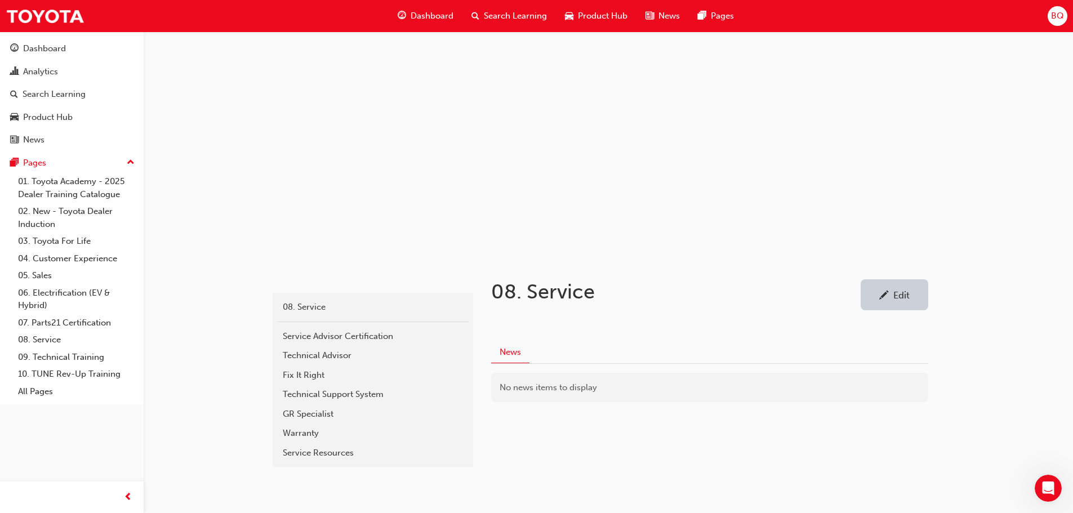
scroll to position [27, 0]
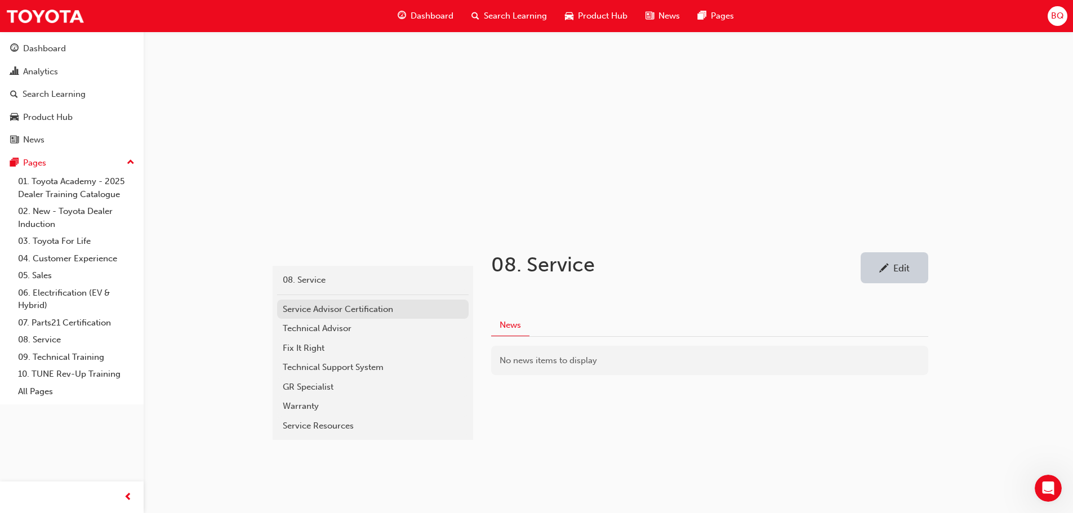
click at [350, 314] on div "Service Advisor Certification" at bounding box center [373, 309] width 180 height 13
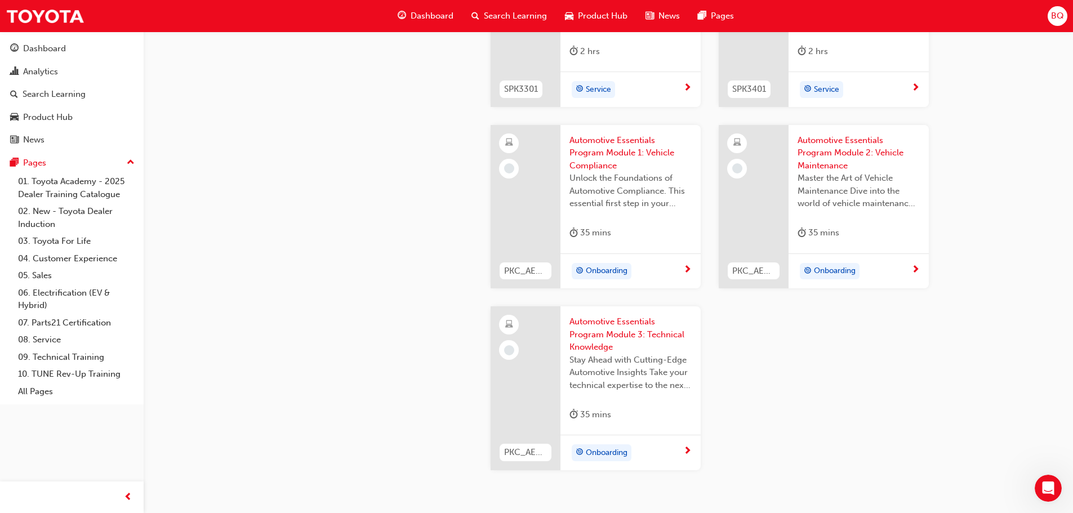
scroll to position [1747, 0]
click at [59, 373] on link "10. TUNE Rev-Up Training" at bounding box center [77, 374] width 126 height 17
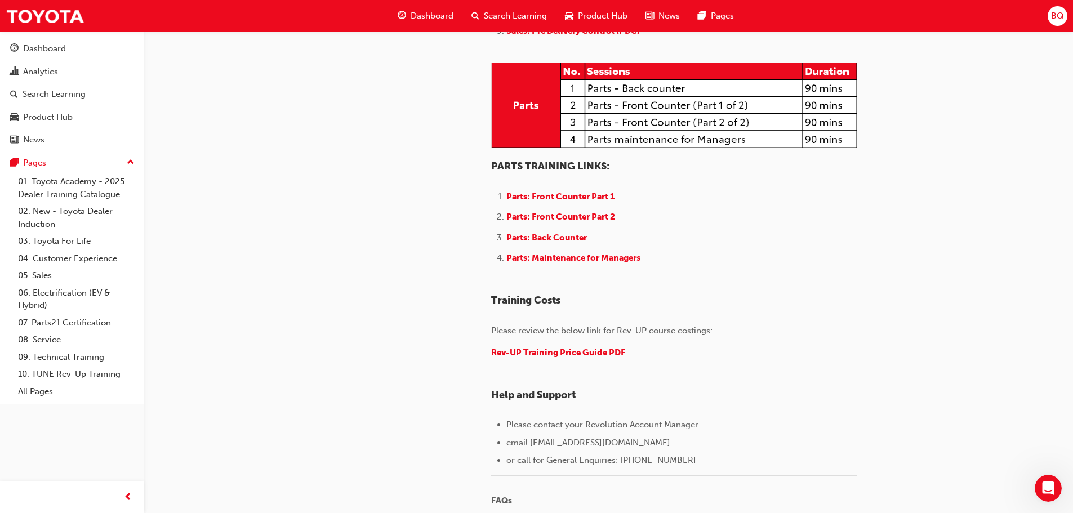
scroll to position [1409, 0]
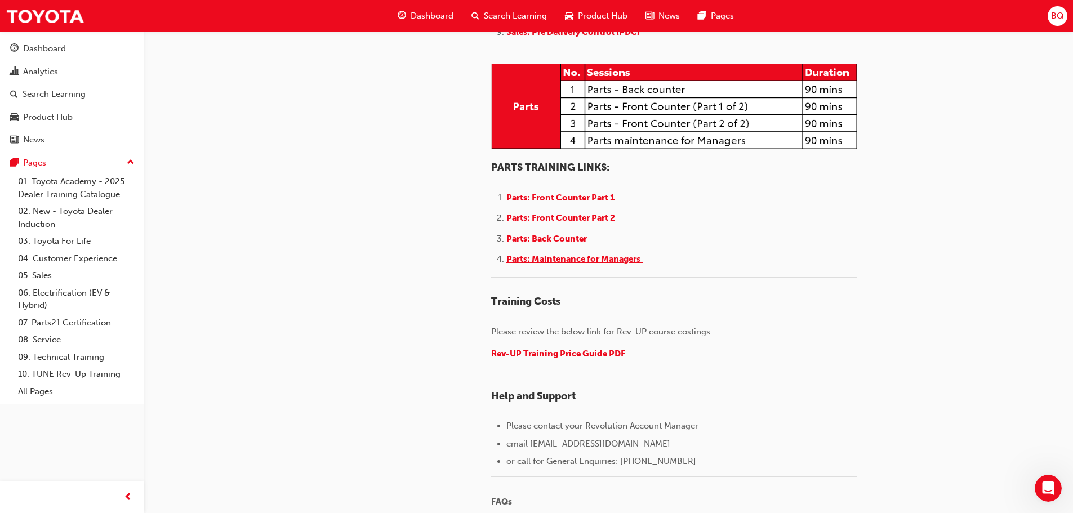
click at [591, 264] on span "Parts: Maintenance for Managers" at bounding box center [574, 259] width 134 height 10
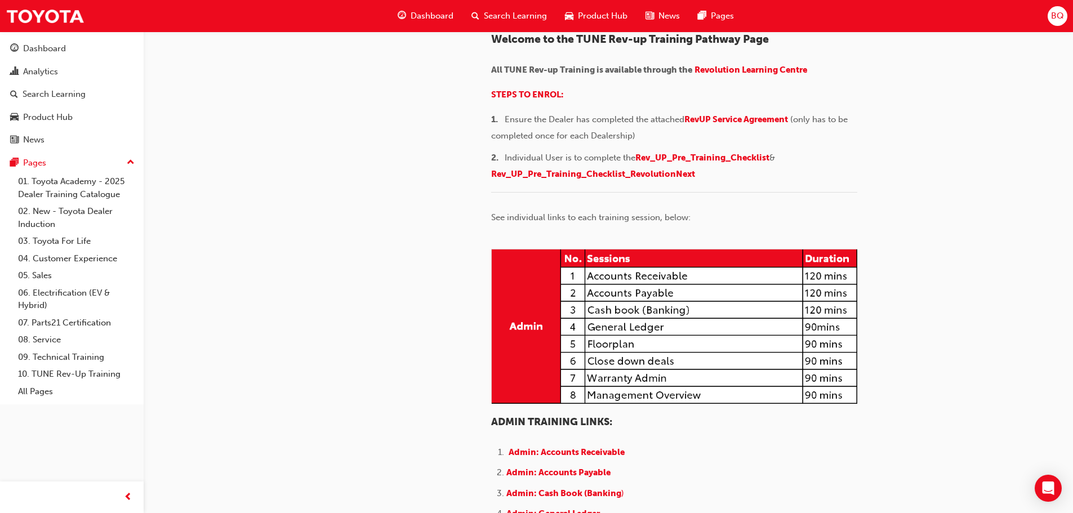
scroll to position [113, 0]
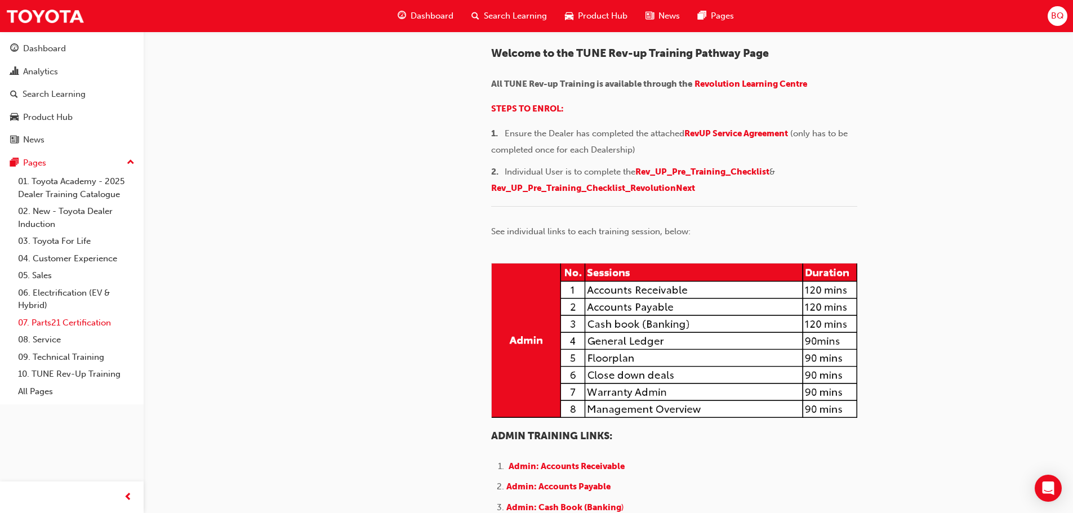
click at [54, 323] on link "07. Parts21 Certification" at bounding box center [77, 322] width 126 height 17
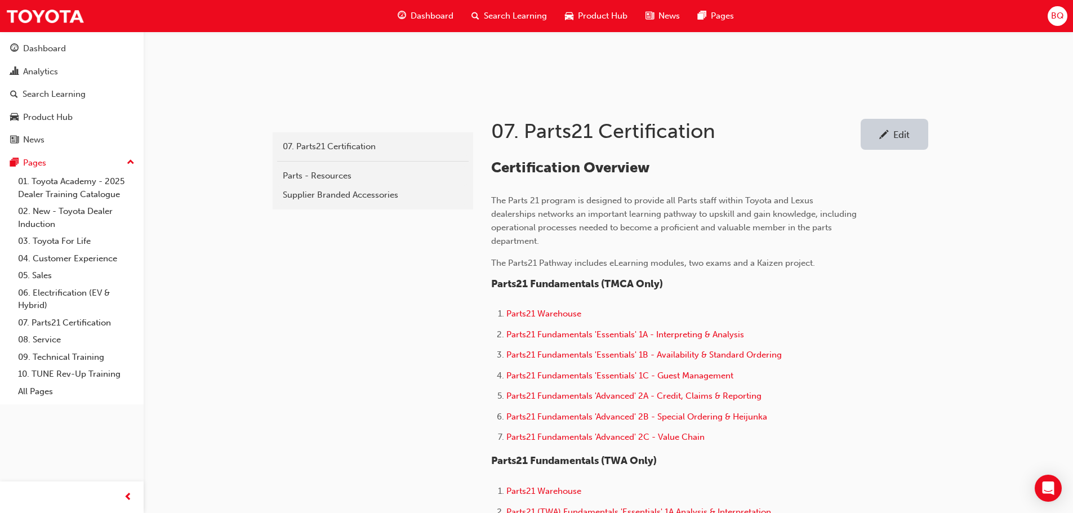
scroll to position [169, 0]
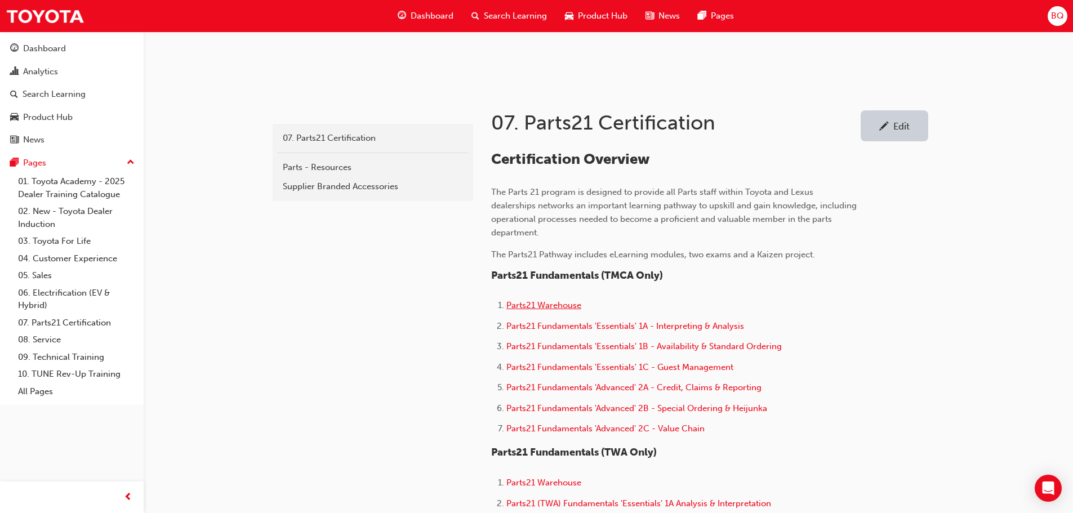
click at [549, 305] on span "Parts21 Warehouse" at bounding box center [544, 305] width 75 height 10
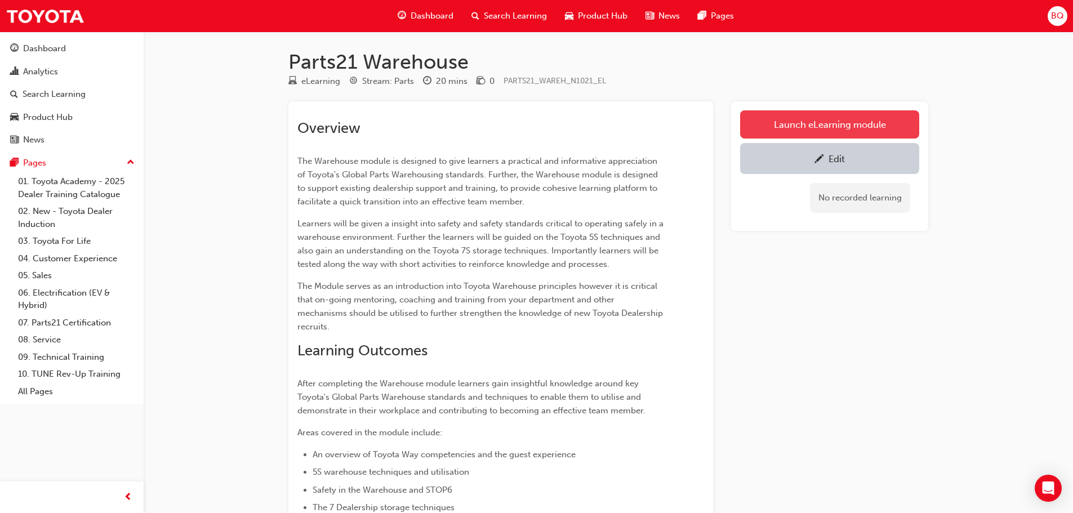
click at [778, 121] on link "Launch eLearning module" at bounding box center [829, 124] width 179 height 28
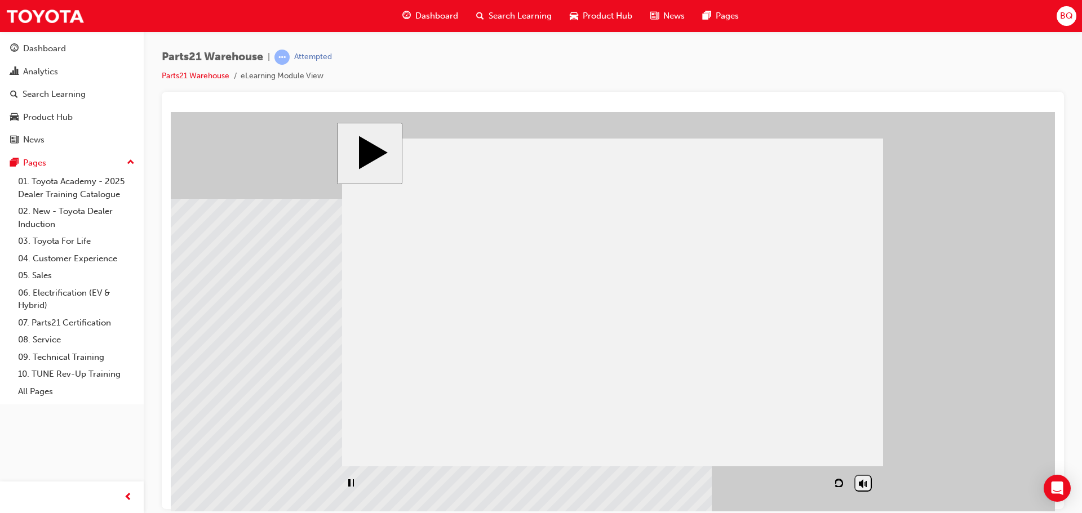
click at [734, 484] on div "playback controls" at bounding box center [552, 483] width 421 height 26
click at [854, 483] on div "NEXT" at bounding box center [857, 483] width 31 height 8
click at [851, 480] on div "NEXT" at bounding box center [857, 483] width 31 height 8
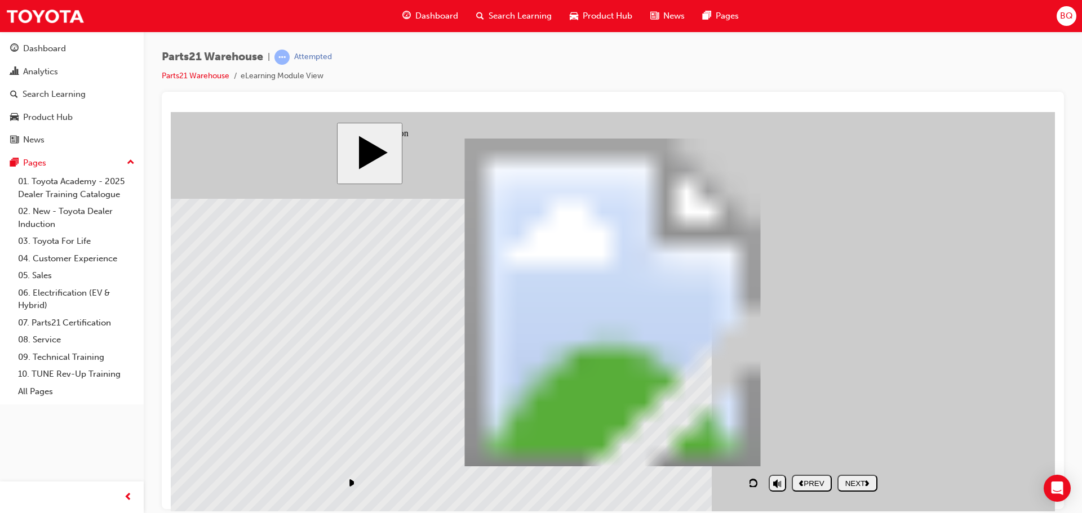
click at [855, 482] on div "NEXT" at bounding box center [857, 483] width 31 height 8
click at [846, 488] on button "NEXT" at bounding box center [857, 482] width 40 height 17
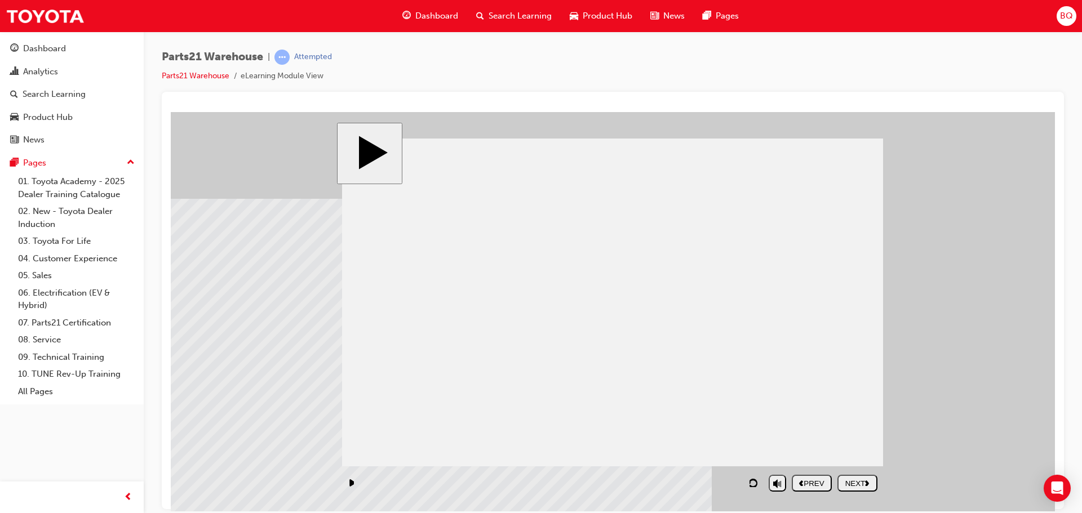
click at [857, 486] on div "NEXT" at bounding box center [857, 483] width 31 height 8
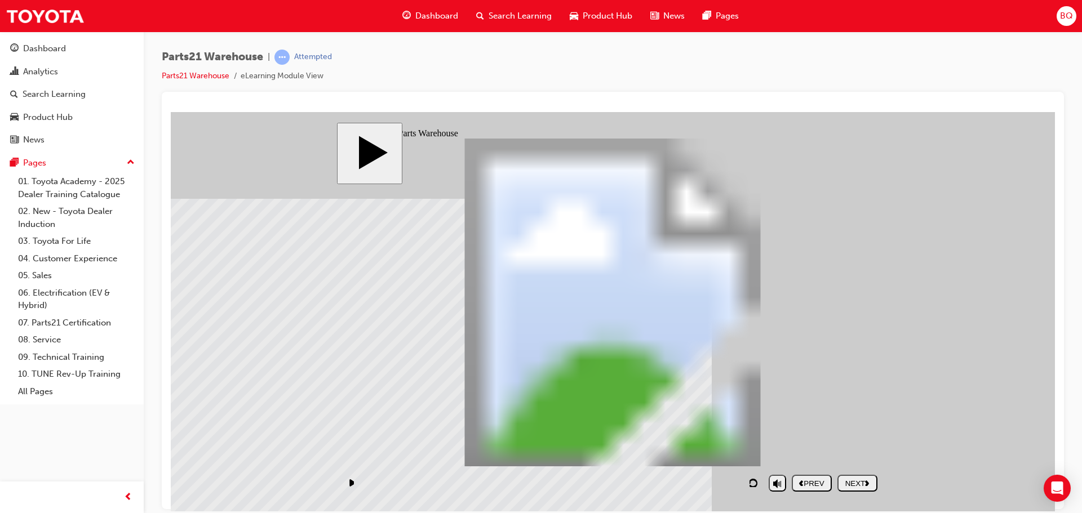
click at [857, 482] on div "NEXT" at bounding box center [857, 483] width 31 height 8
click at [849, 488] on button "NEXT" at bounding box center [857, 482] width 40 height 17
